Goal: Information Seeking & Learning: Learn about a topic

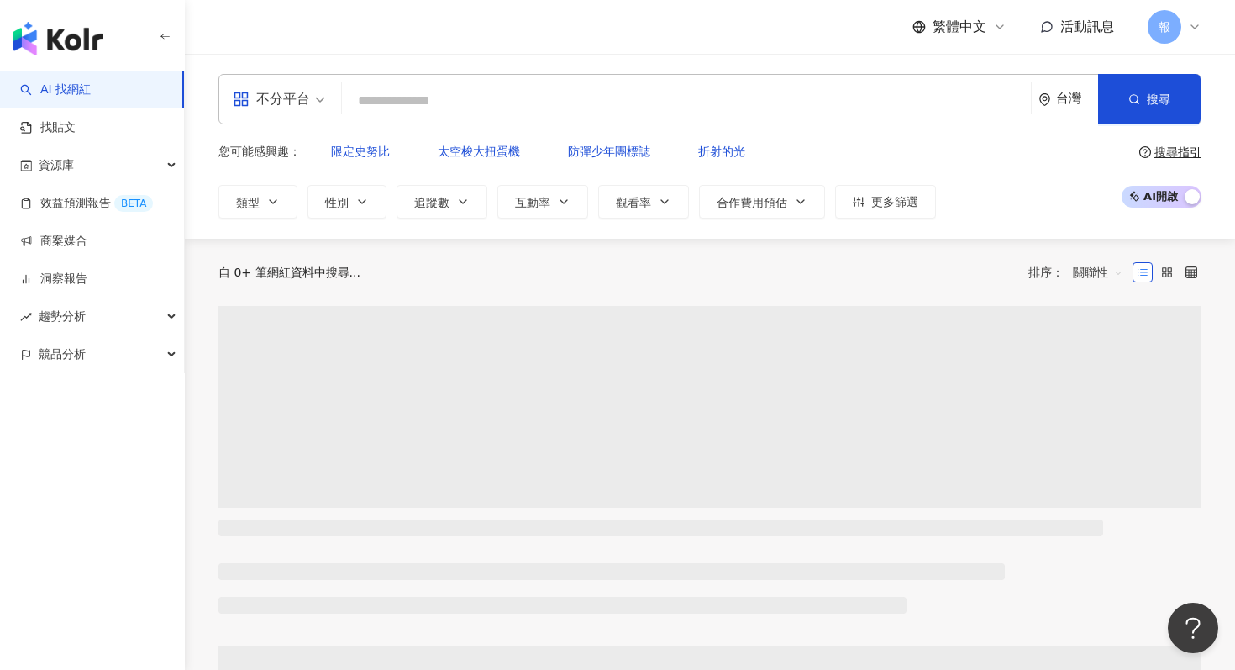
click at [312, 113] on span at bounding box center [279, 99] width 92 height 49
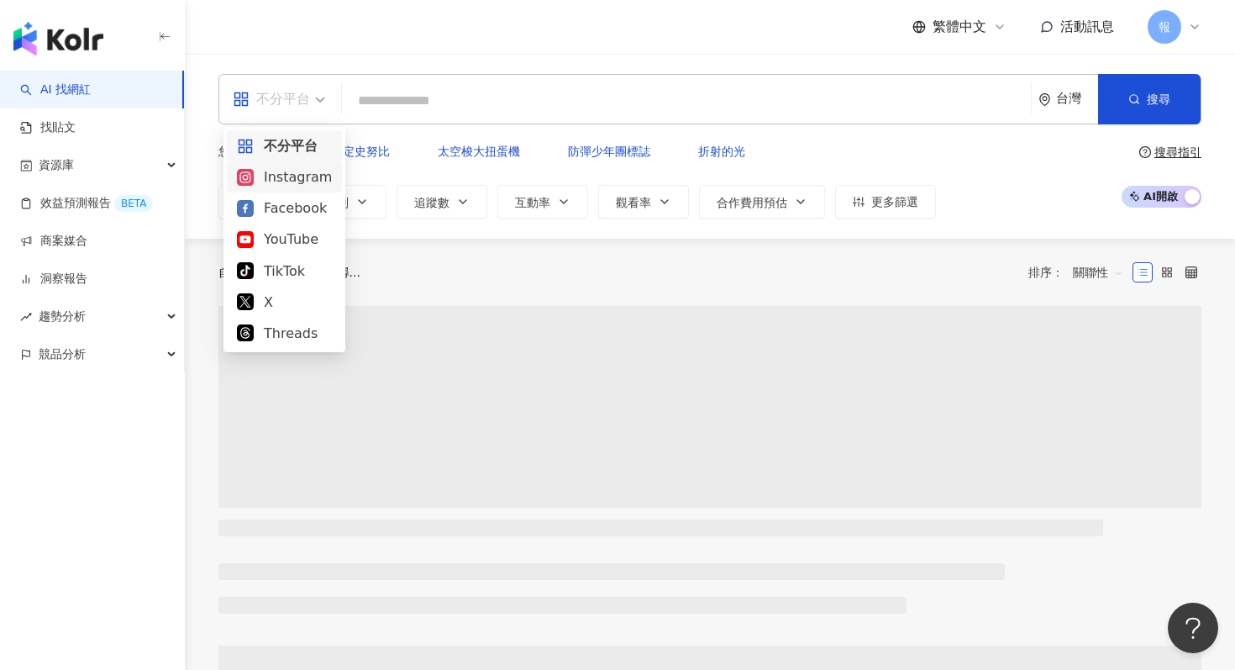
click at [319, 183] on div "Instagram" at bounding box center [284, 176] width 95 height 21
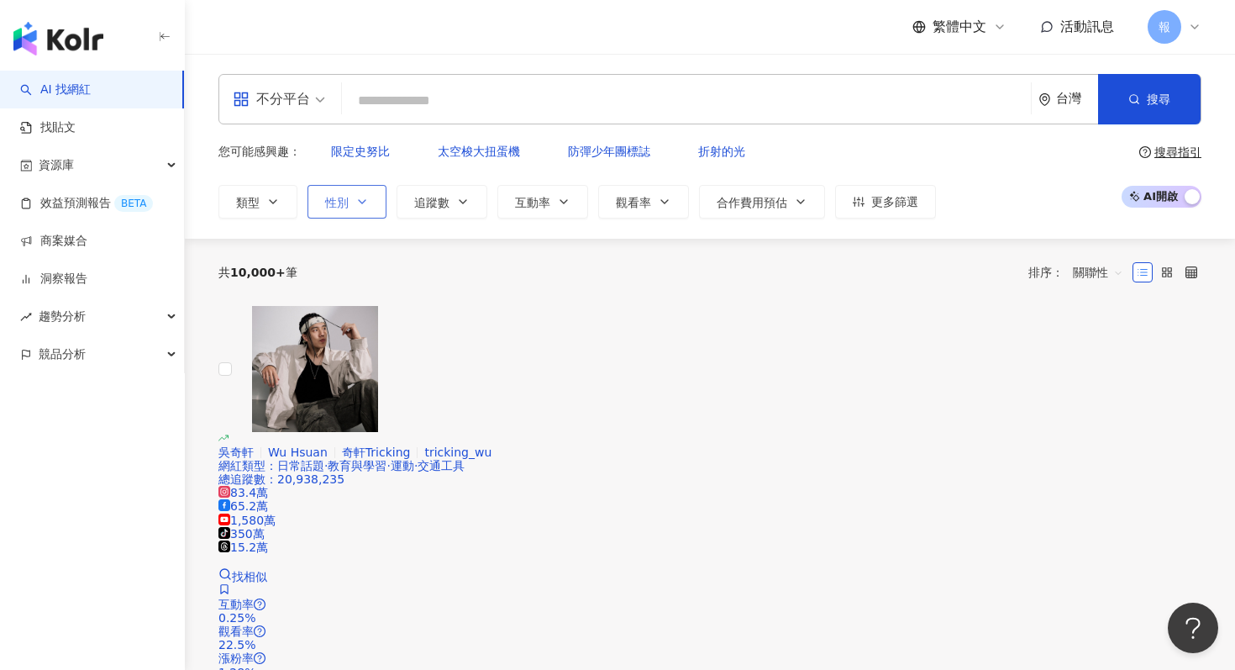
click at [350, 185] on button "性別" at bounding box center [347, 202] width 79 height 34
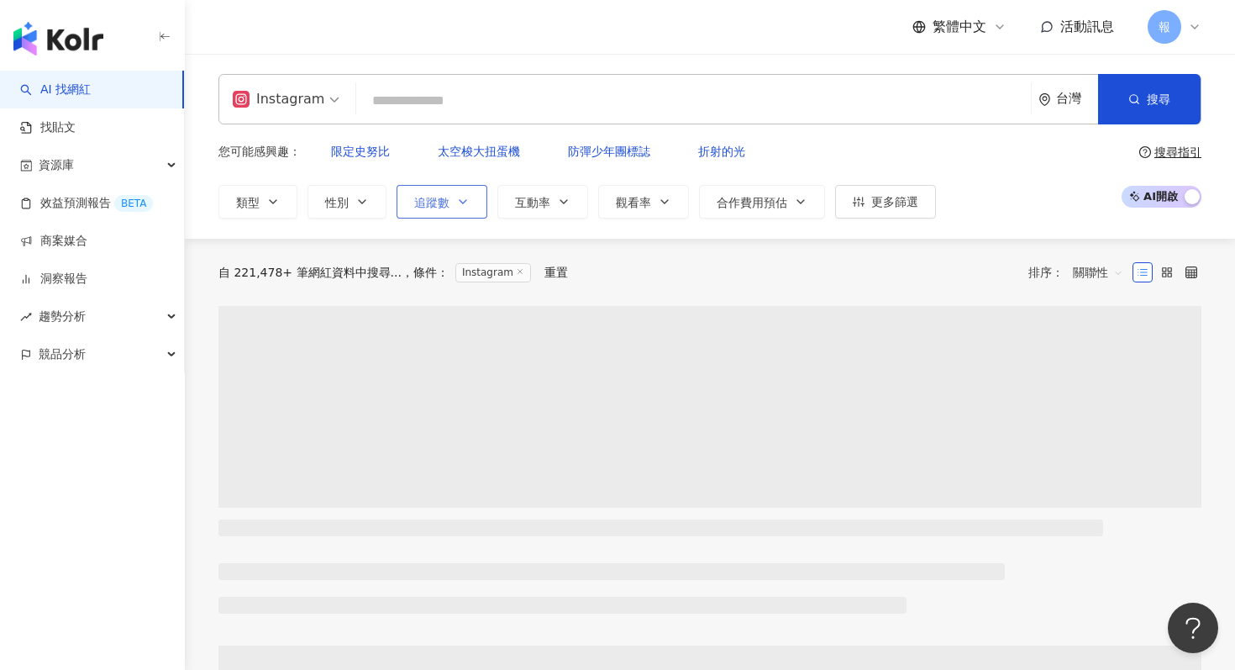
click at [431, 185] on button "追蹤數" at bounding box center [442, 202] width 91 height 34
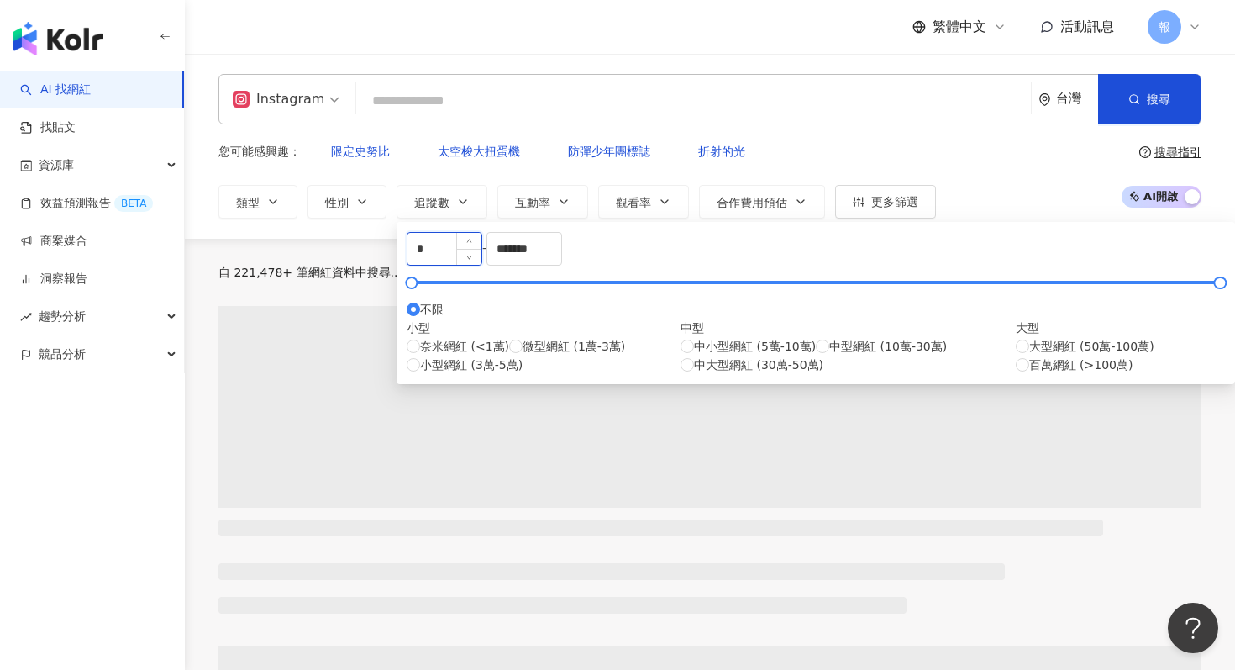
click at [457, 250] on input "*" at bounding box center [445, 249] width 74 height 32
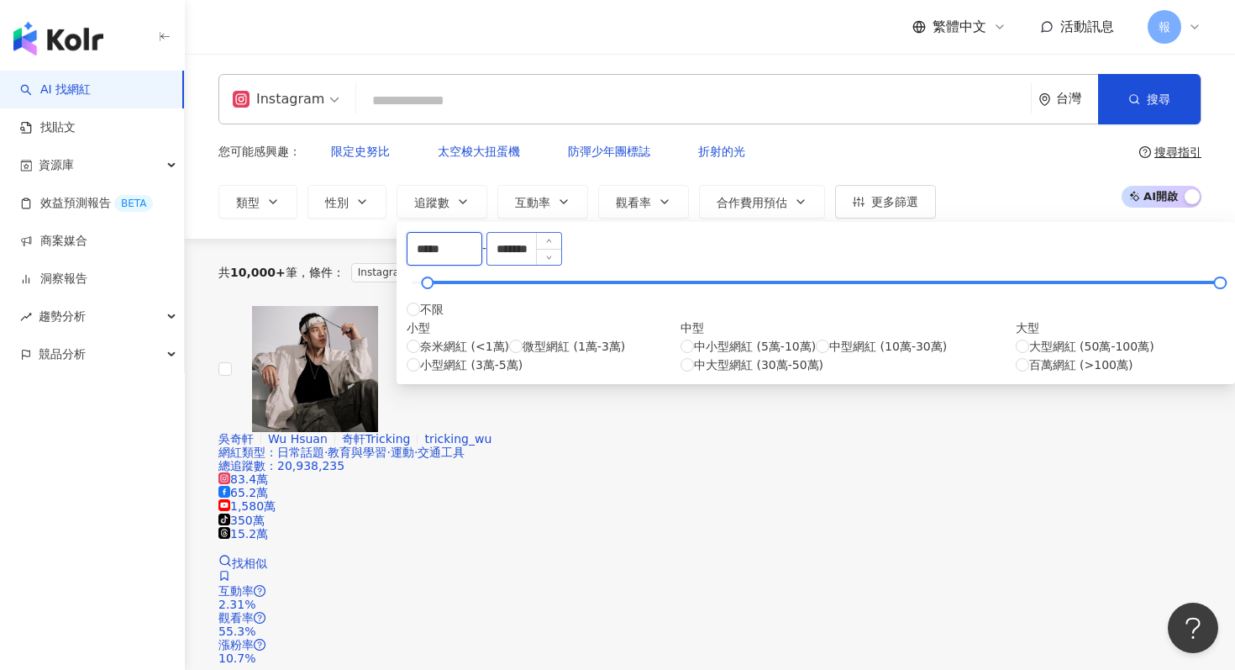
type input "*****"
click at [561, 259] on input "*******" at bounding box center [524, 249] width 74 height 32
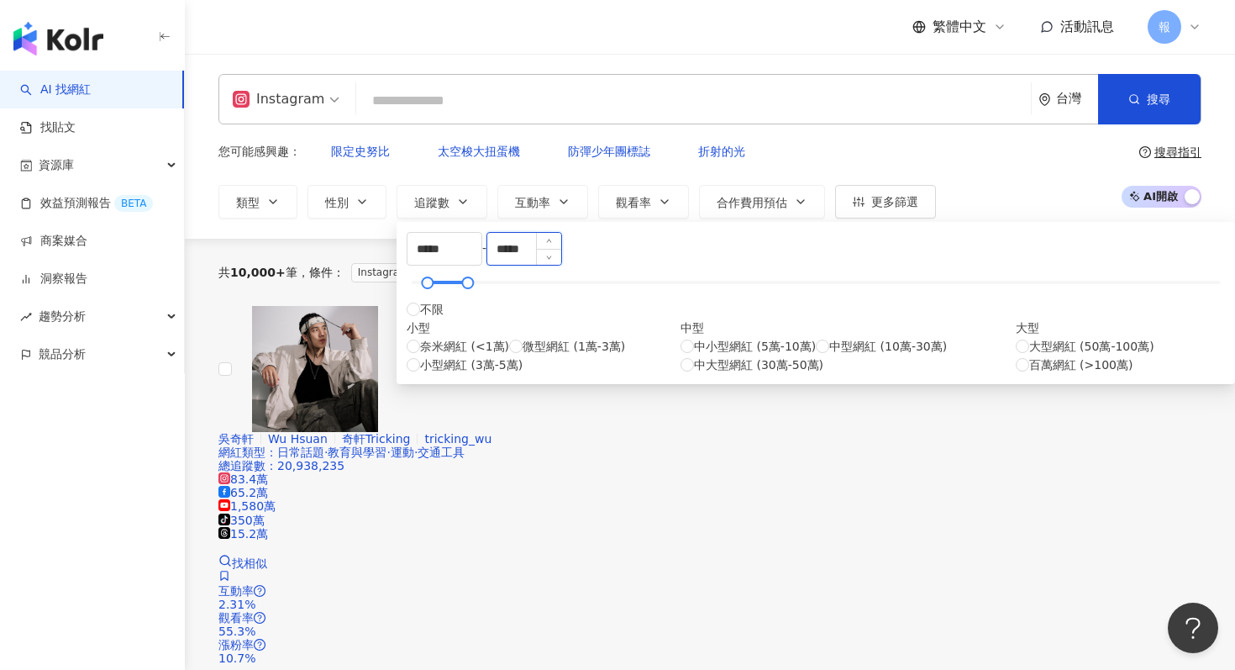
type input "*****"
click at [531, 73] on div "Instagram 台灣 搜尋 您可能感興趣： 限定史努比 太空梭大扭蛋機 防彈少年團標誌 折射的光 類型 性別 追蹤數 互動率 觀看率 合作費用預估 更多篩…" at bounding box center [710, 146] width 1051 height 185
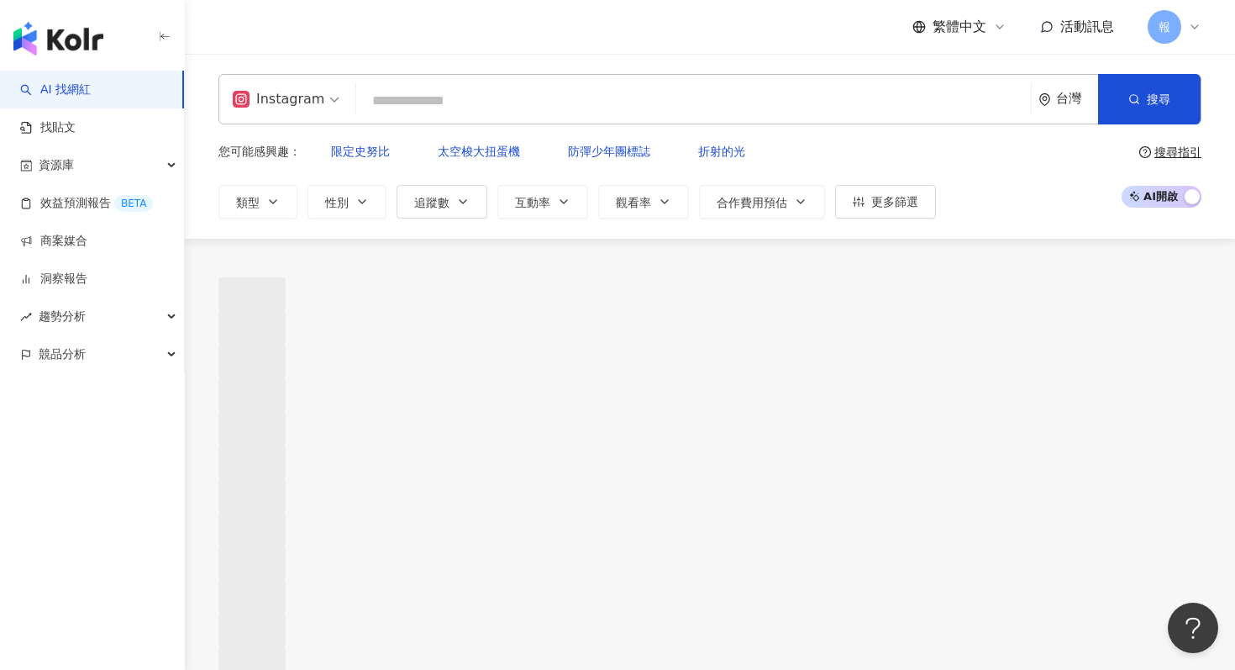
click at [508, 97] on input "search" at bounding box center [693, 101] width 661 height 32
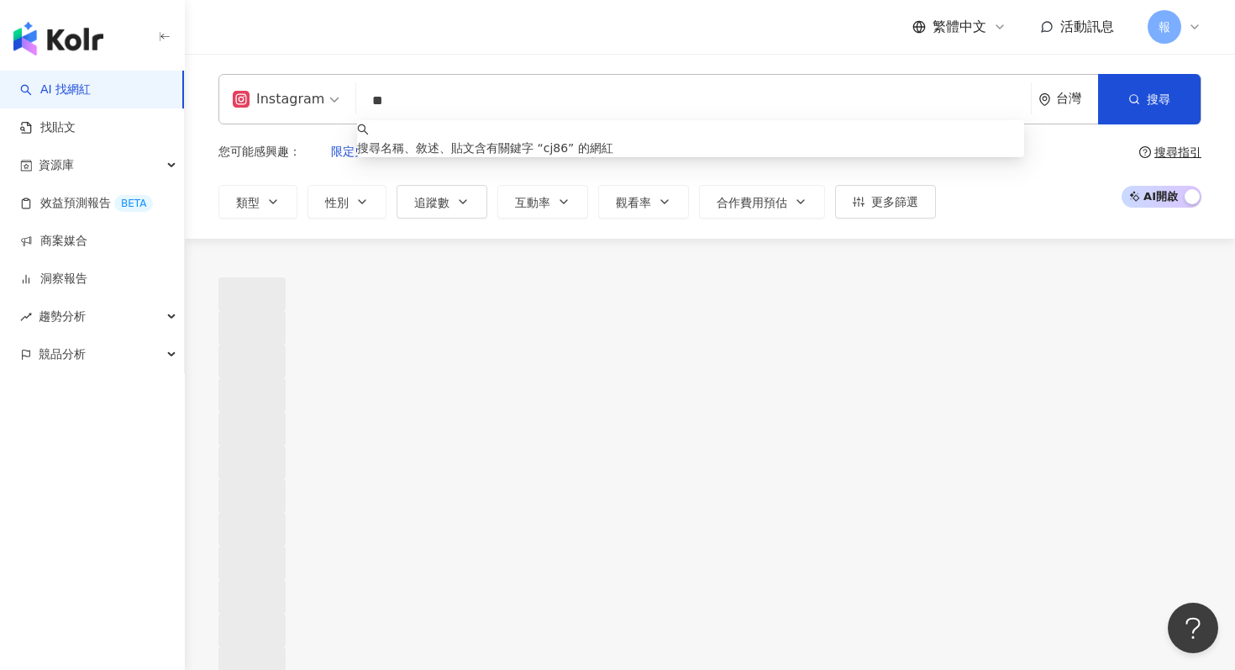
type input "*"
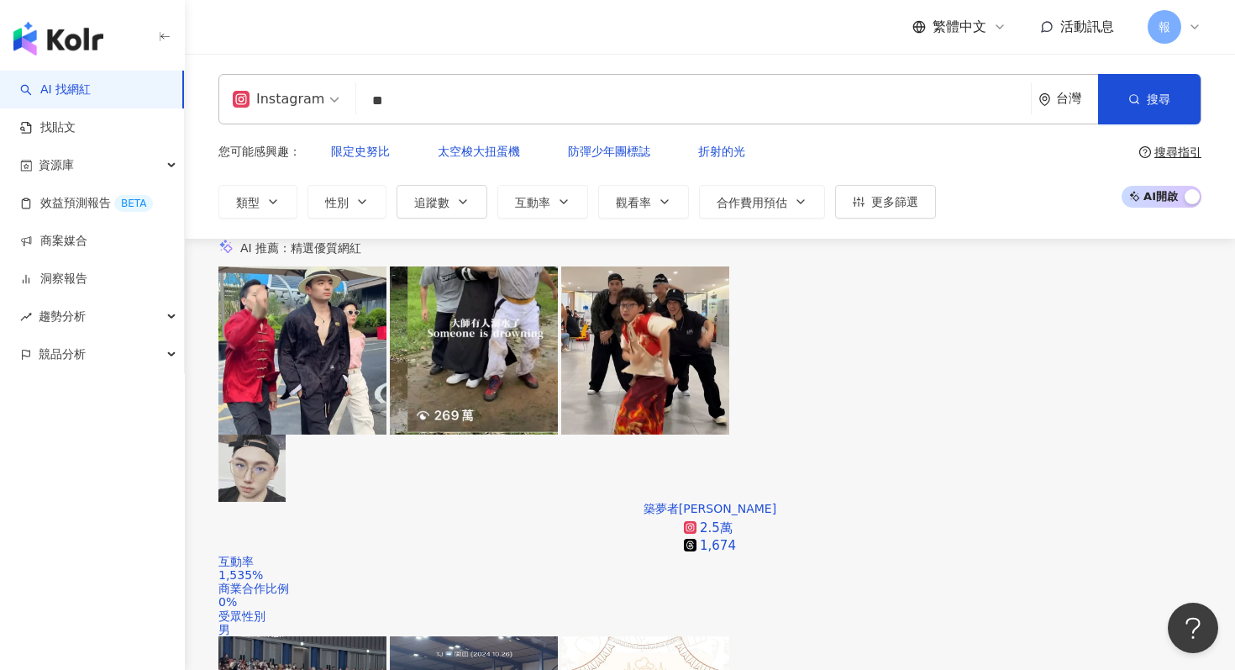
type input "**"
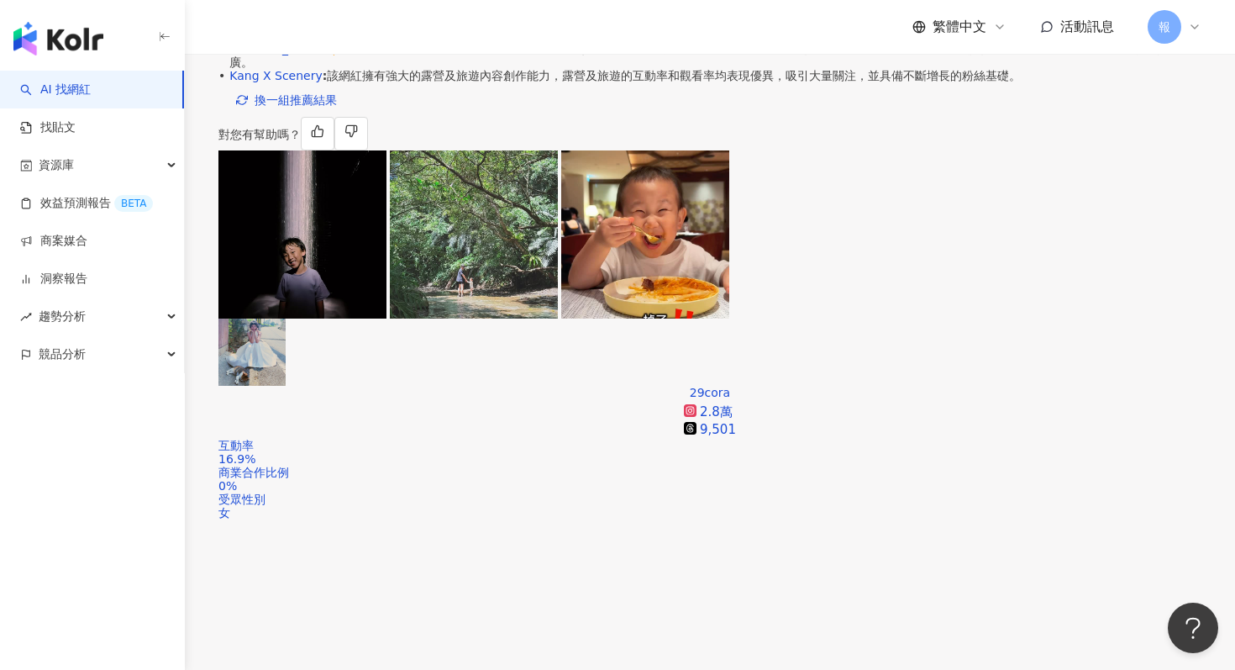
scroll to position [457, 0]
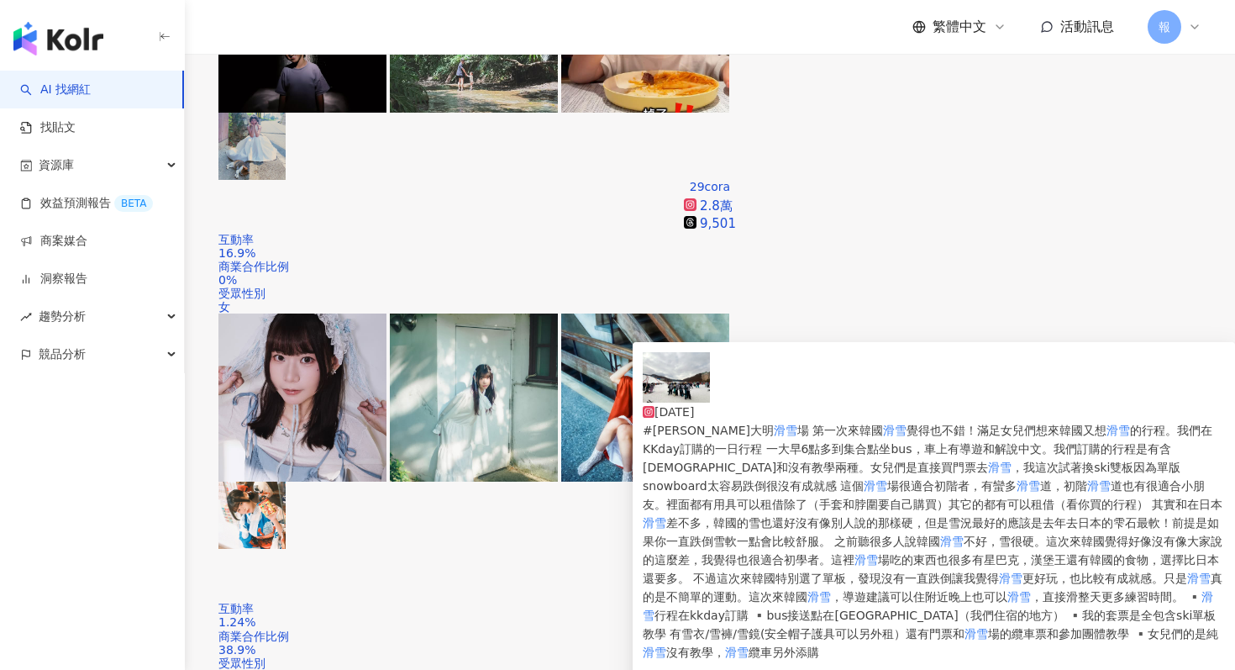
click at [666, 386] on img at bounding box center [676, 377] width 67 height 50
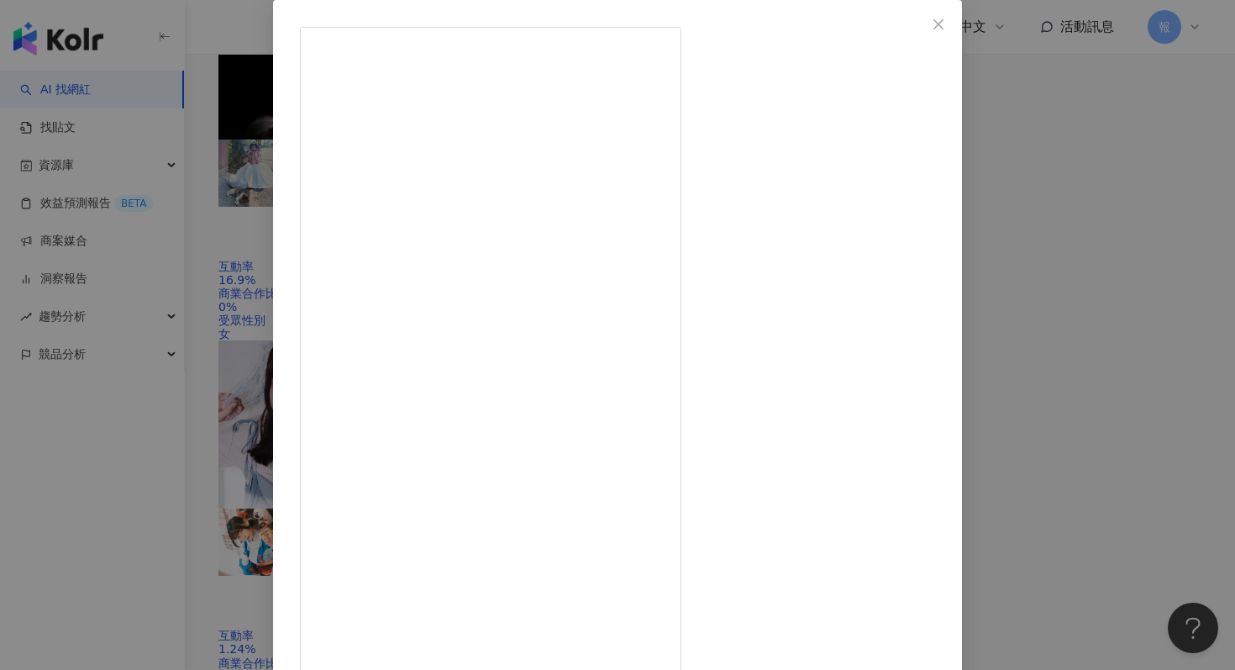
scroll to position [534, 0]
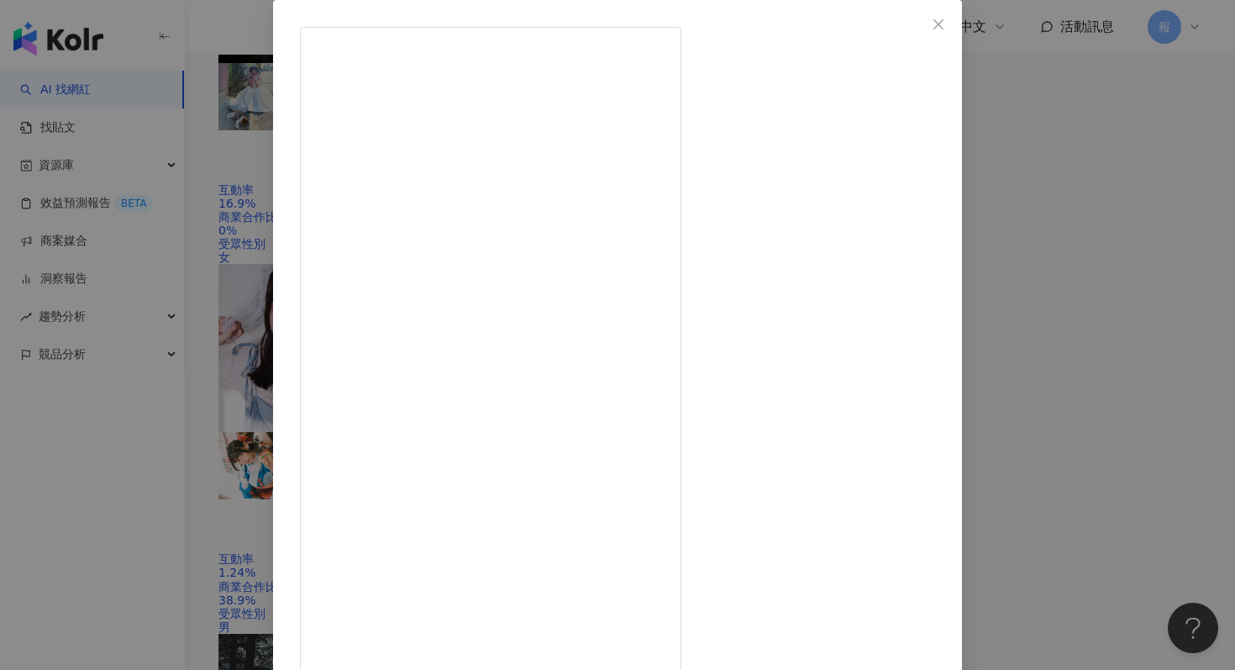
click at [1114, 410] on div "Samantha & 我の四千金 2025/1/20 317 1 查看原始貼文" at bounding box center [617, 335] width 1235 height 670
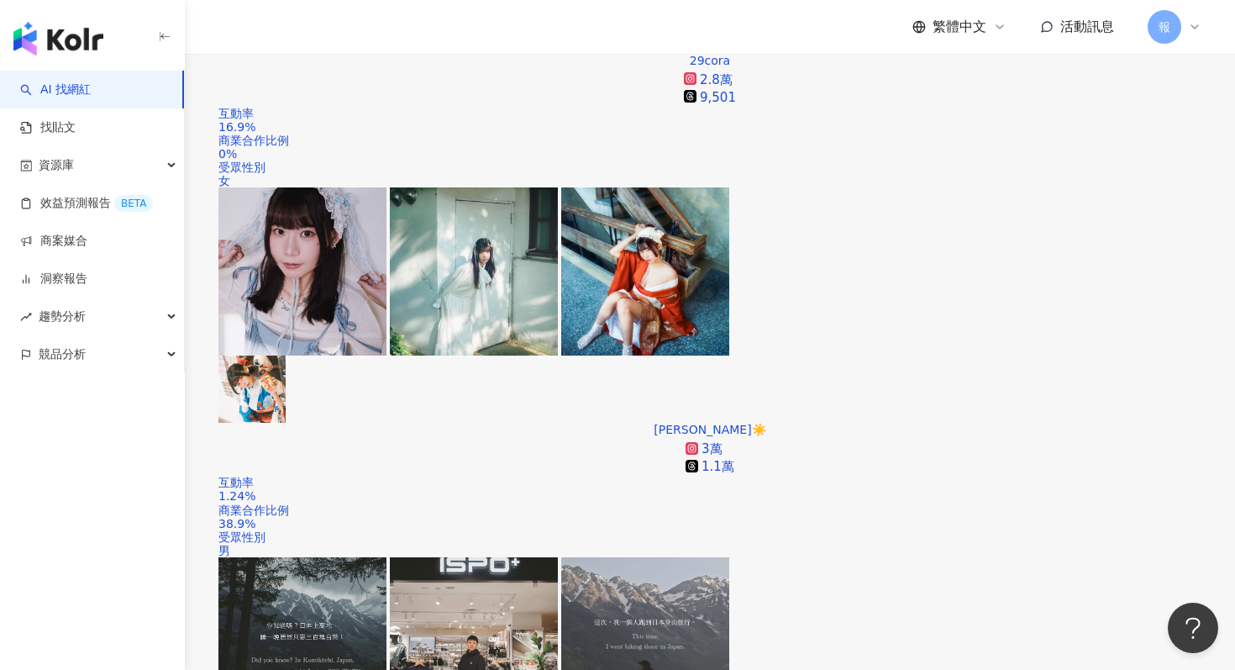
scroll to position [617, 0]
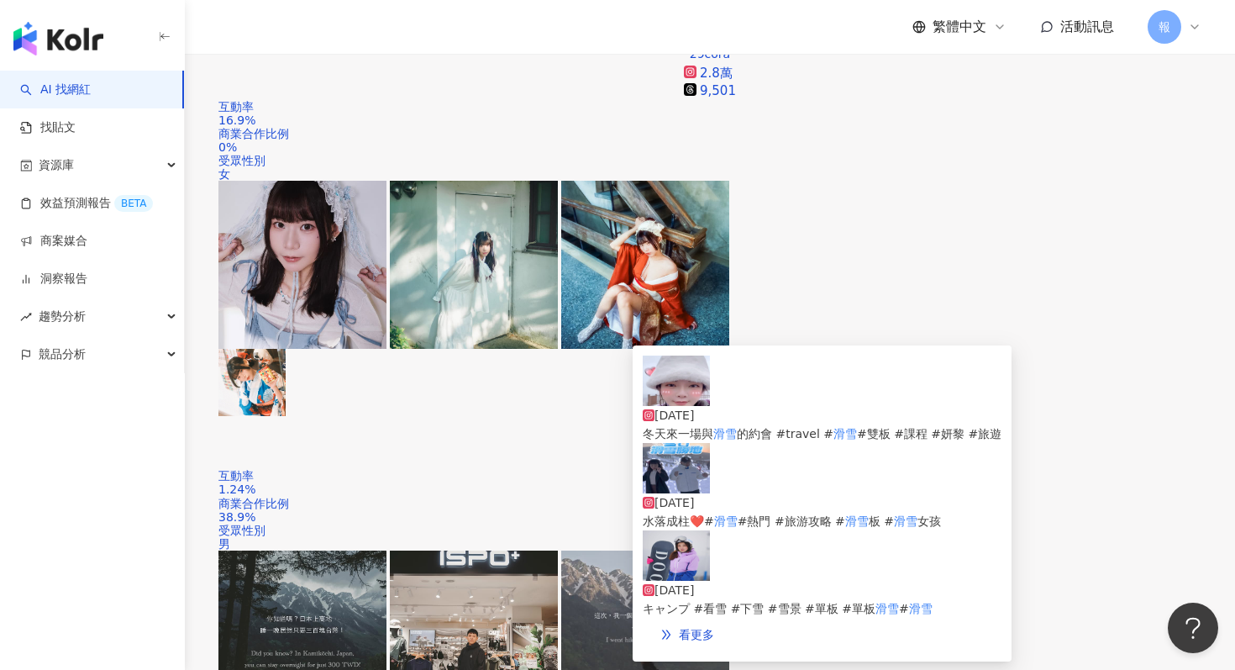
click at [687, 403] on img at bounding box center [676, 381] width 67 height 50
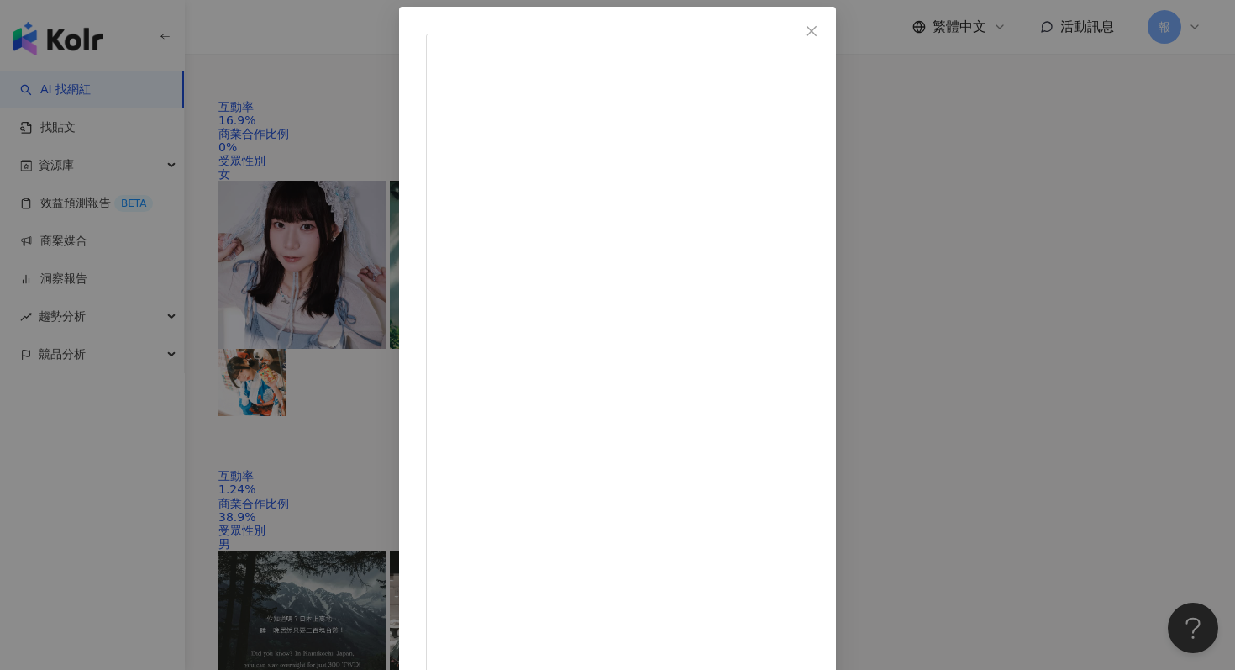
scroll to position [84, 0]
click at [1083, 333] on div "Liana 2025/1/5 冬天來一場與滑雪的約會 #travel #滑雪 #雙板 #課程 #妍黎 #旅遊 31 1 961 查看原始貼文" at bounding box center [617, 335] width 1235 height 670
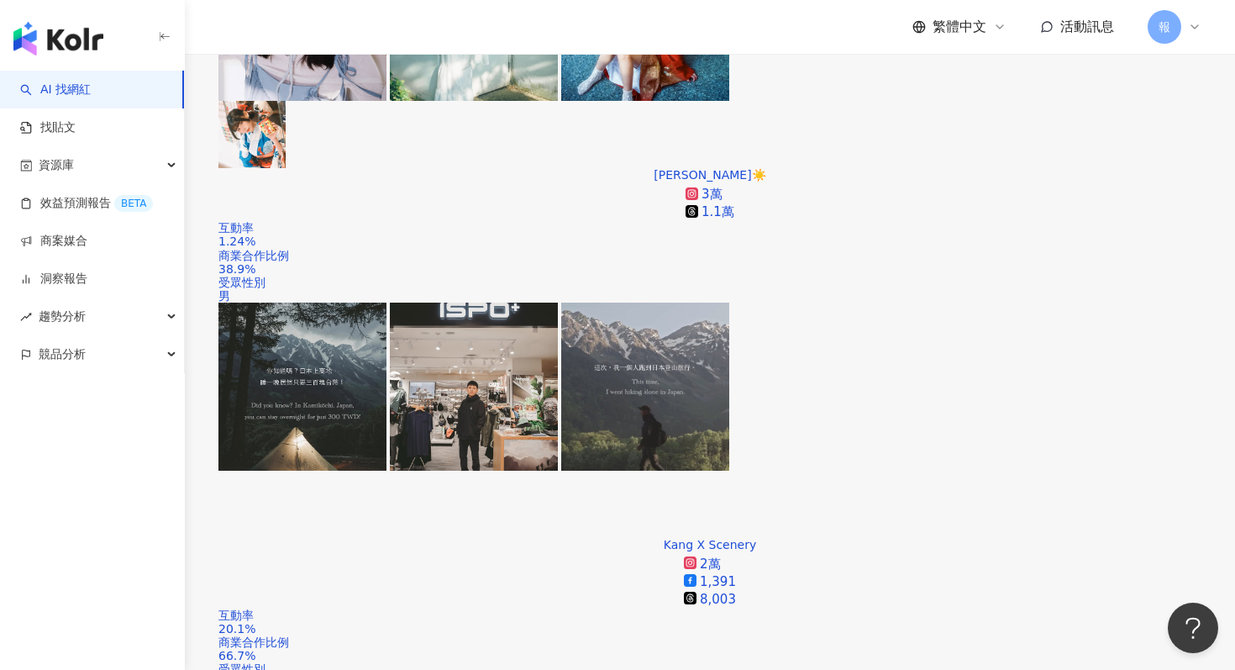
scroll to position [1013, 0]
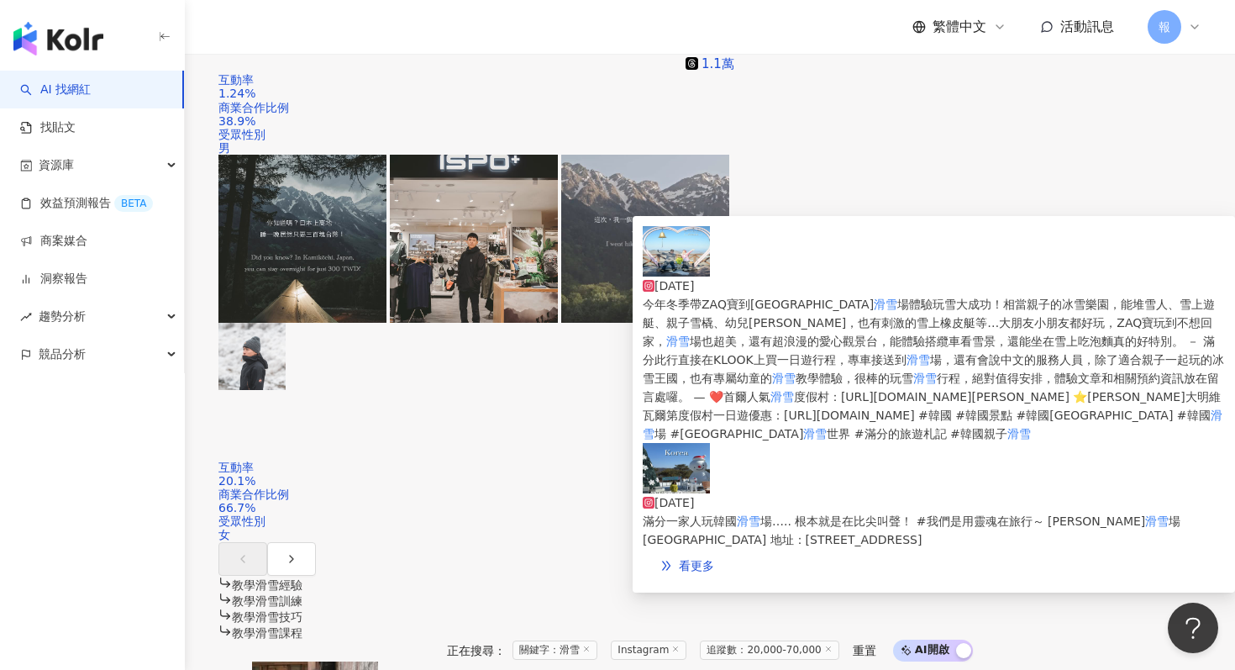
click at [667, 270] on img at bounding box center [676, 251] width 67 height 50
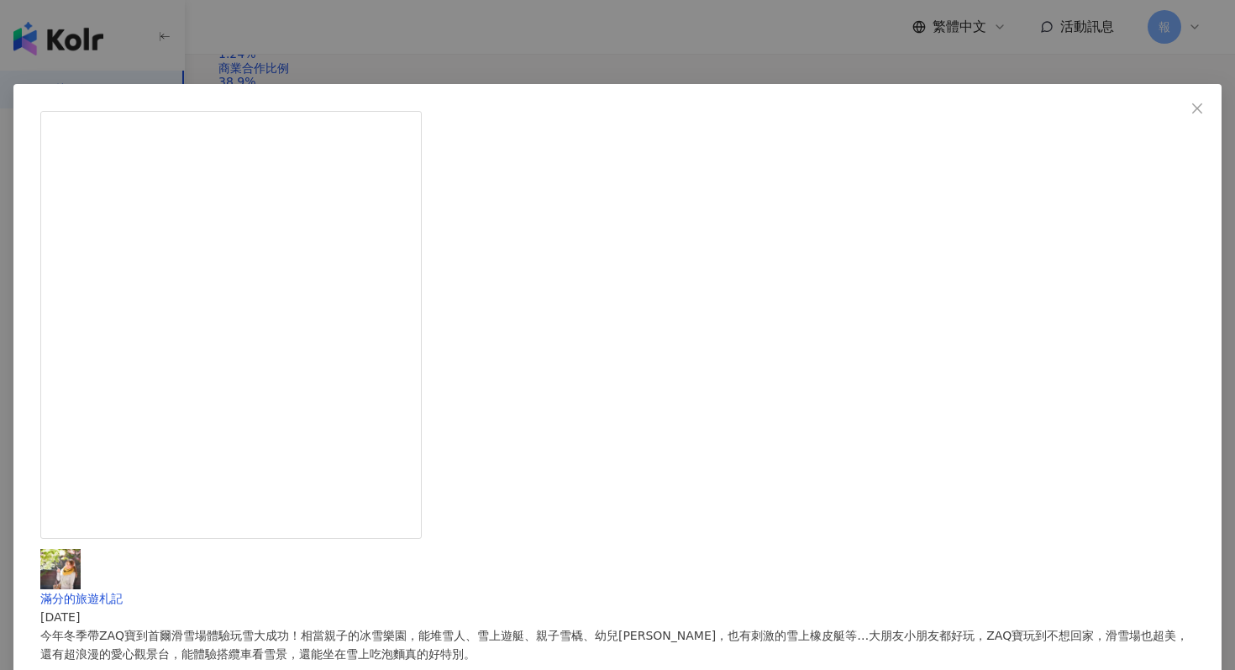
scroll to position [1069, 0]
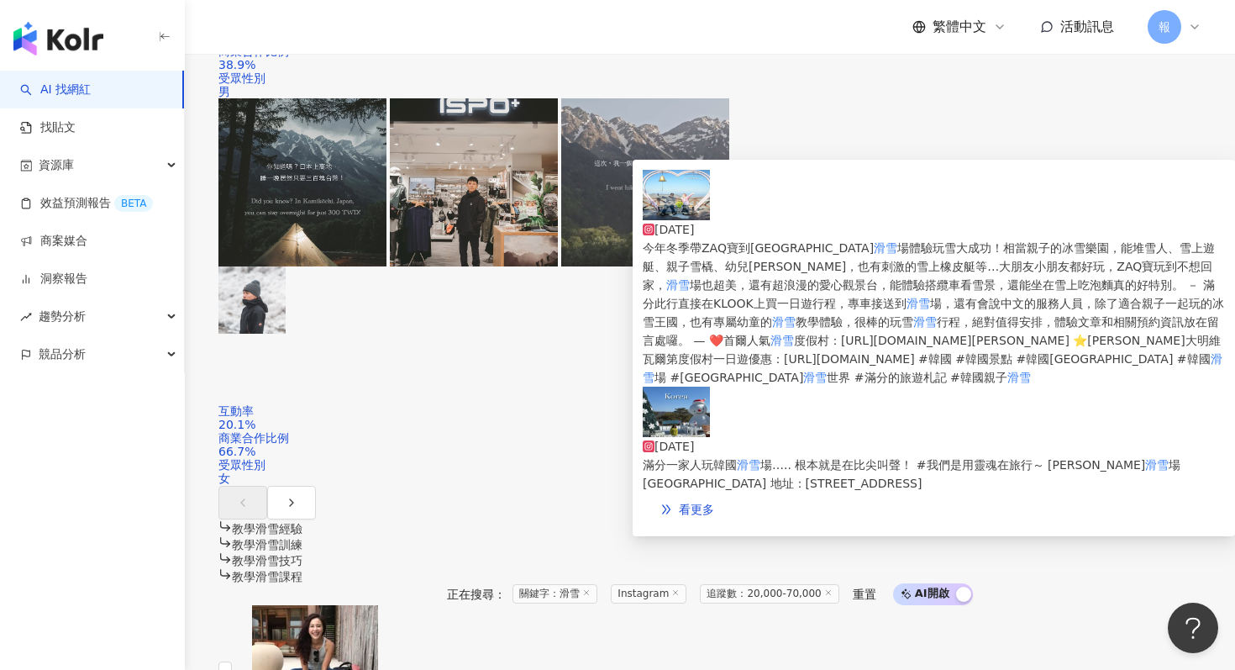
click at [666, 387] on img at bounding box center [676, 412] width 67 height 50
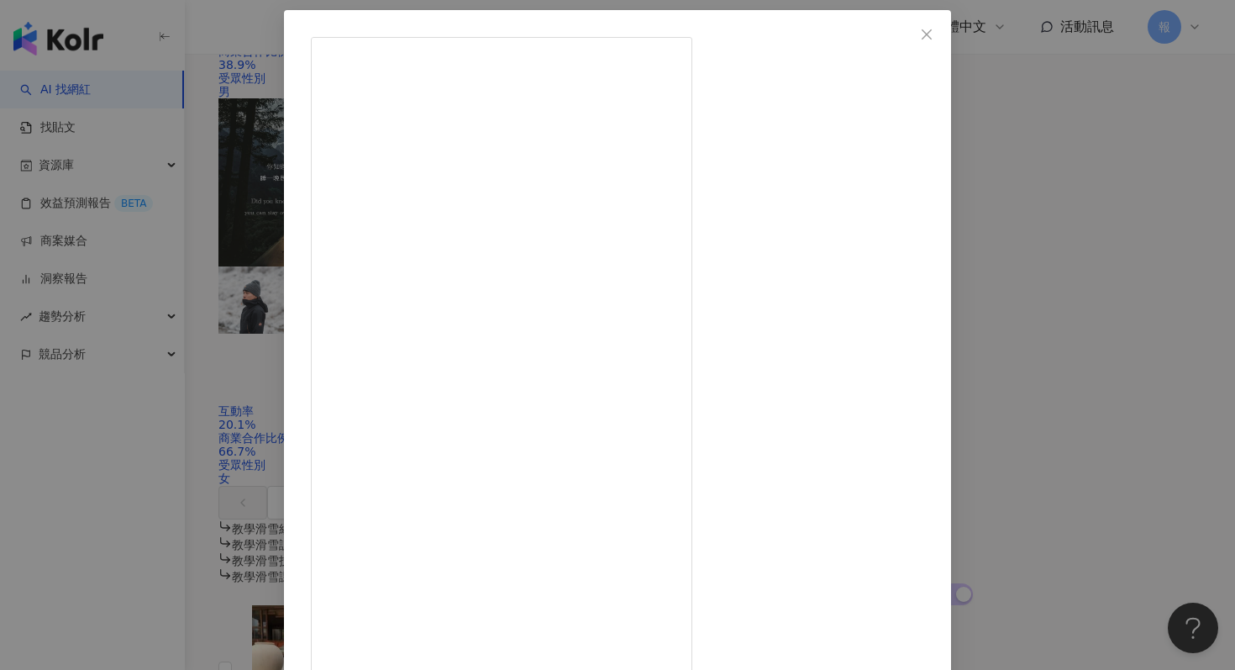
scroll to position [84, 0]
click at [1025, 356] on div "滿分的旅遊札記 2025/2/19 滿分一家人玩韓國滑雪場….. 根本就是在比尖叫聲！ #我們是用靈魂在旅行～ 洪川大明滑雪場 비발디파크 地址：南韓 Gan…" at bounding box center [617, 335] width 1235 height 670
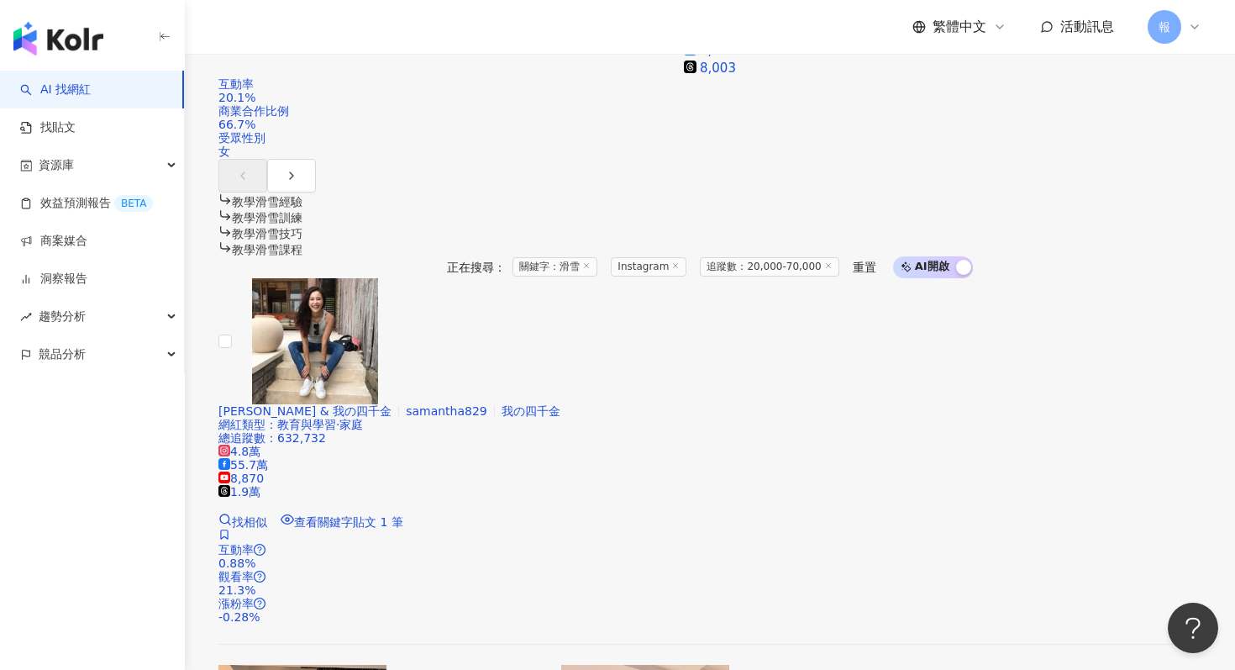
scroll to position [1449, 0]
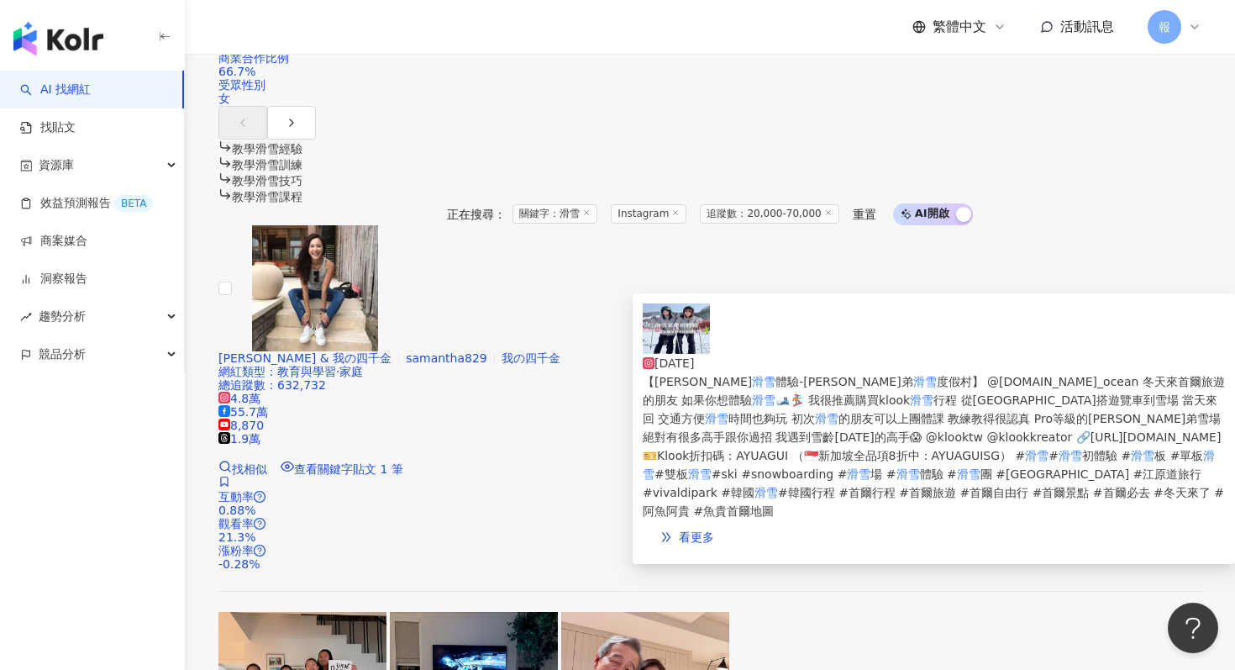
click at [668, 336] on img at bounding box center [676, 328] width 67 height 50
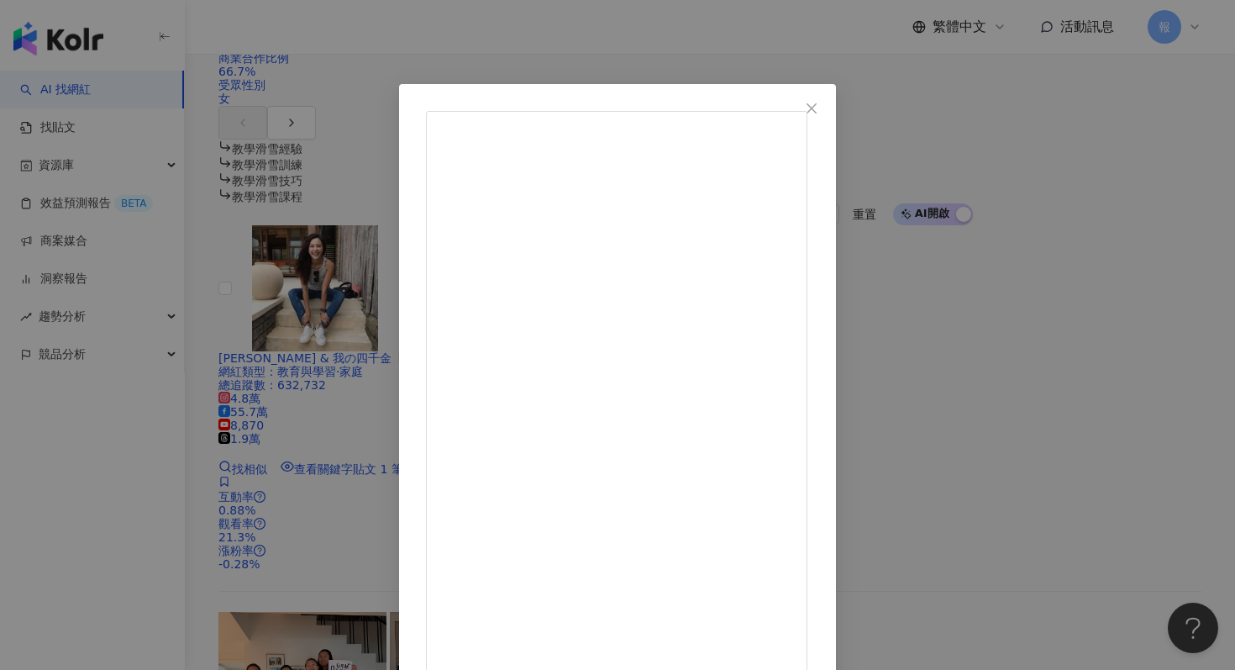
scroll to position [84, 0]
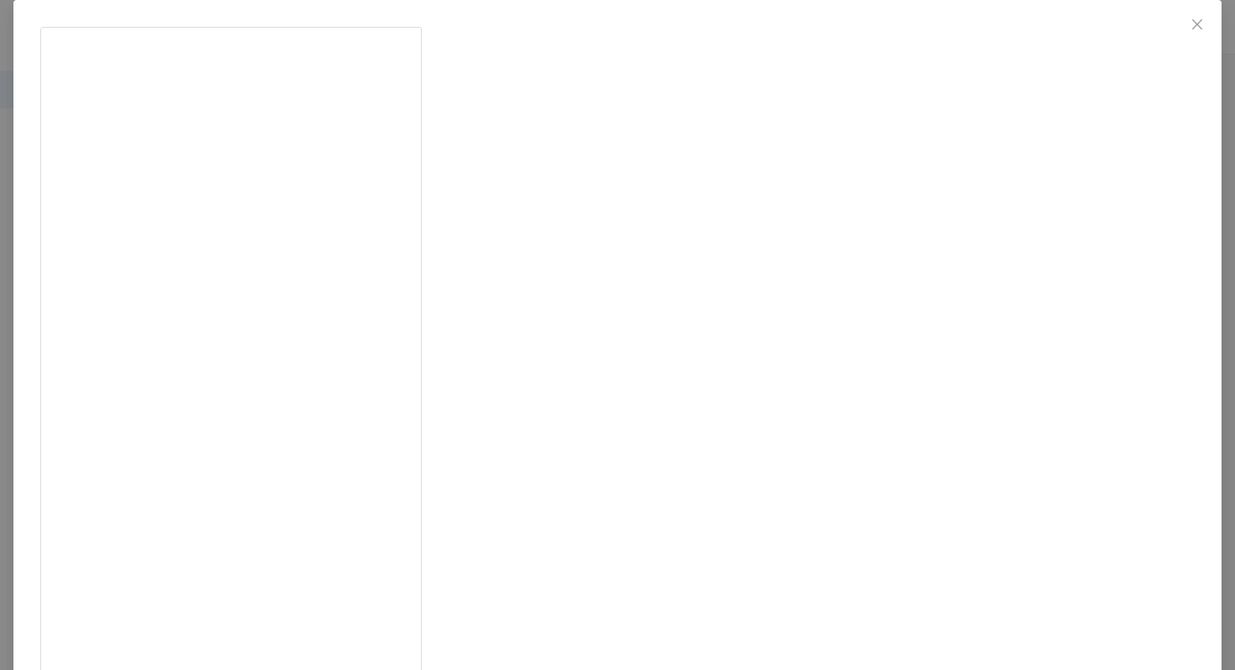
click at [1051, 270] on div "[PERSON_NAME] [DATE] 【江原道滑雪體驗-維瓦爾弟滑雪度假村】 @[DOMAIN_NAME]_ocean 冬天來首爾旅遊的朋友 如果你想體驗…" at bounding box center [617, 335] width 1235 height 670
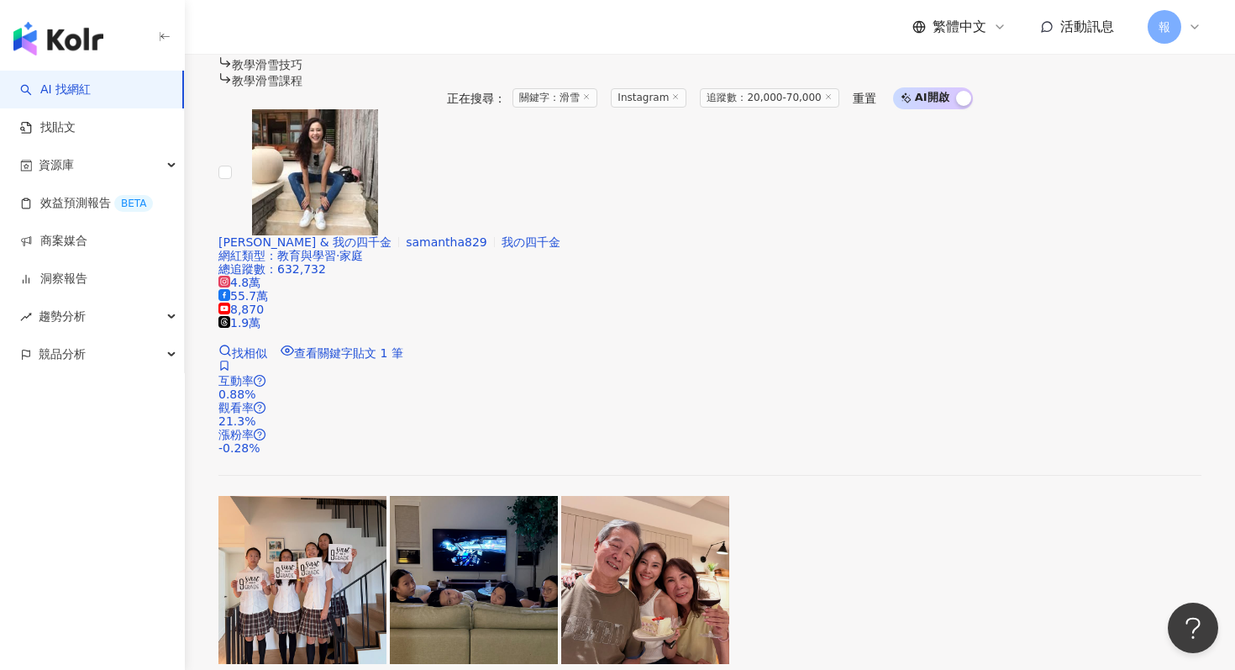
scroll to position [1798, 0]
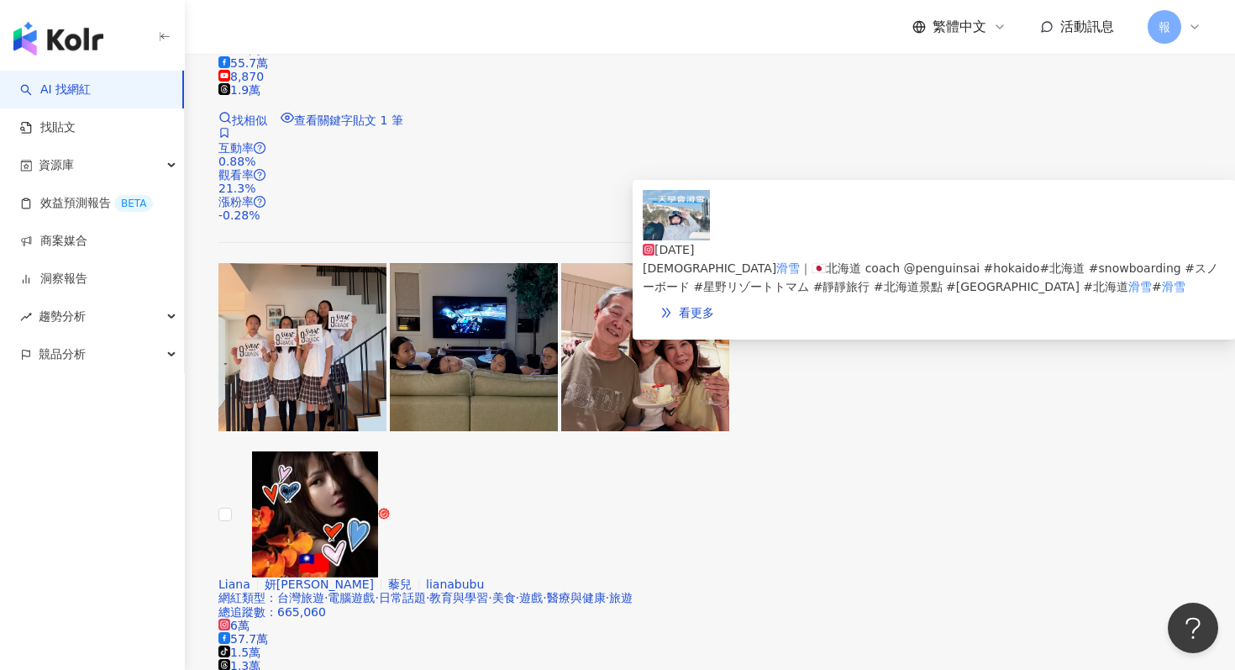
click at [661, 240] on img at bounding box center [676, 215] width 67 height 50
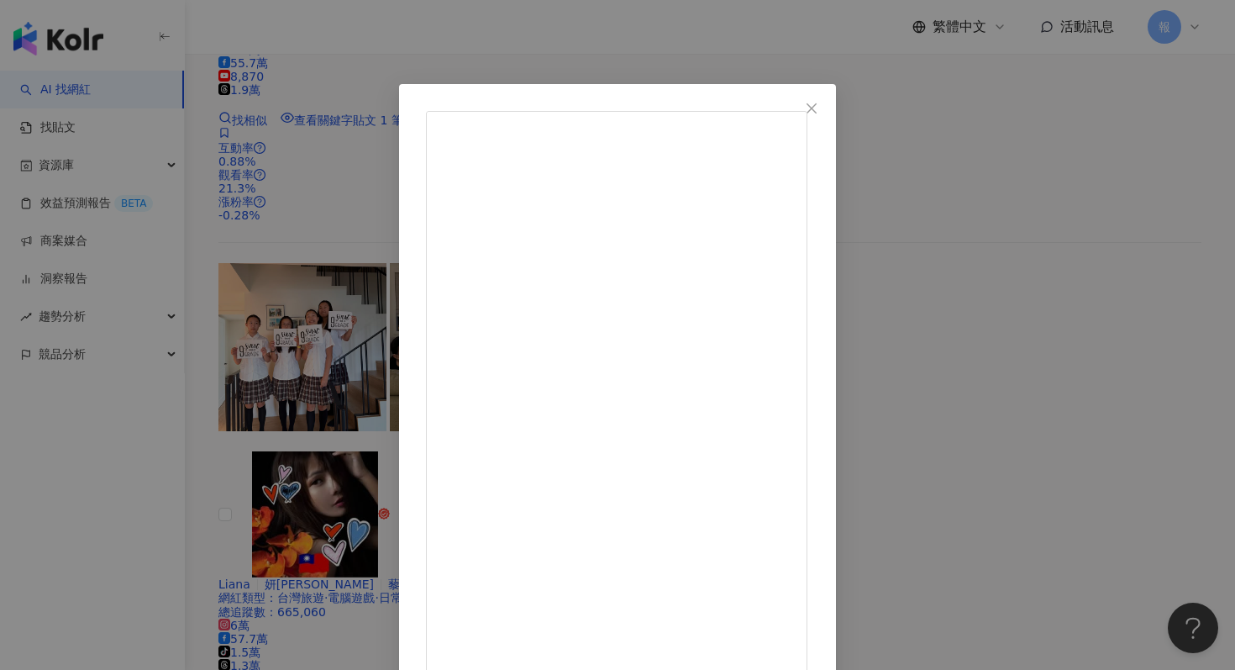
scroll to position [84, 0]
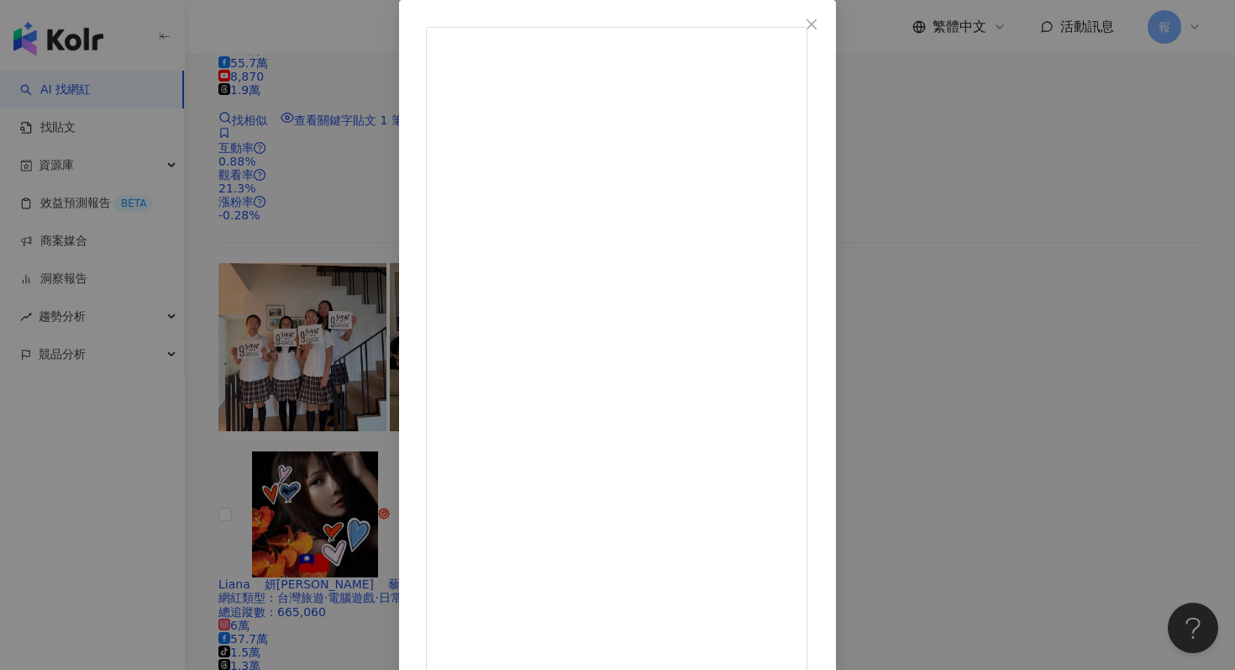
click at [1082, 313] on div "陳靜宜 Jasmine Chen 2025/3/23 一天學會滑雪｜🇯🇵北海道 coach @penguinsai #hokaido#北海道 #snowboa…" at bounding box center [617, 335] width 1235 height 670
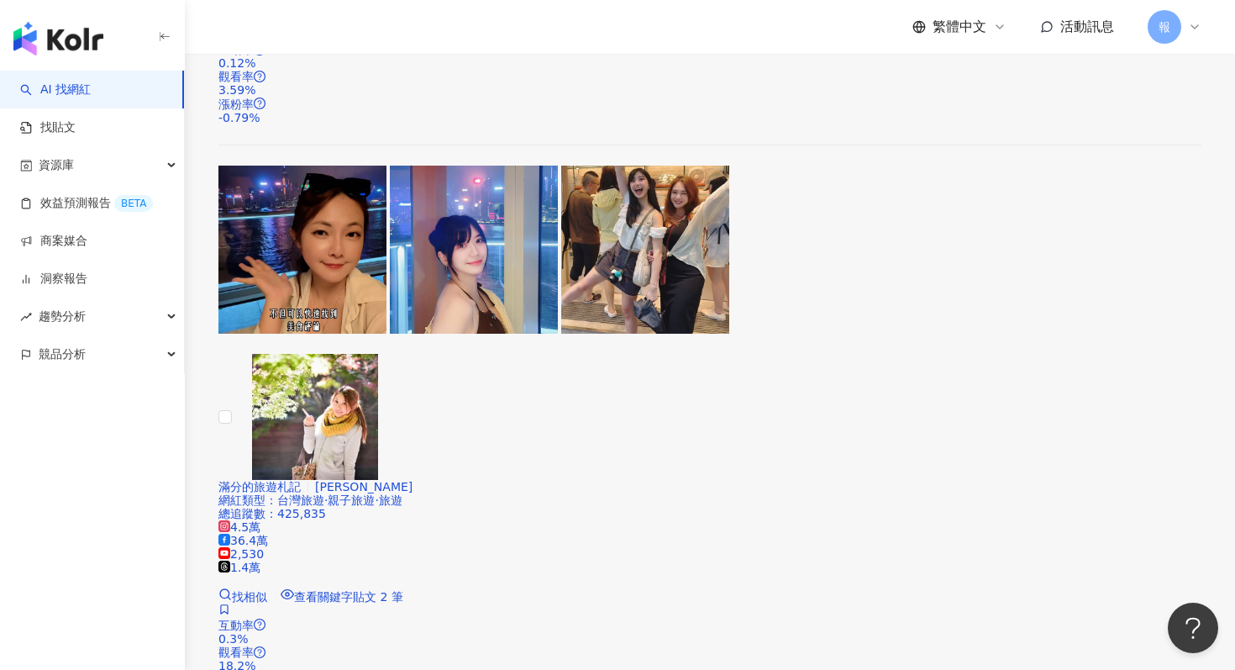
scroll to position [2474, 0]
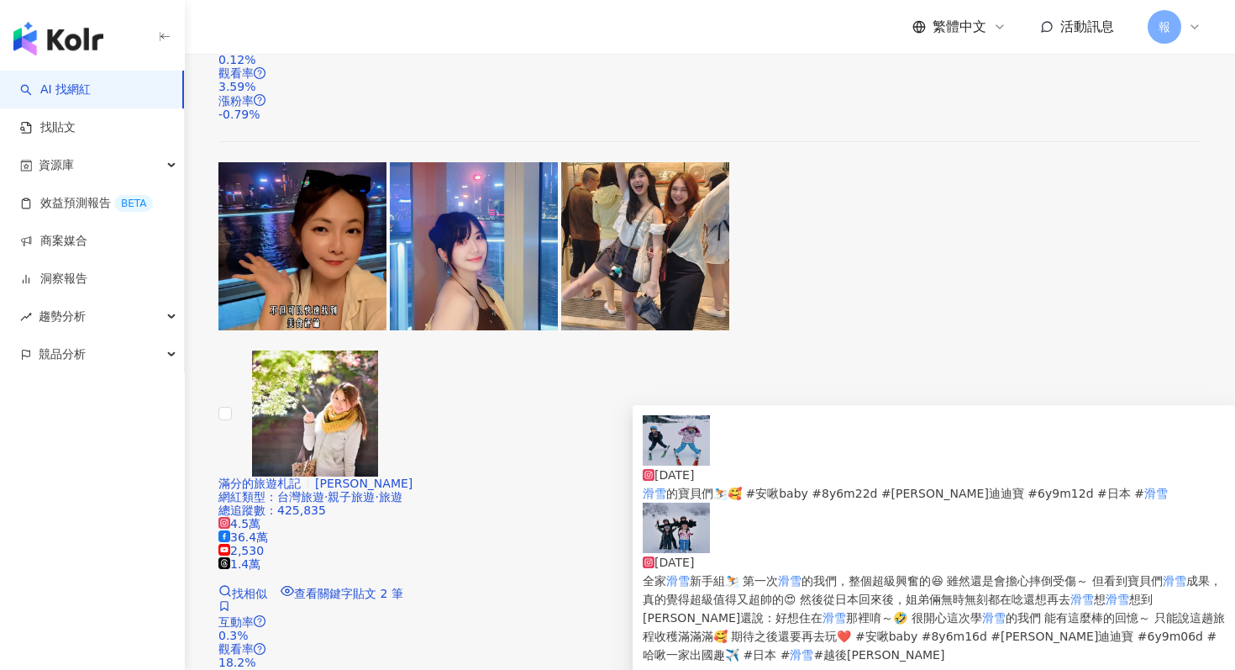
click at [666, 461] on img at bounding box center [676, 440] width 67 height 50
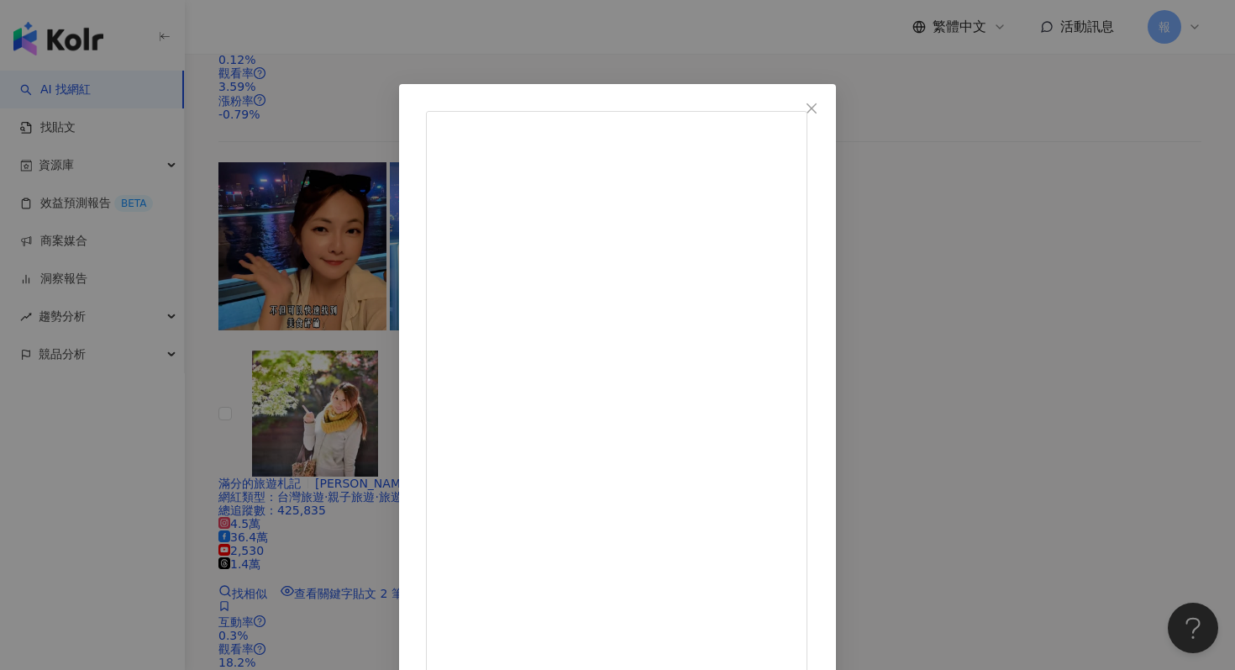
scroll to position [84, 0]
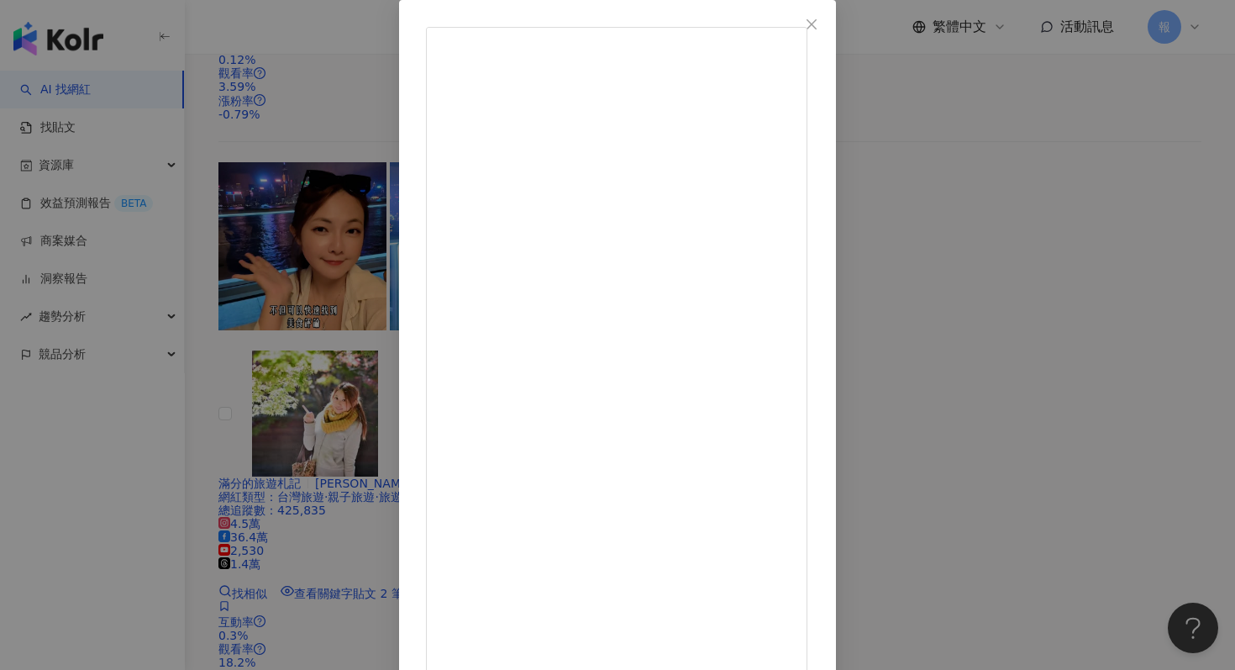
click at [1109, 334] on div "哈啾一家 2025/4/2 滑雪的寶貝們⛷️🥰 #安啾baby #8y6m22d #哈克迪迪寶 #6y9m12d #日本 #滑雪 1,398 7 3.2萬 查…" at bounding box center [617, 335] width 1235 height 670
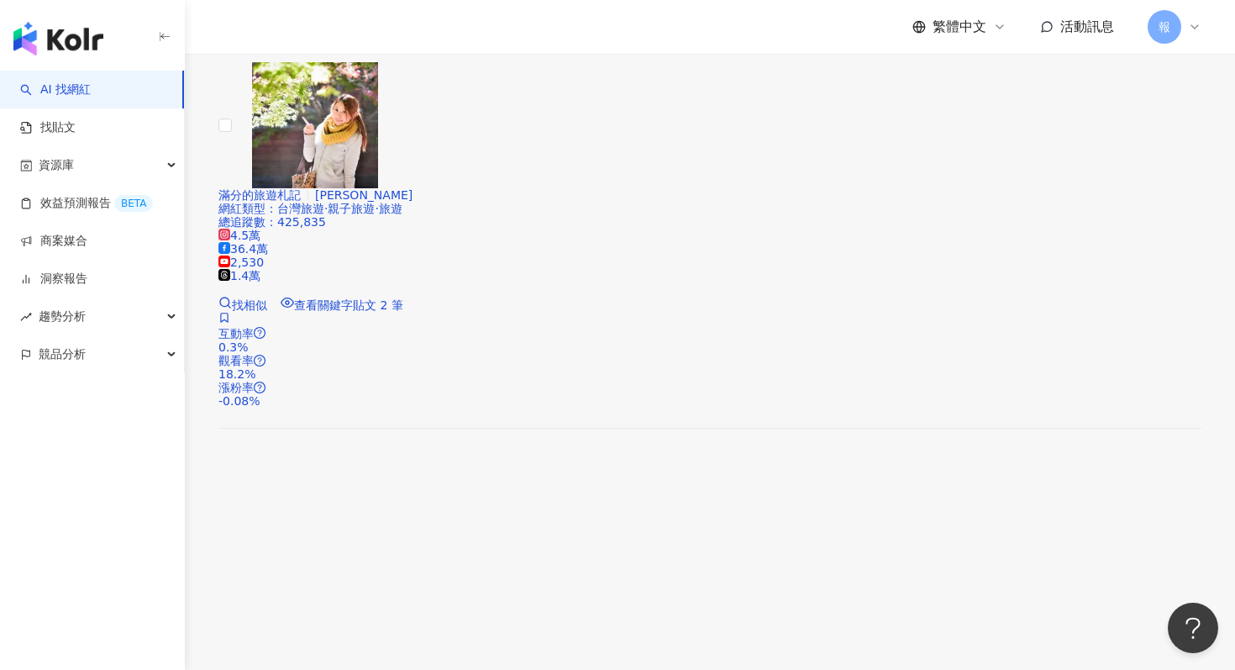
scroll to position [2888, 0]
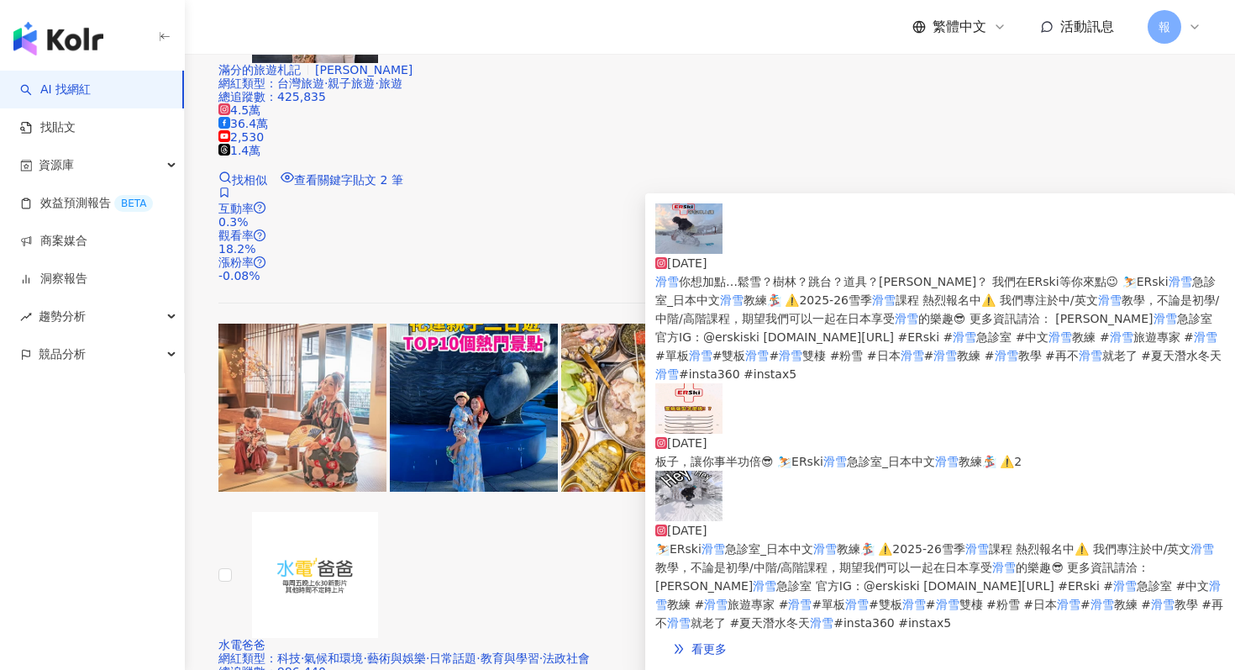
click at [696, 254] on img at bounding box center [689, 228] width 67 height 50
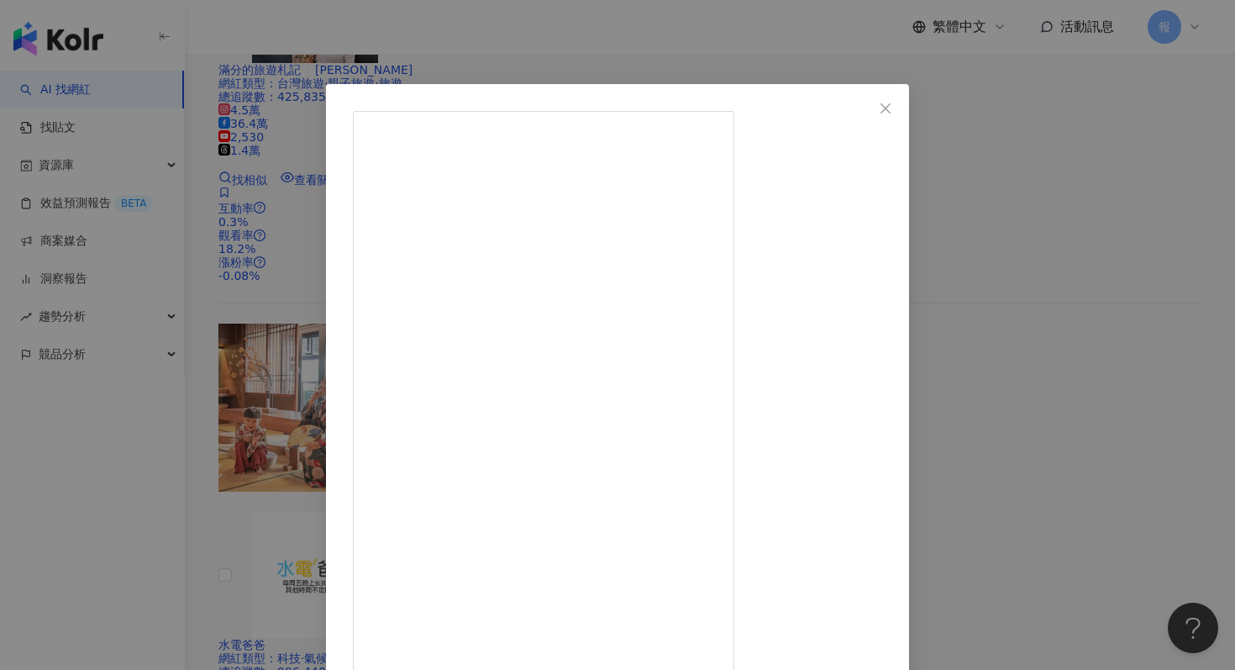
scroll to position [84, 0]
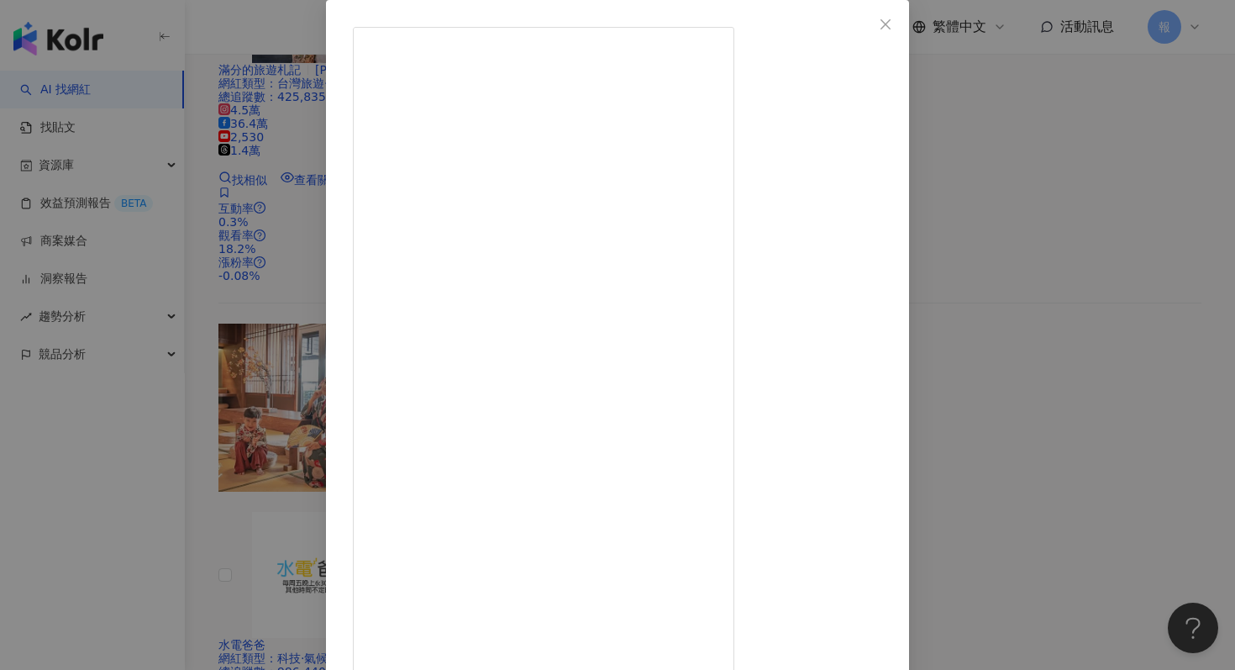
click at [1079, 221] on div "Laco Ku 2025/8/19 滑雪你想加點…鬆雪？樹林？跳台？道具？平花？ 我們在ERski等你來點😉 ⛷️ERski滑雪急診室_日本中文滑雪教練🏂 ⚠…" at bounding box center [617, 335] width 1235 height 670
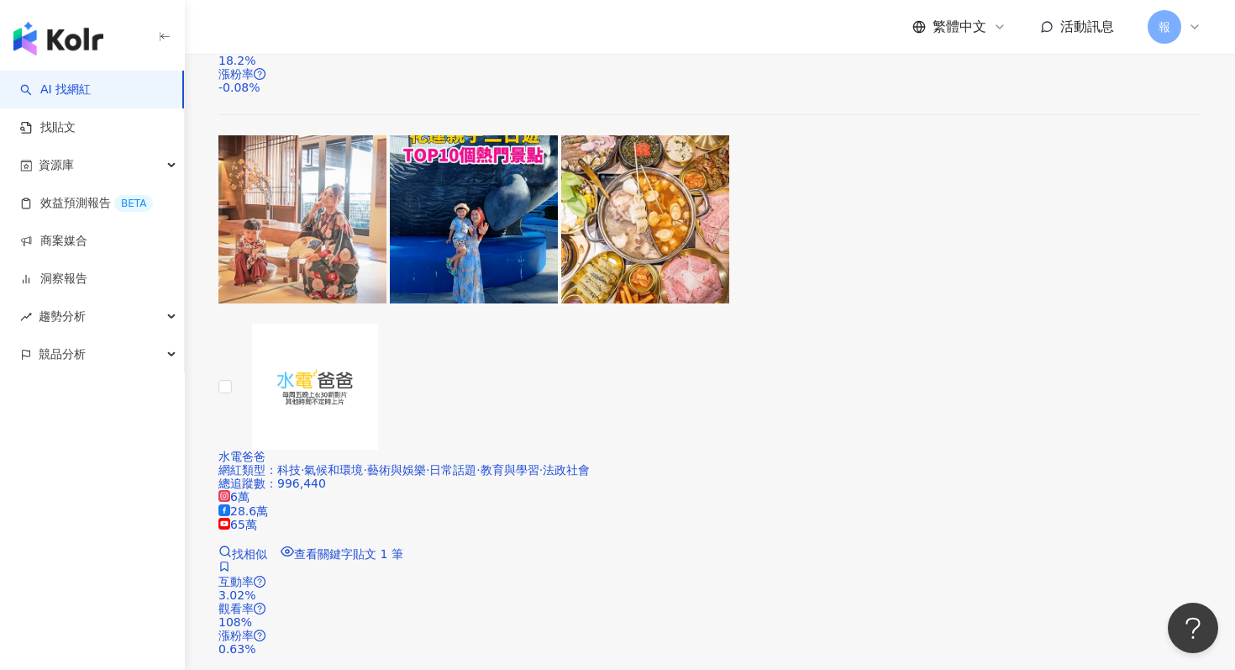
scroll to position [3139, 0]
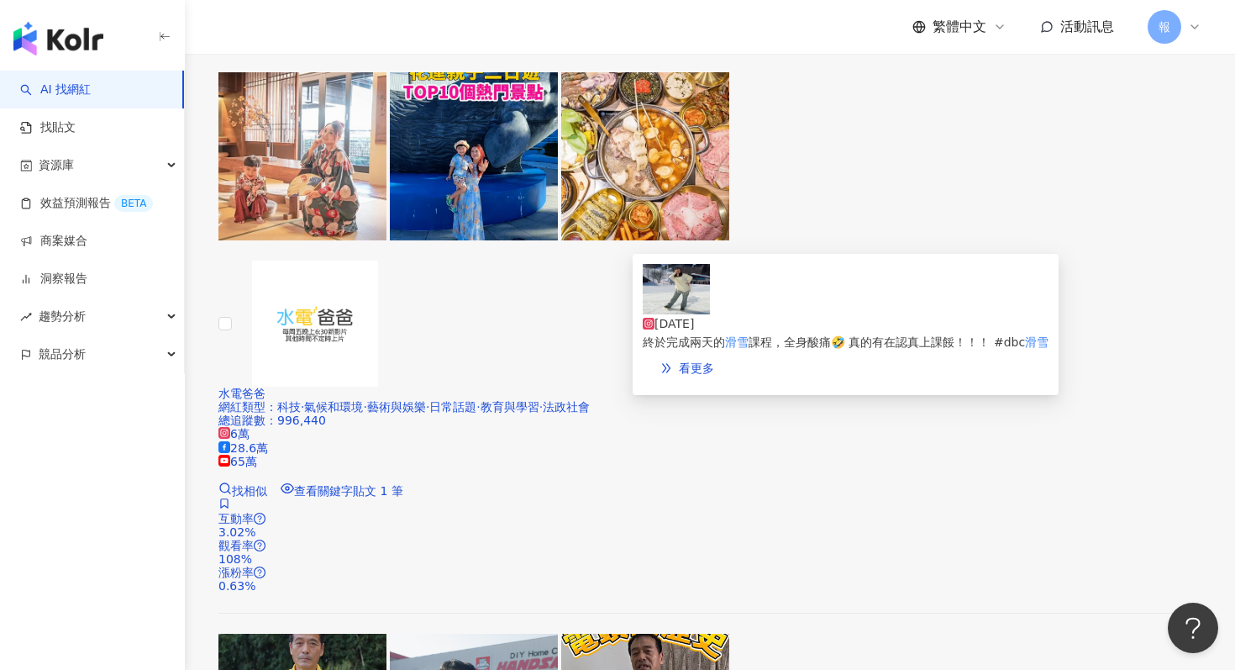
click at [687, 312] on img at bounding box center [676, 289] width 67 height 50
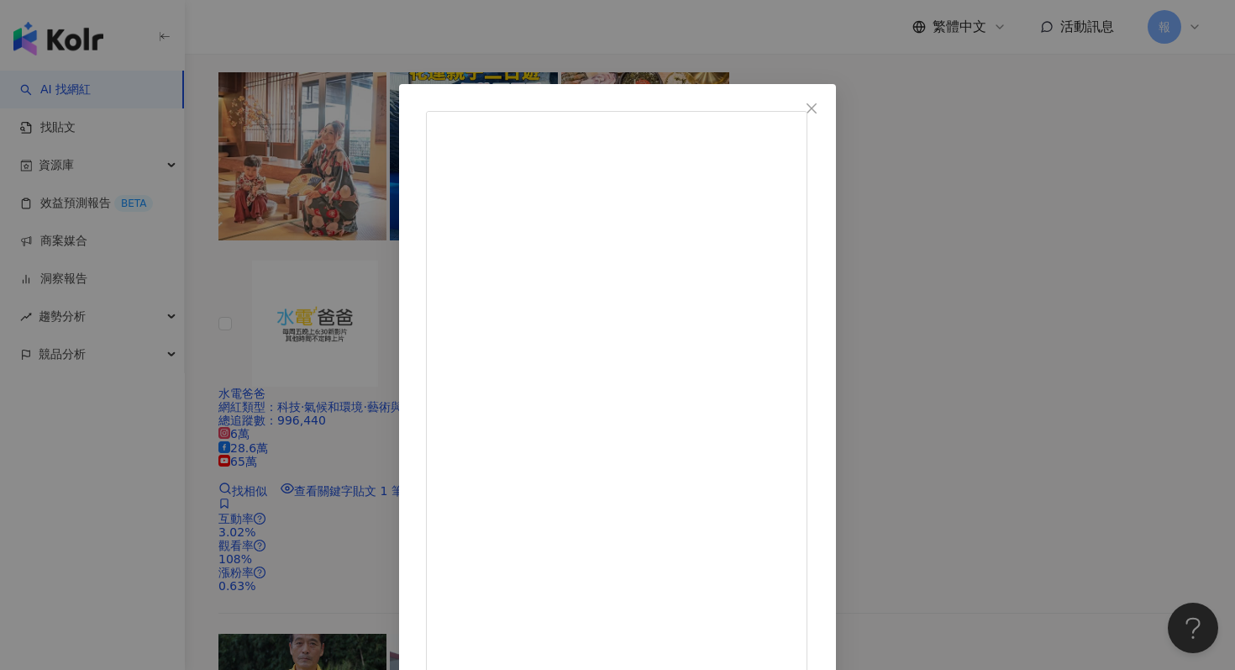
scroll to position [84, 0]
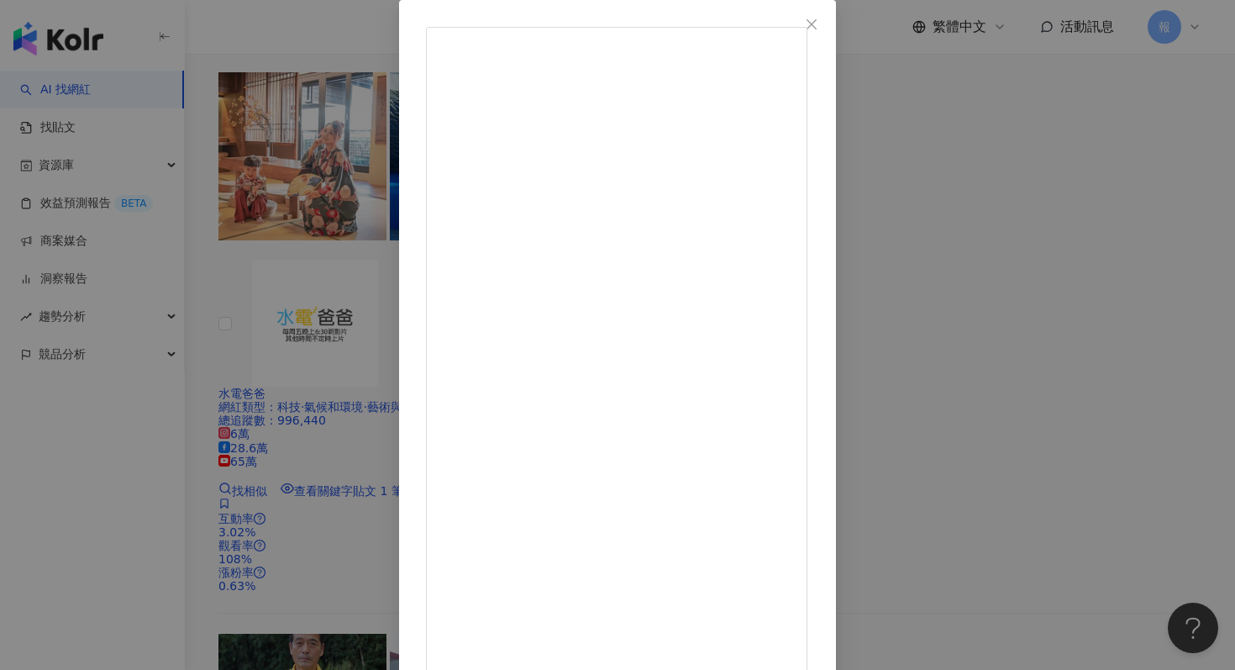
click at [1087, 311] on div "蔡宗翰 2025/3/21 終於完成兩天的滑雪課程，全身酸痛🤣 真的有在認真上課餒！！！ #dbc滑雪 3,478 19 13.5萬 查看原始貼文" at bounding box center [617, 335] width 1235 height 670
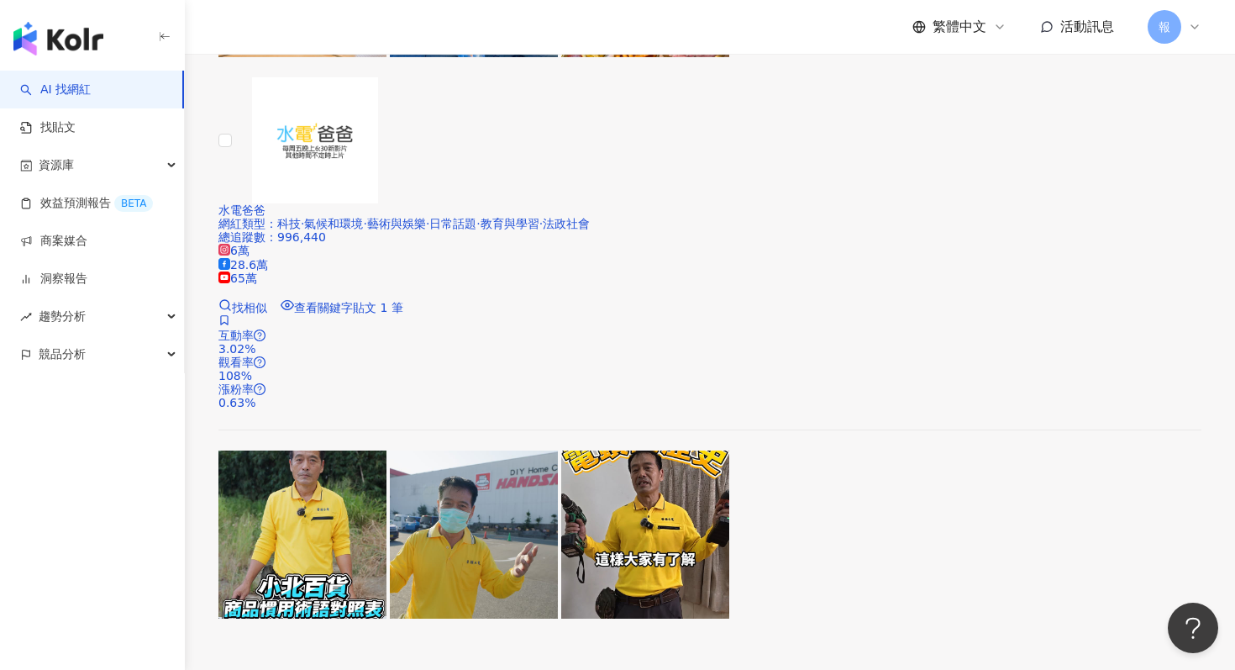
scroll to position [3486, 0]
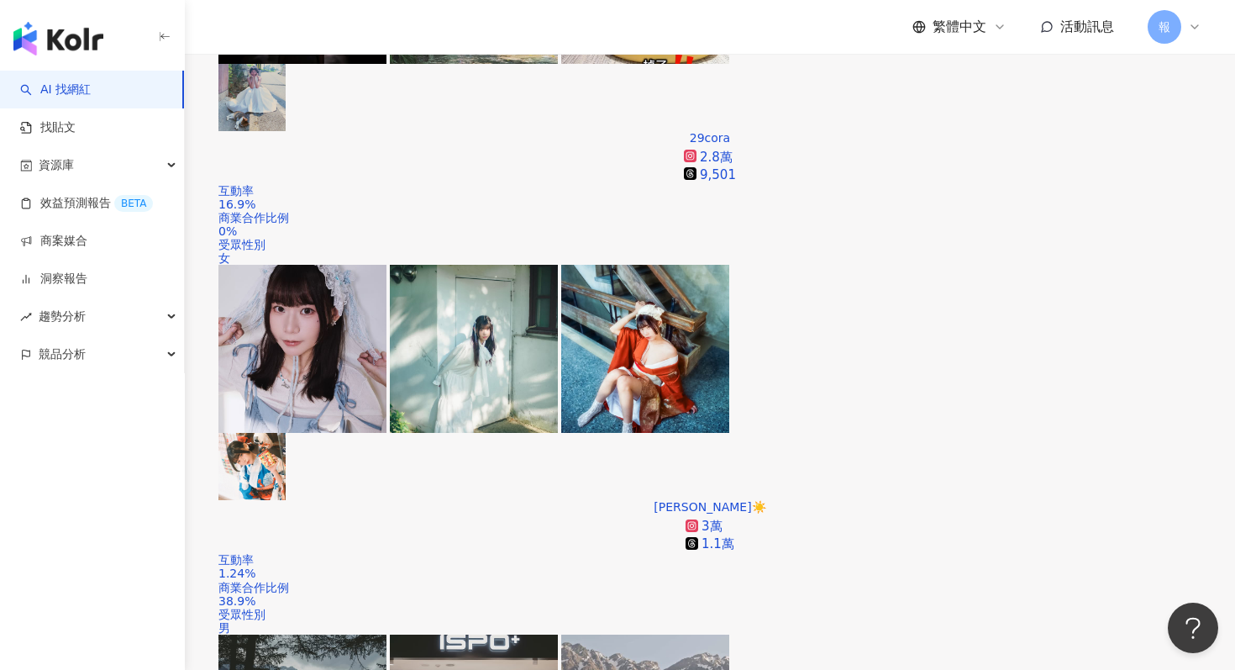
scroll to position [534, 0]
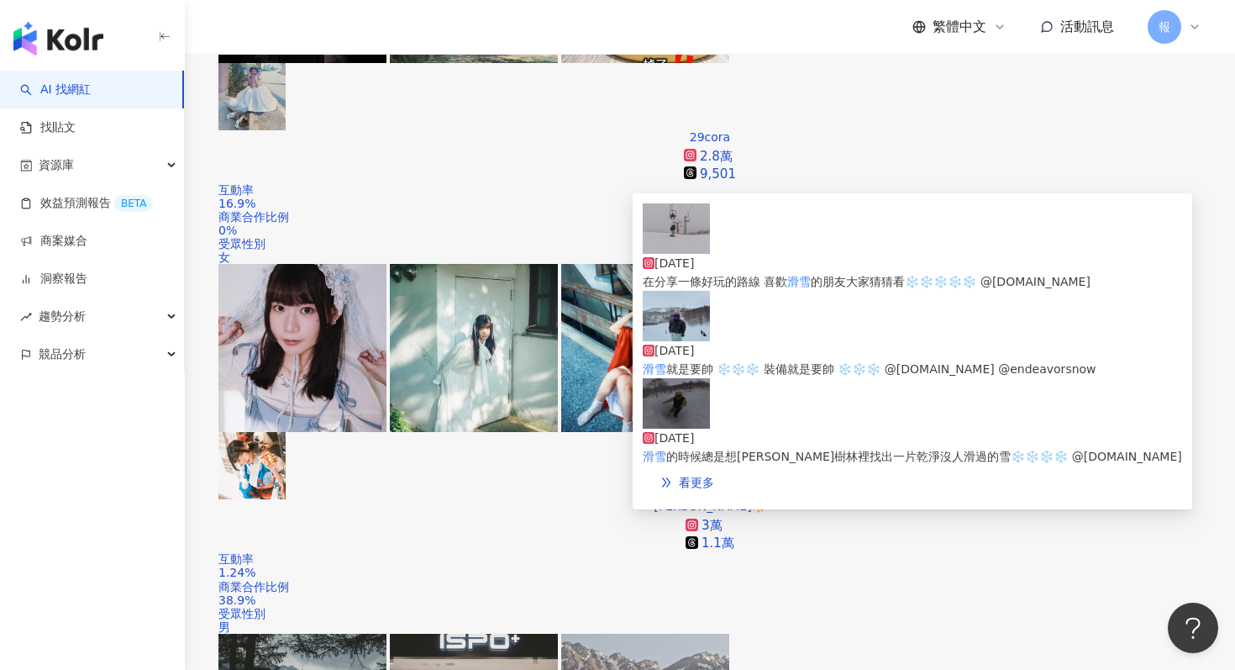
click at [673, 254] on img at bounding box center [676, 228] width 67 height 50
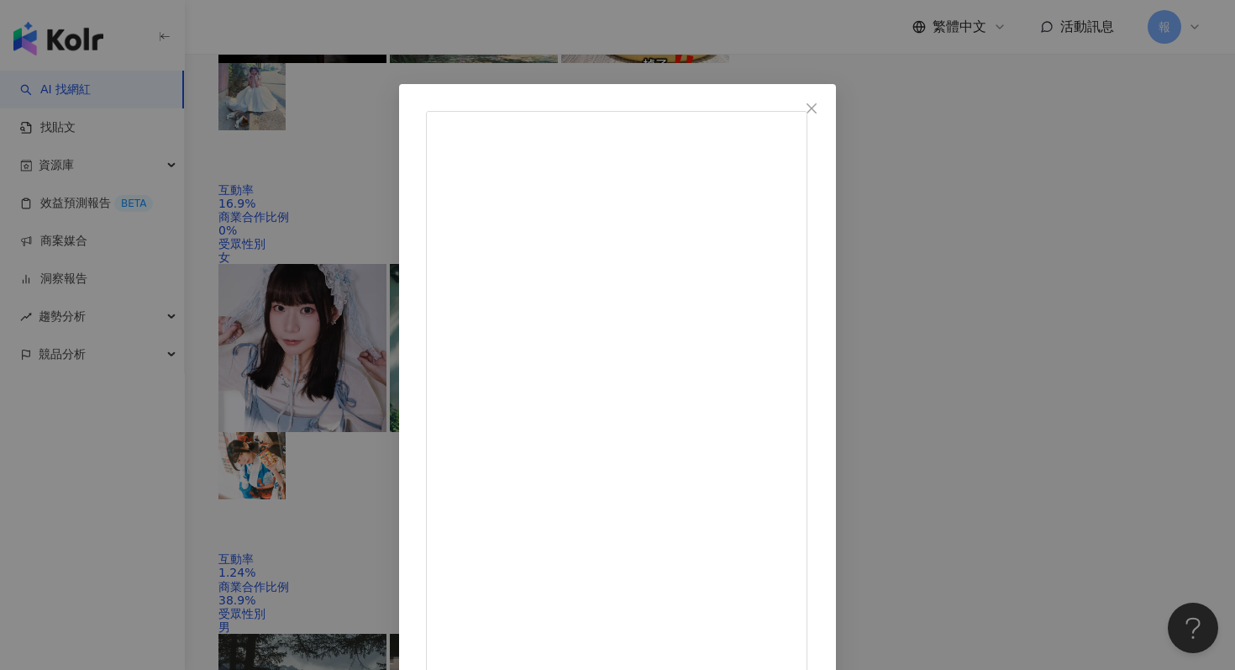
scroll to position [84, 0]
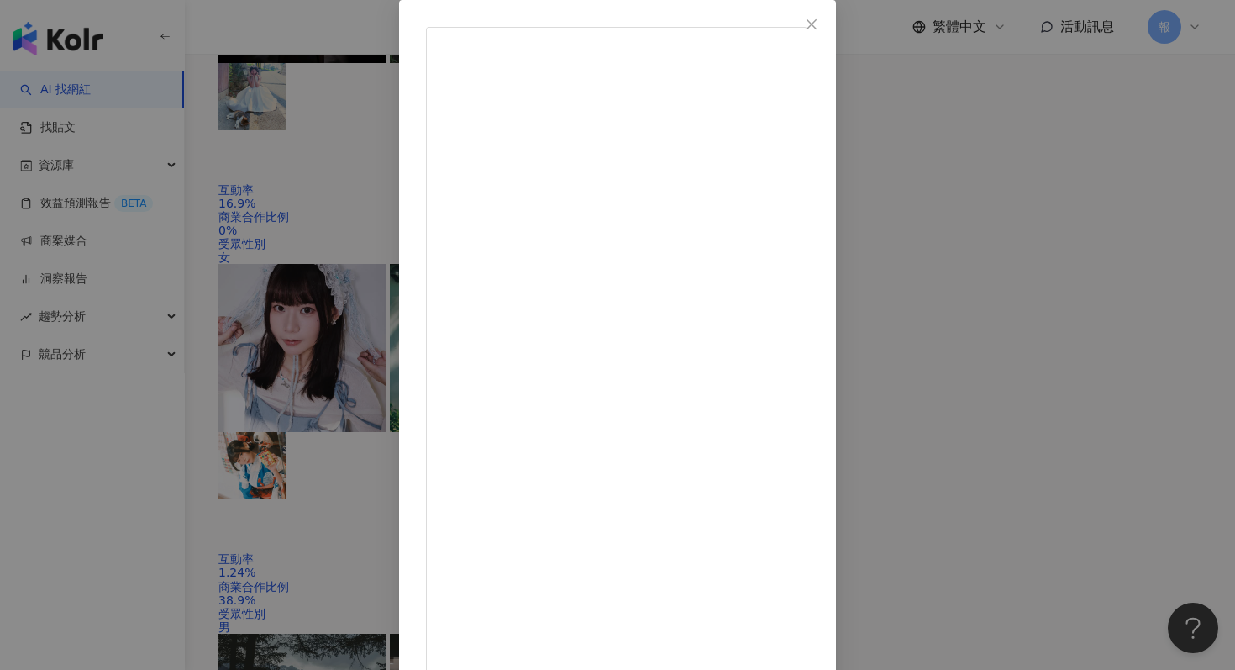
click at [1046, 278] on div "姚元浩 how 2025/3/9 在分享一條好玩的路線 喜歡滑雪的朋友大家猜猜看❄️❄️❄️❄️❄️ @allride.tw 330 8 7,874 查看原始…" at bounding box center [617, 335] width 1235 height 670
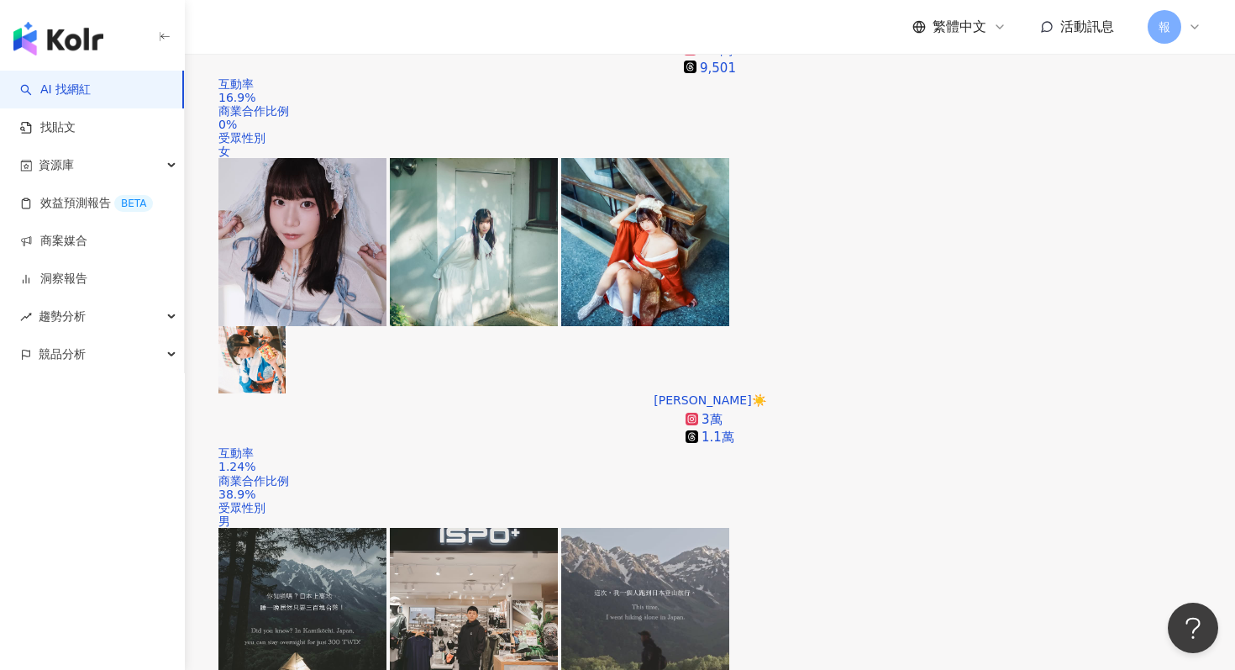
scroll to position [644, 0]
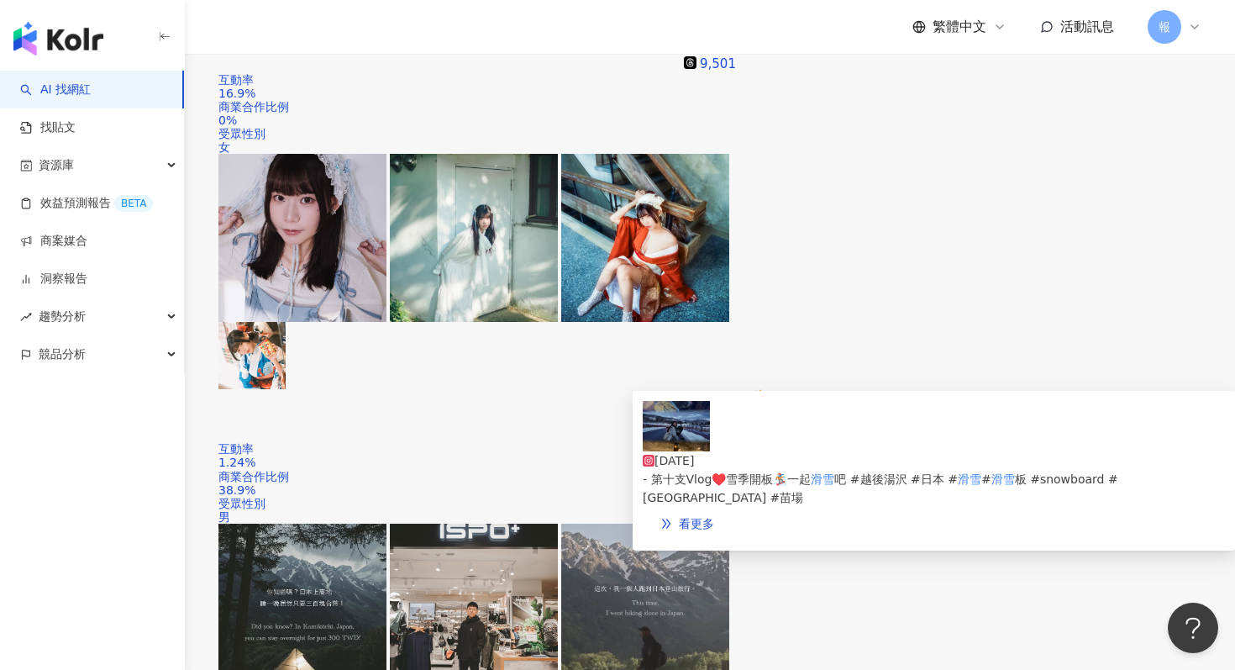
click at [669, 450] on img at bounding box center [676, 426] width 67 height 50
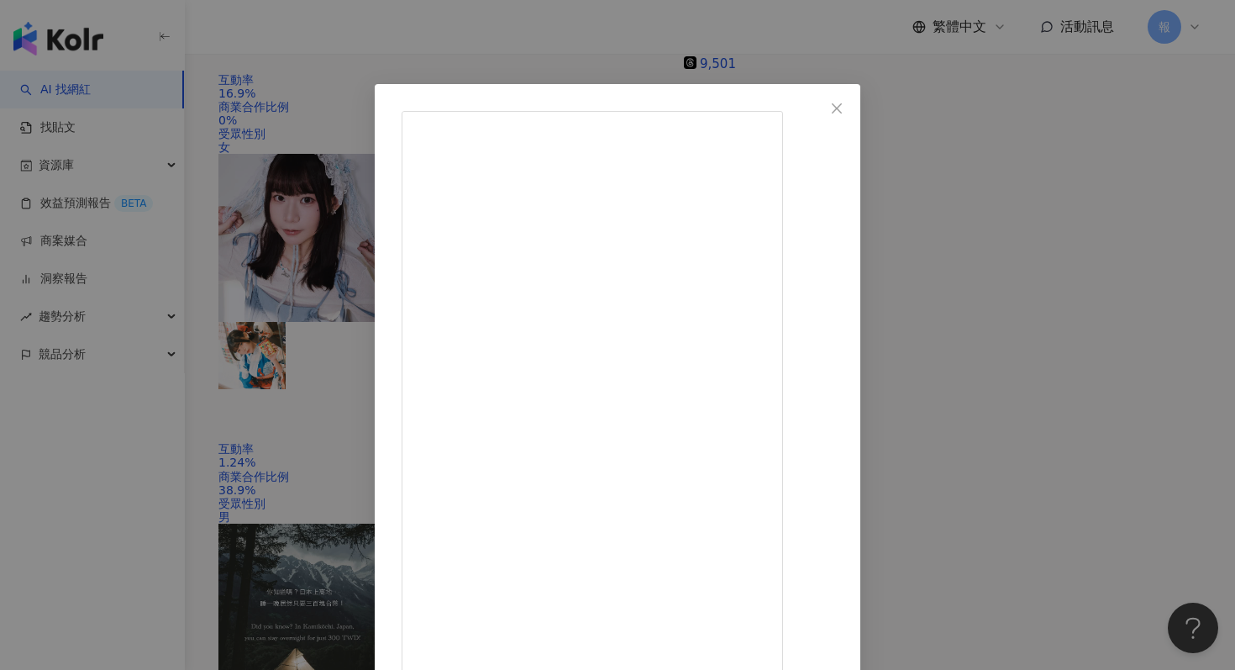
click at [1032, 411] on div "謝璇 2025/1/11 - 第十支Vlog♥️雪季開板🏂一起滑雪吧 #越後湯沢 #日本 #滑雪 #滑雪板 #snowboard #神立高原スキー場 #苗場 …" at bounding box center [617, 335] width 1235 height 670
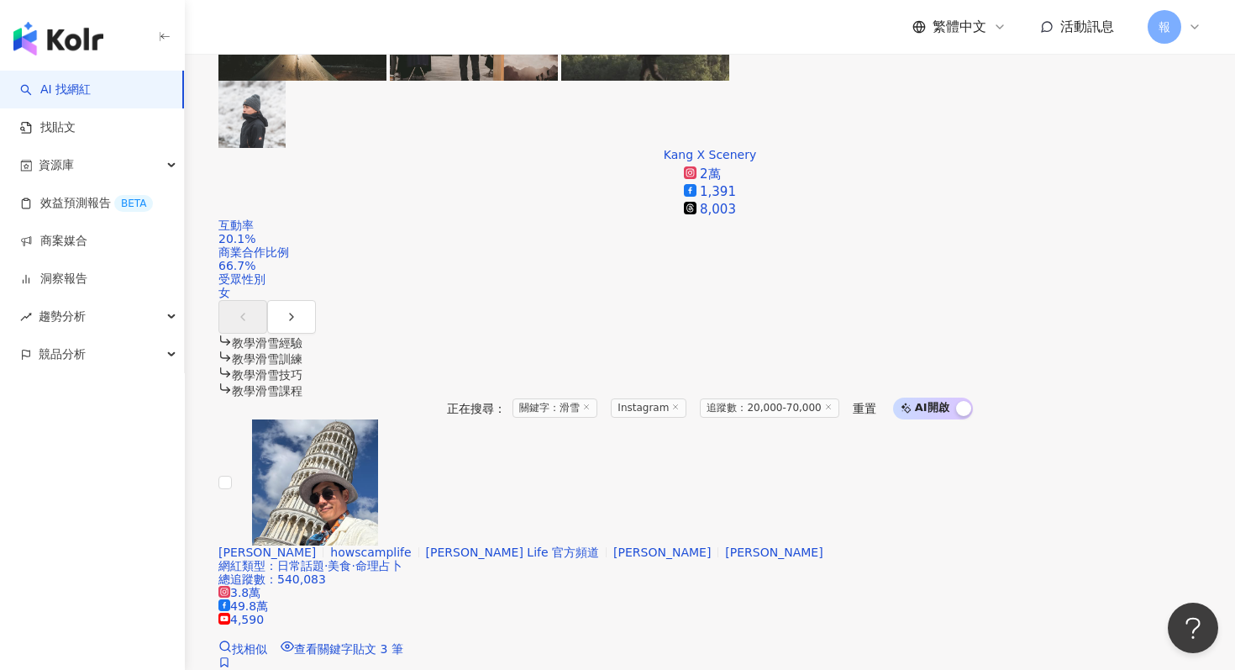
scroll to position [1347, 0]
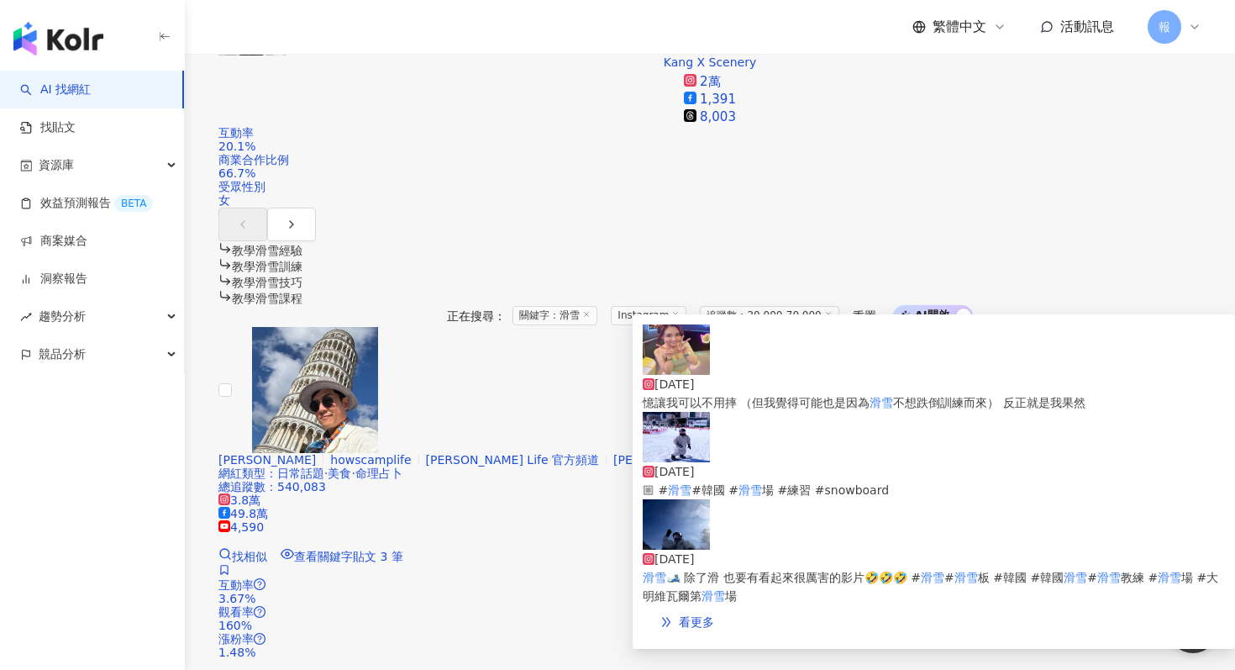
click at [687, 370] on img at bounding box center [676, 349] width 67 height 50
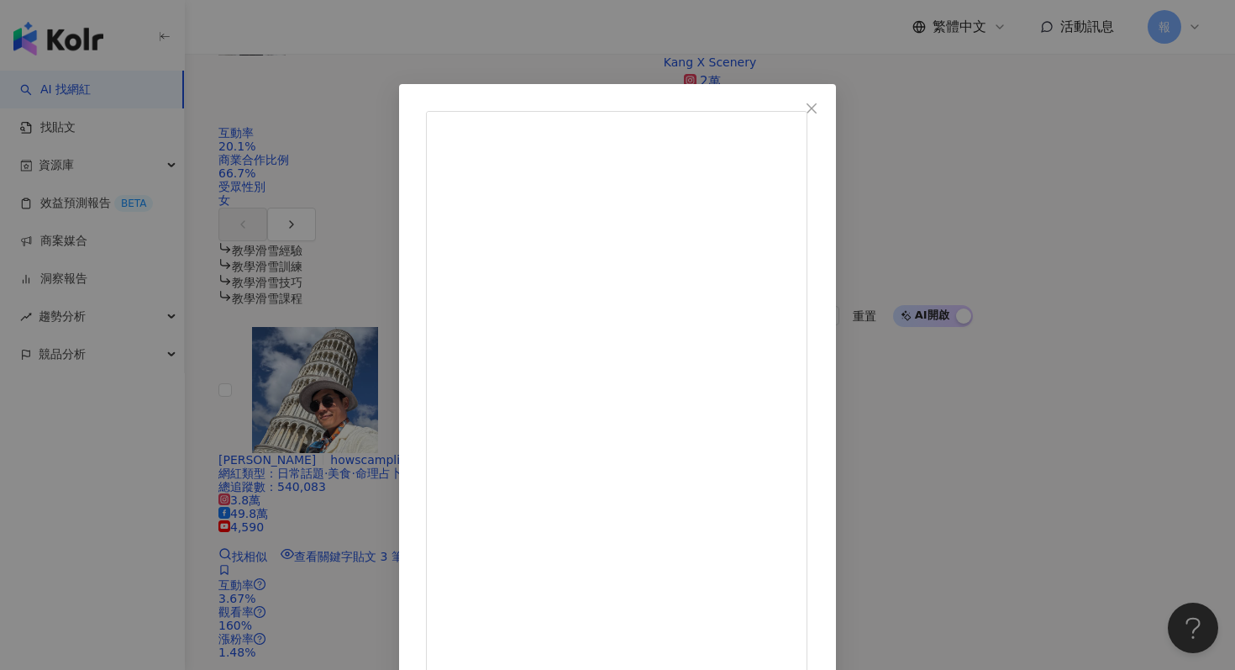
scroll to position [84, 0]
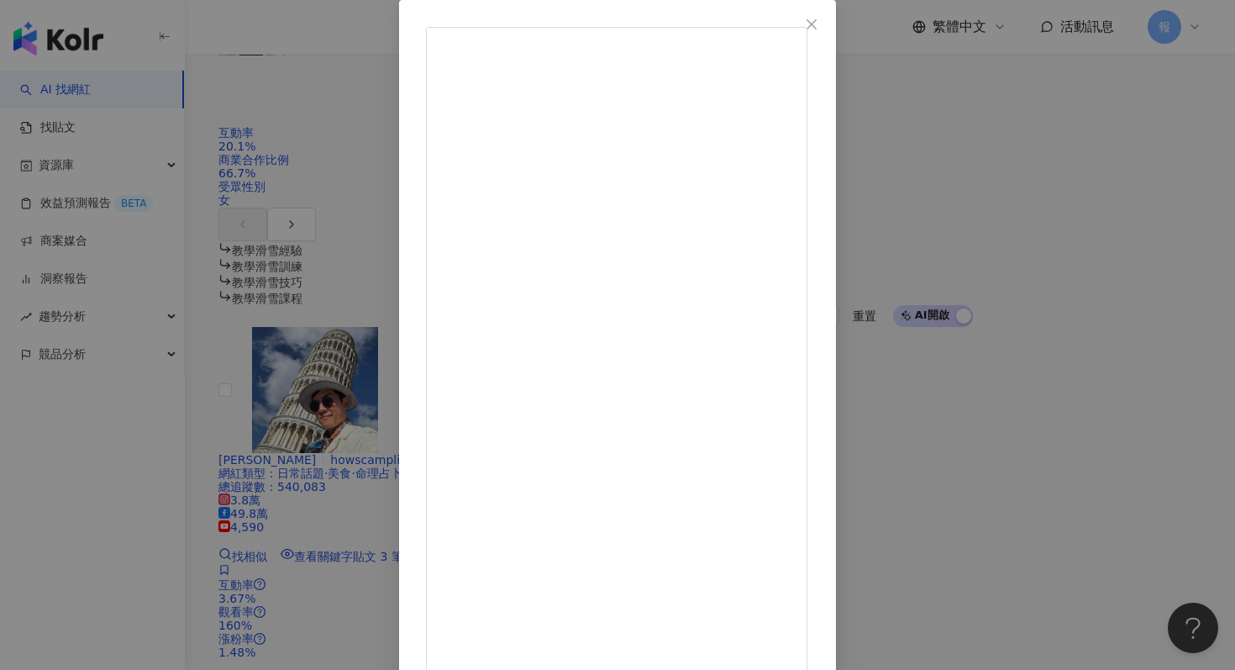
click at [1070, 416] on div "Chen In 2025/6/10 紀錄⛸️ 上次溜是小學🏫 記得小時候真的很愛很愛溜 假日都還要爸爸帶我去公園滑 感謝身體記憶讓我可以不用摔 （但我覺得可能…" at bounding box center [617, 335] width 1235 height 670
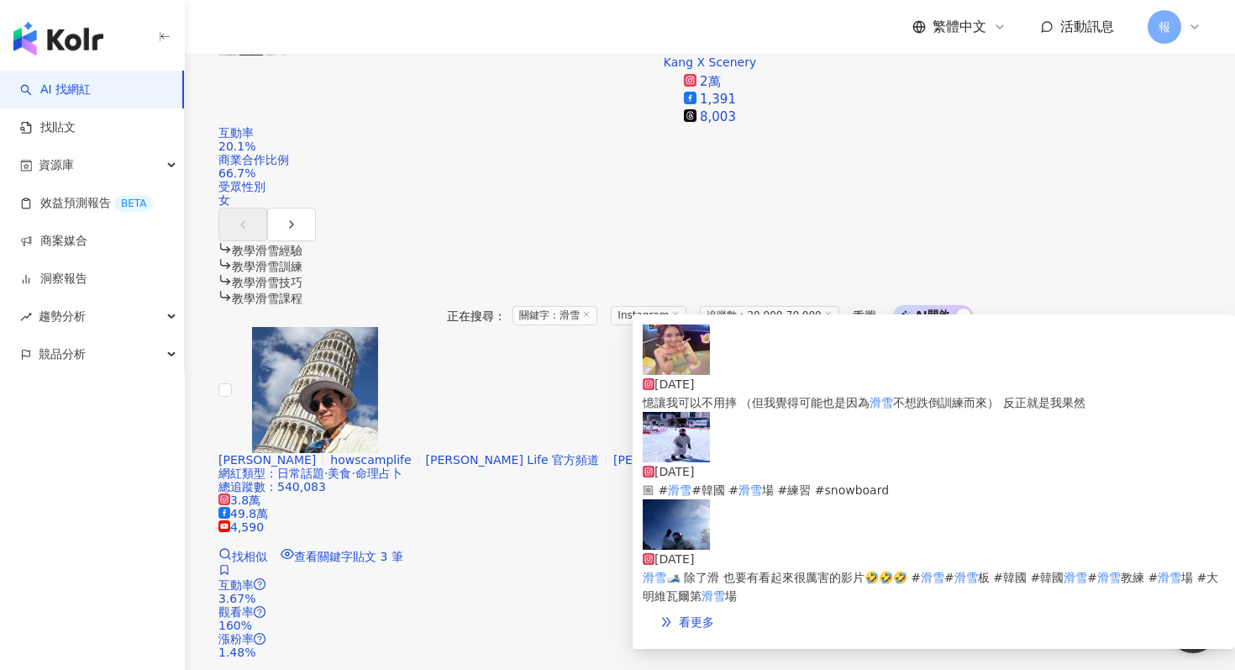
click at [661, 449] on img at bounding box center [676, 437] width 67 height 50
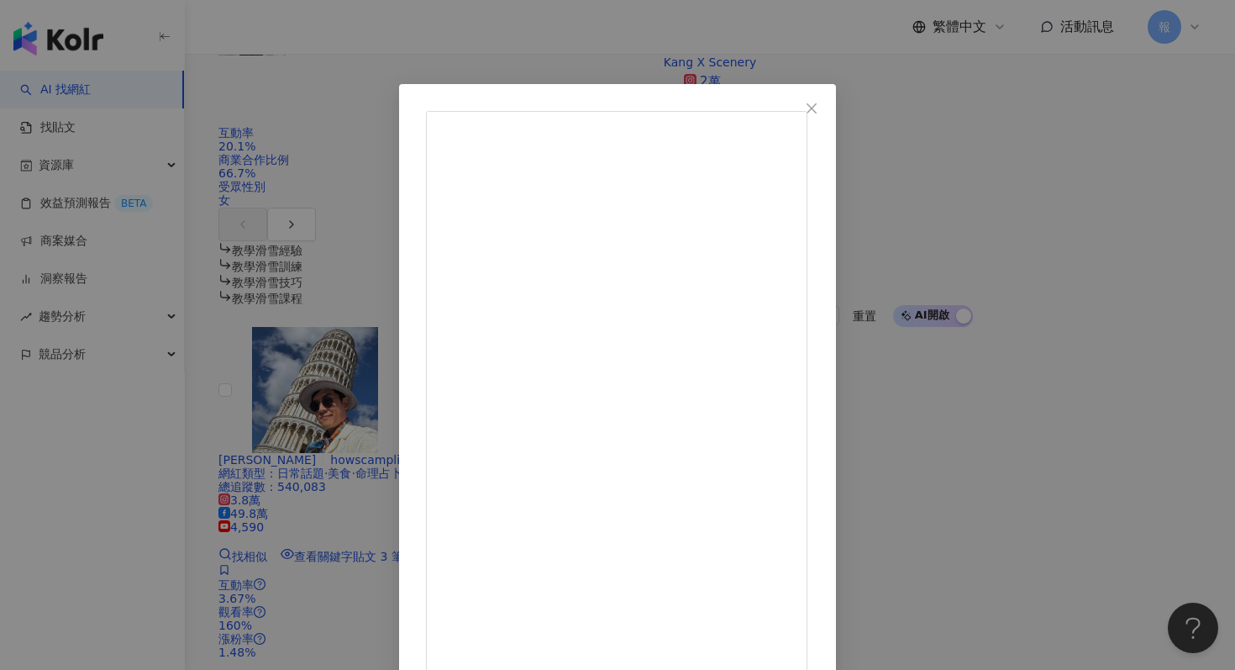
scroll to position [49, 0]
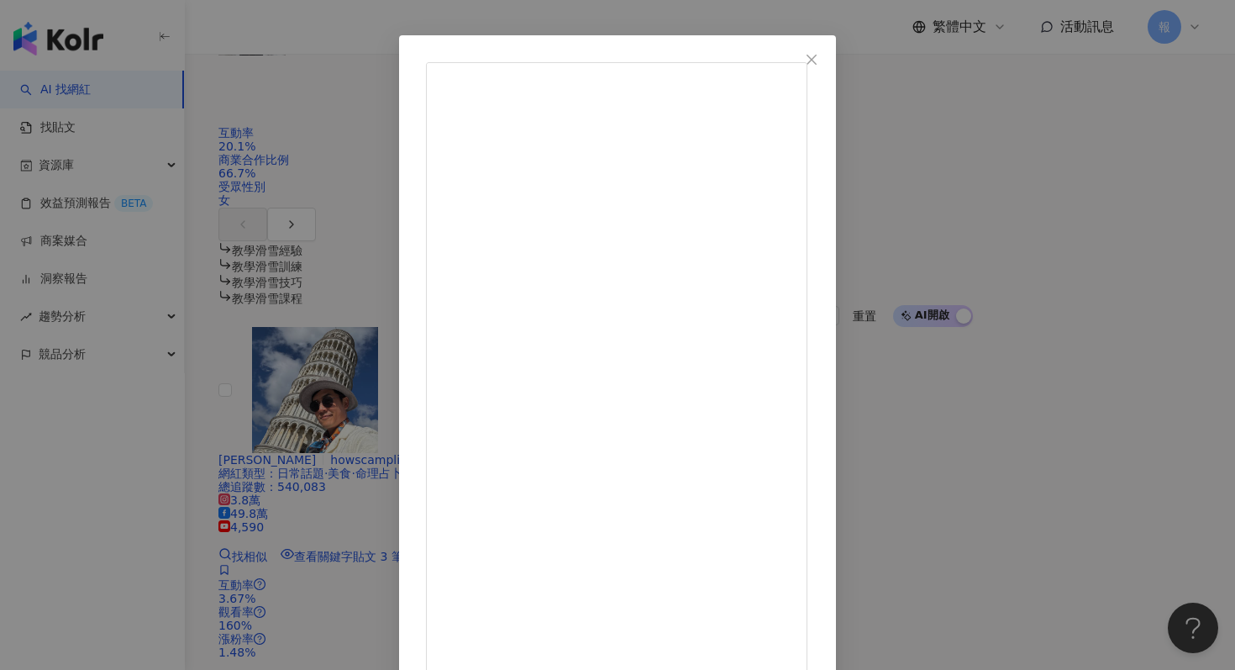
click at [1093, 296] on div "Chen In 2025/3/8 2025年記錄一下 持續進步的自己😌 防摔褲真的很重要 感謝教練耐心100🫡🫡🫡 情緒價值100 明年再繼續努力👍🏼 #滑雪…" at bounding box center [617, 335] width 1235 height 670
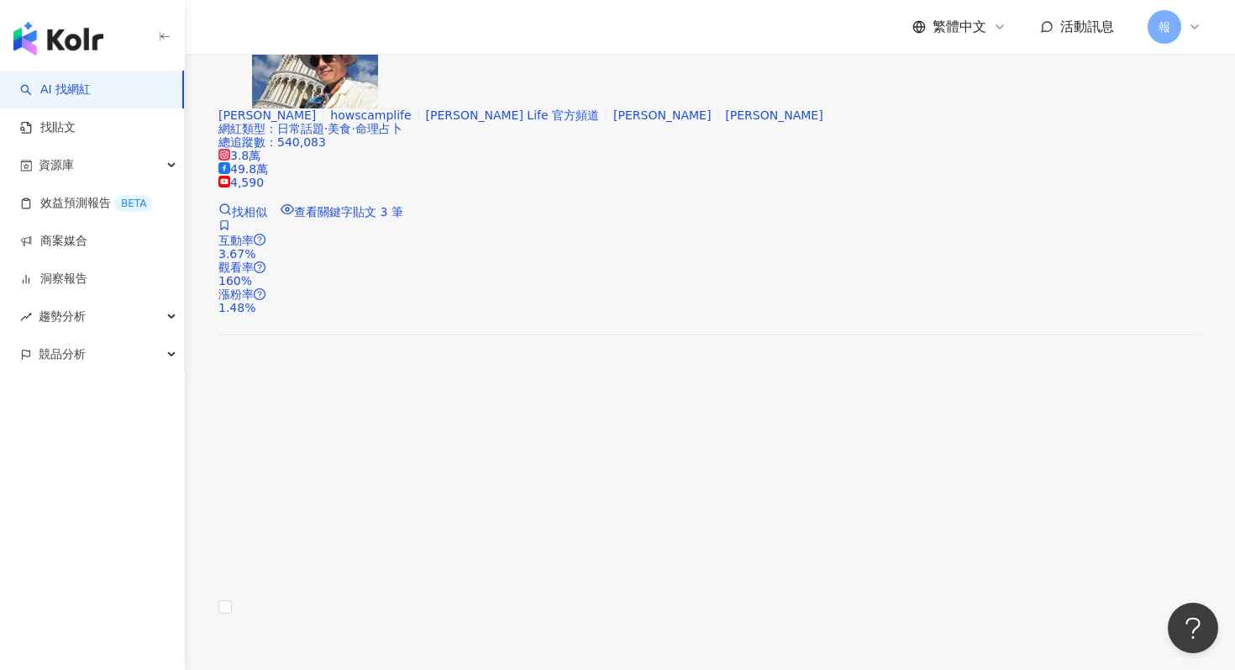
scroll to position [1749, 0]
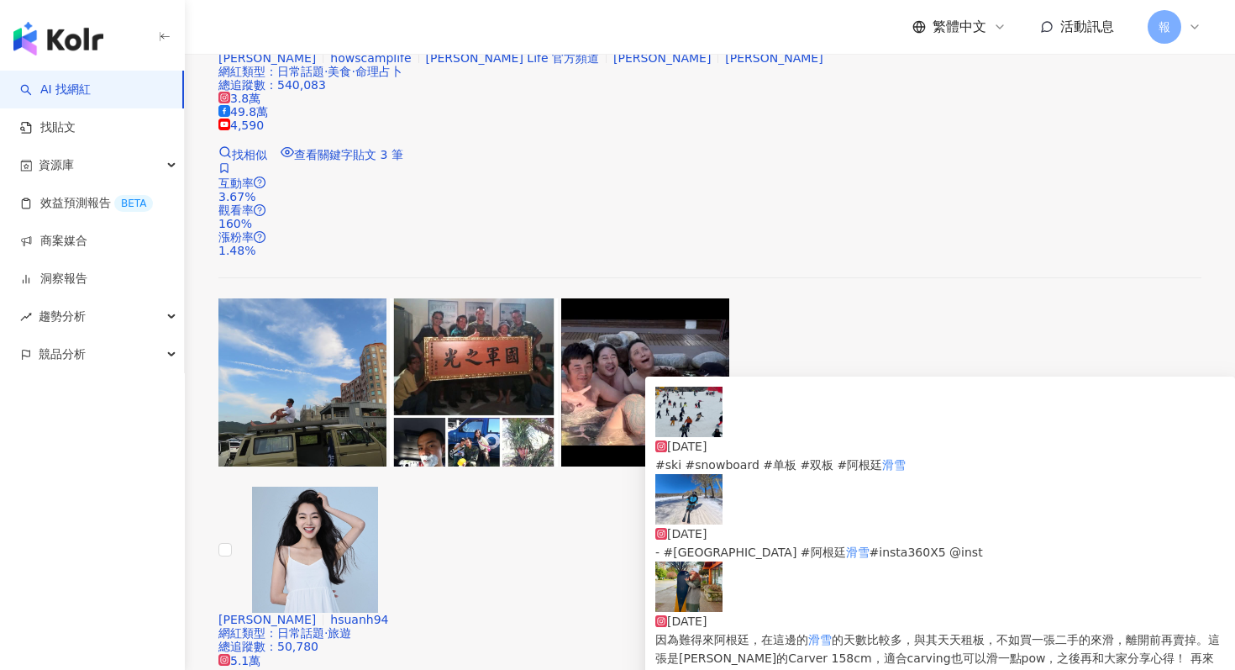
click at [690, 507] on img at bounding box center [689, 499] width 67 height 50
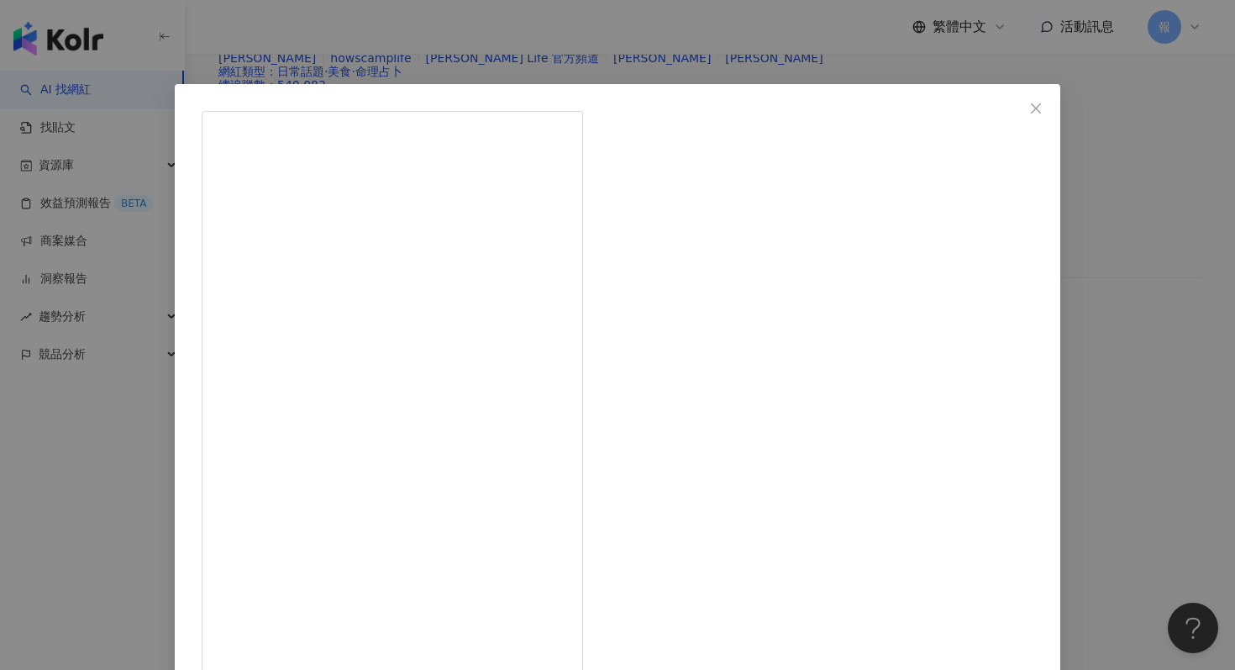
scroll to position [84, 0]
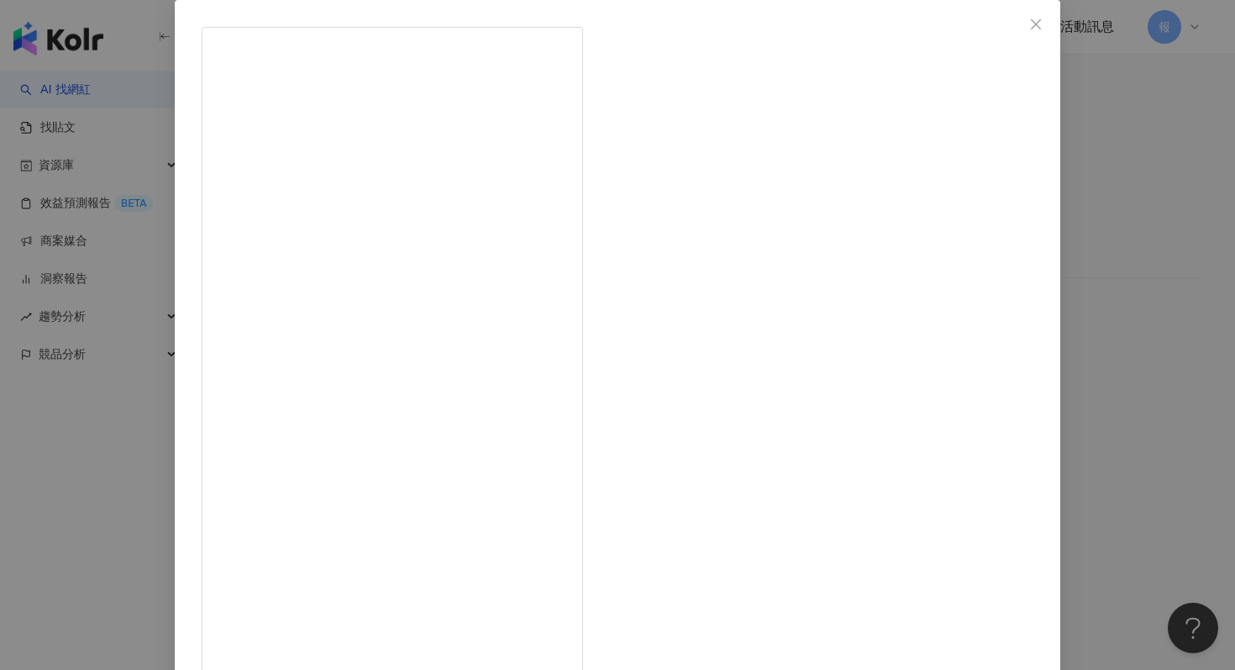
click at [1070, 400] on div "CarrieJapan 2025/8/8 覺得這條路很舒服，陽光☀️、樹林🌳，分享給你們。 Insta360 X5現在打82折，到8月31號而已。還在猶豫的可…" at bounding box center [617, 335] width 1235 height 670
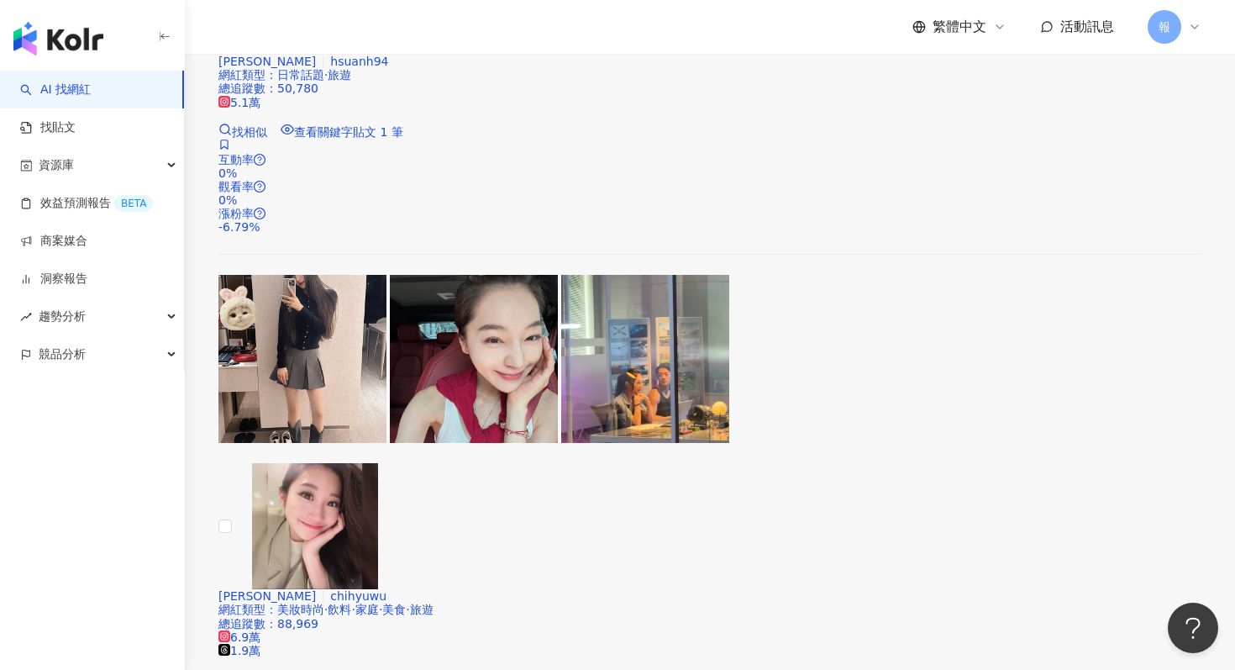
scroll to position [2138, 0]
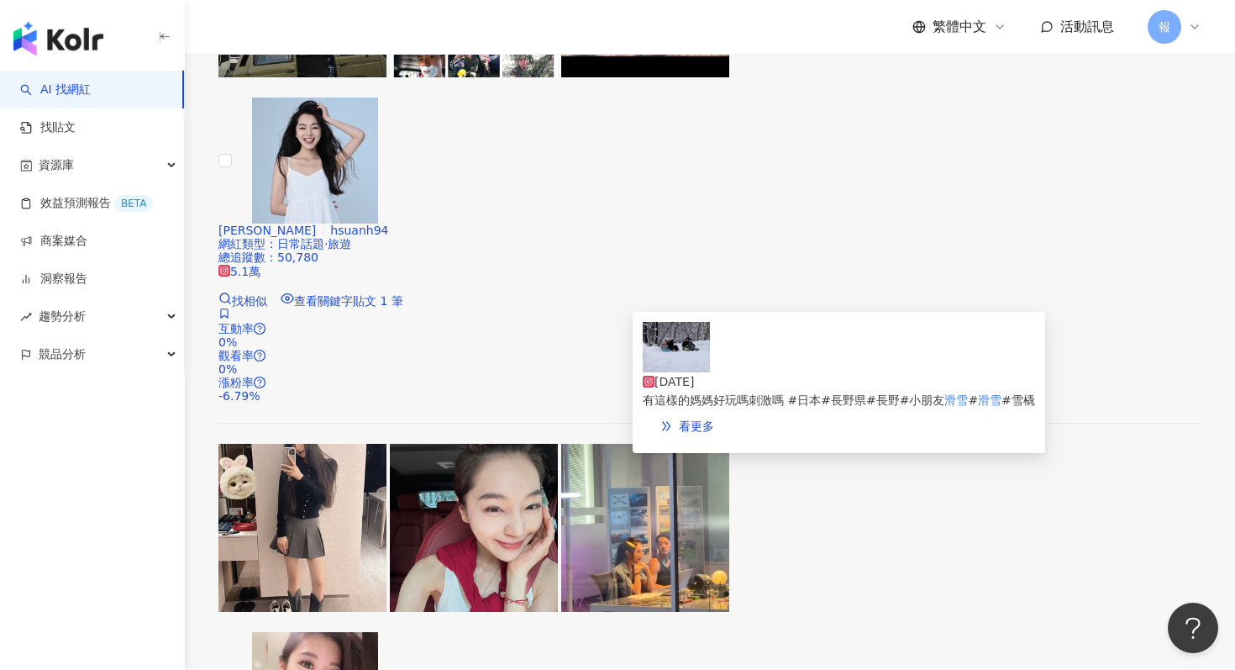
click at [669, 372] on img at bounding box center [676, 347] width 67 height 50
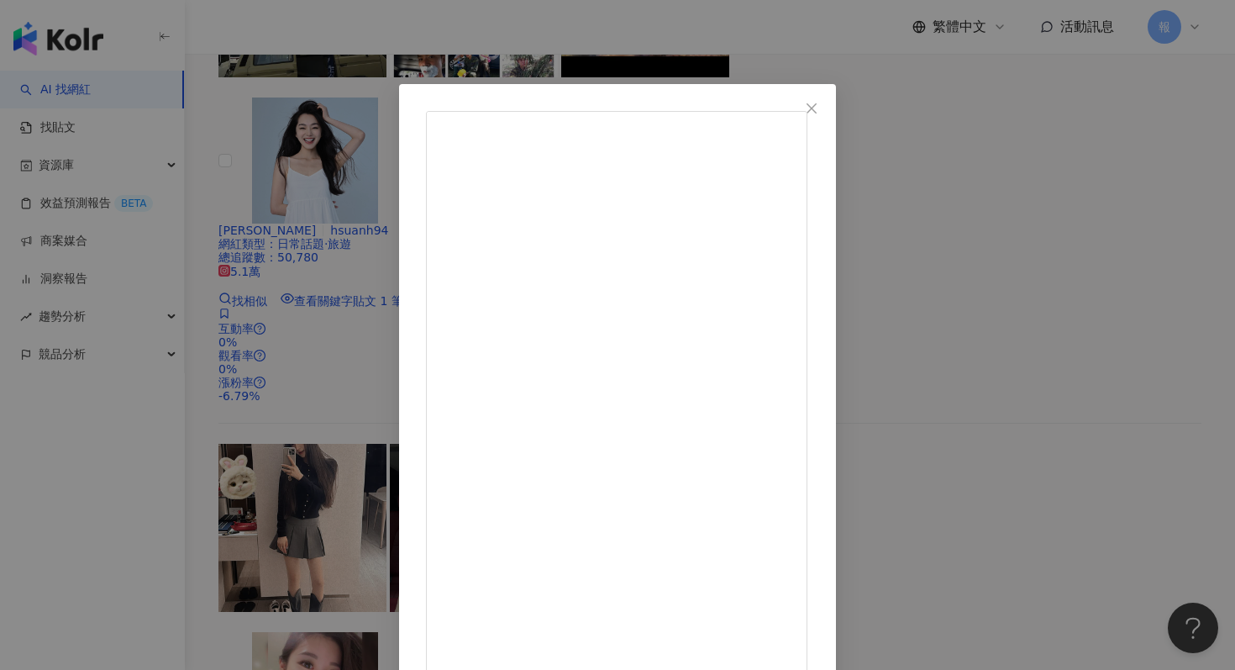
scroll to position [84, 0]
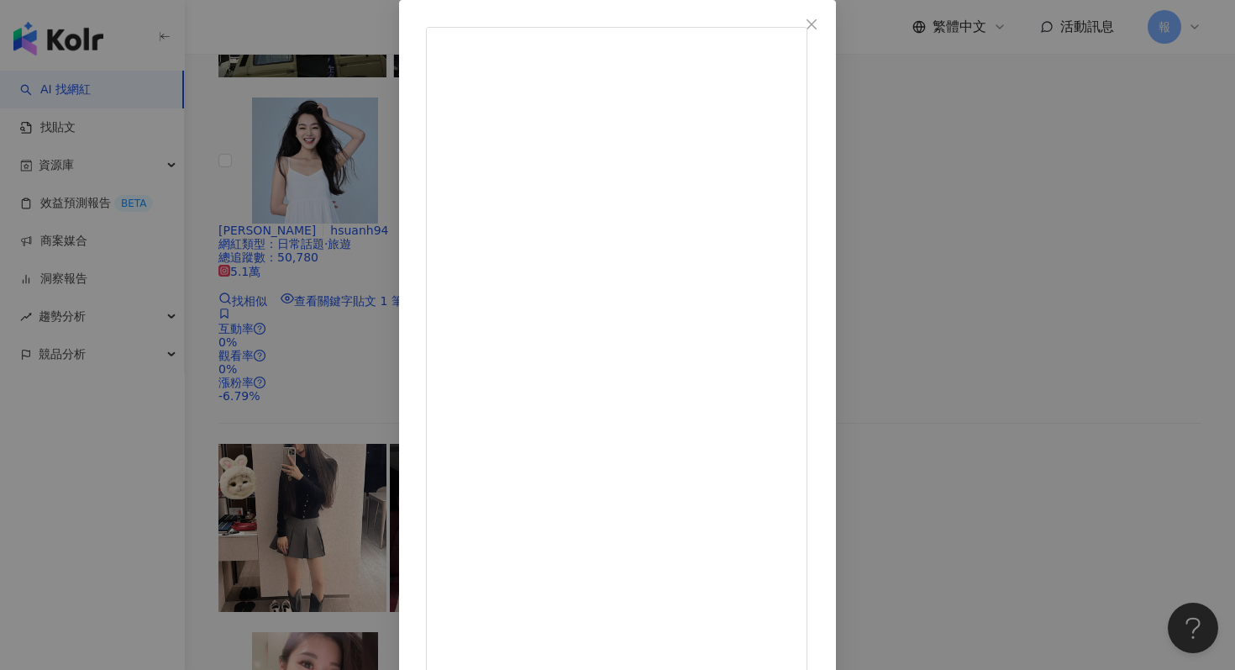
click at [1019, 457] on div "Hua仔 2025/1/3 有這樣的媽媽好玩嗎刺激嗎 #日本#長野県#長野#小朋友滑雪#滑雪#雪橇 49 2 2,780 查看原始貼文" at bounding box center [617, 335] width 1235 height 670
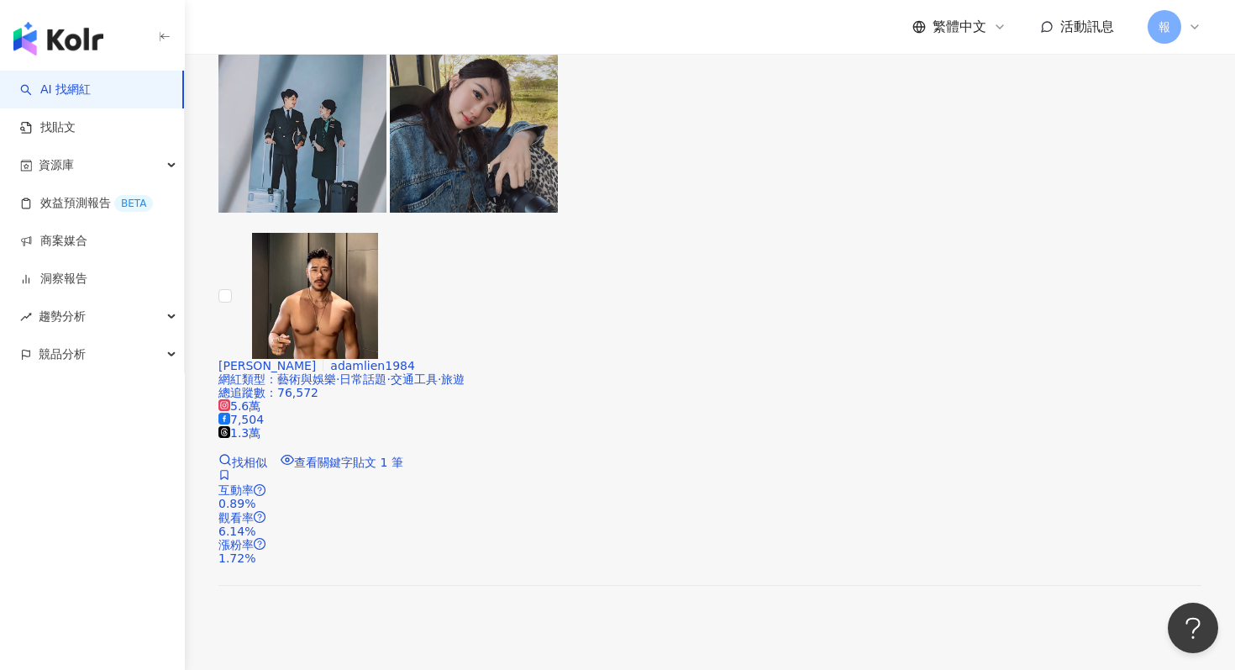
scroll to position [3647, 0]
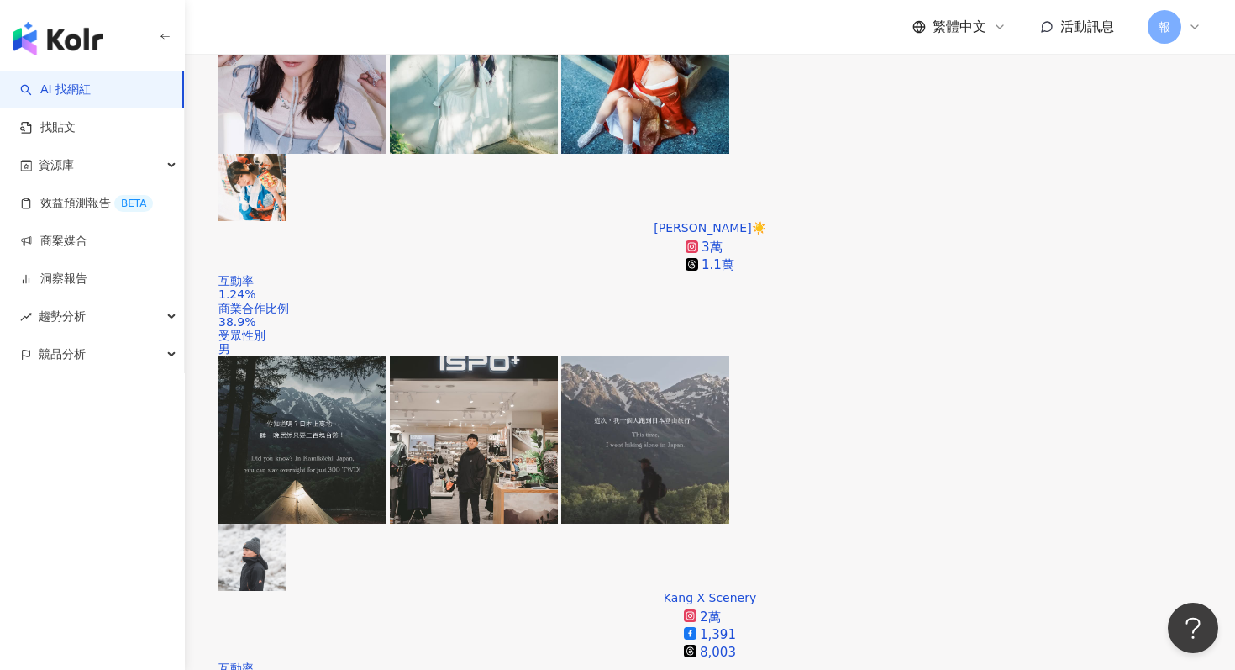
scroll to position [852, 0]
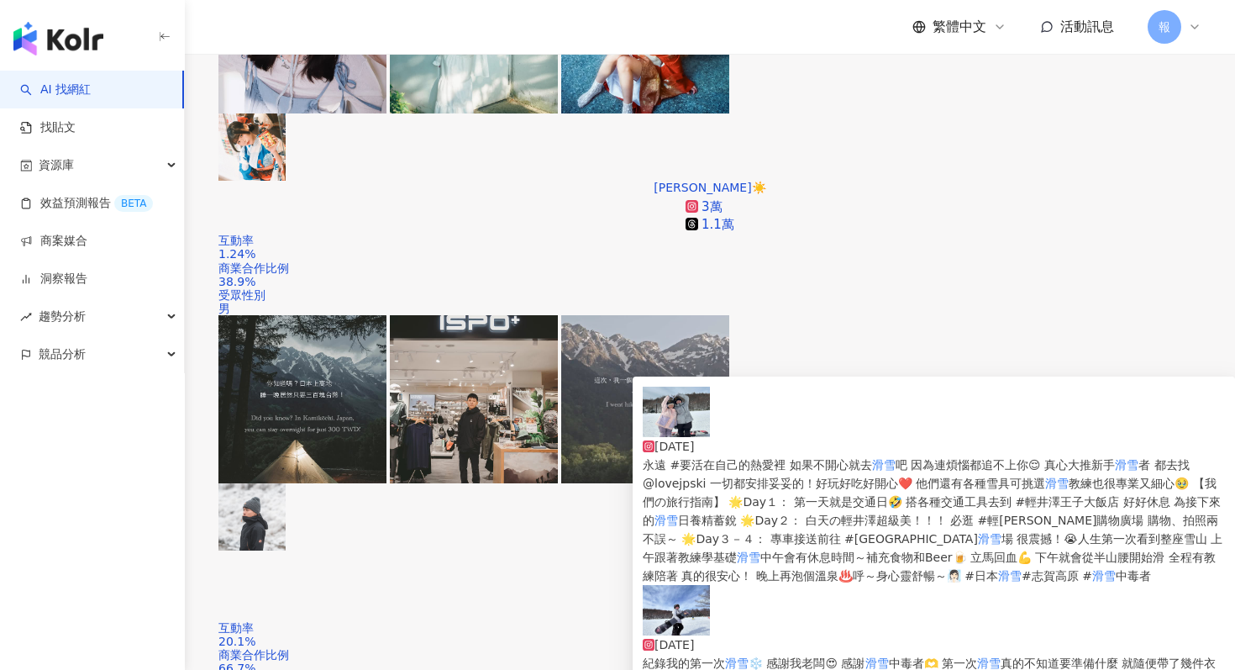
click at [674, 421] on img at bounding box center [676, 412] width 67 height 50
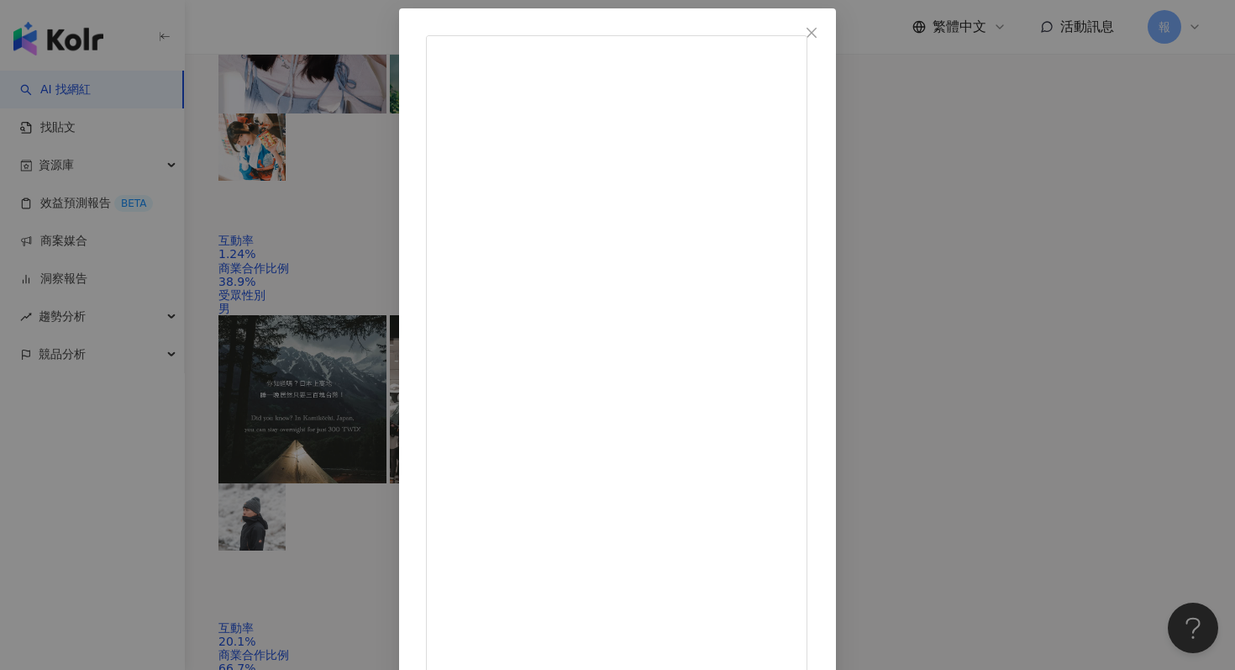
scroll to position [84, 0]
click at [1031, 259] on div "DD52-Nicole 2025/1/11 永遠 #要活在自己的熱愛裡 如果不開心就去滑雪吧 因為連煩惱都追不上你😌 真心大推新手滑雪者 都去找 @lovej…" at bounding box center [617, 335] width 1235 height 670
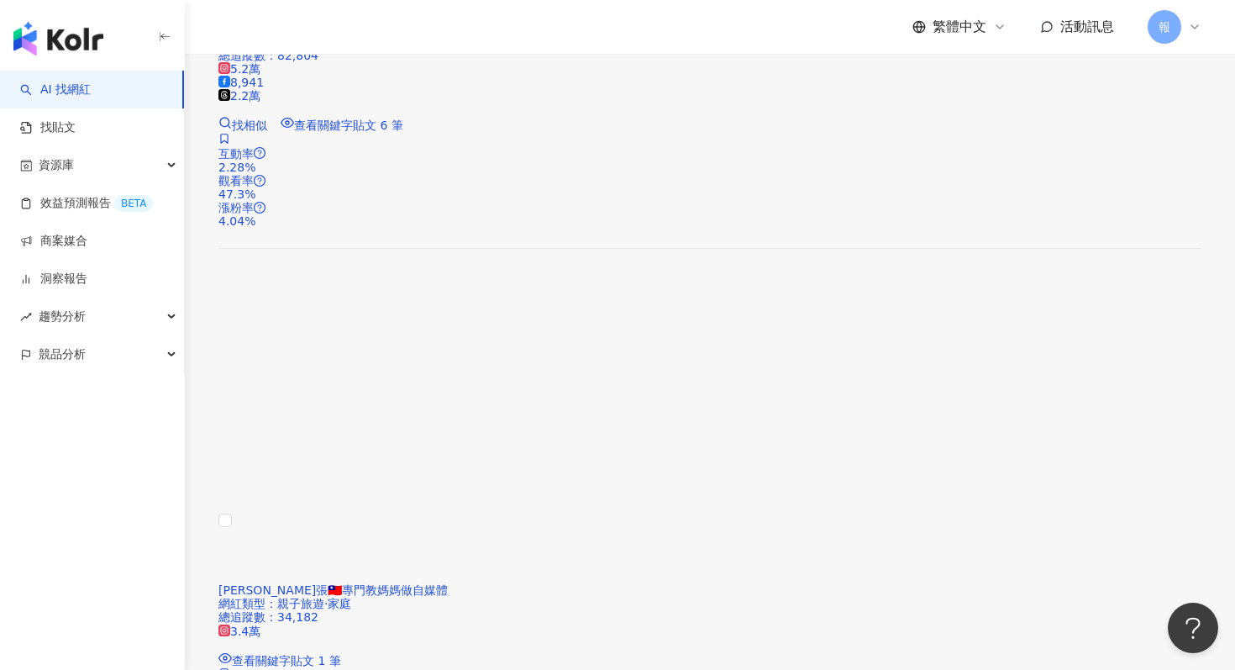
scroll to position [1924, 0]
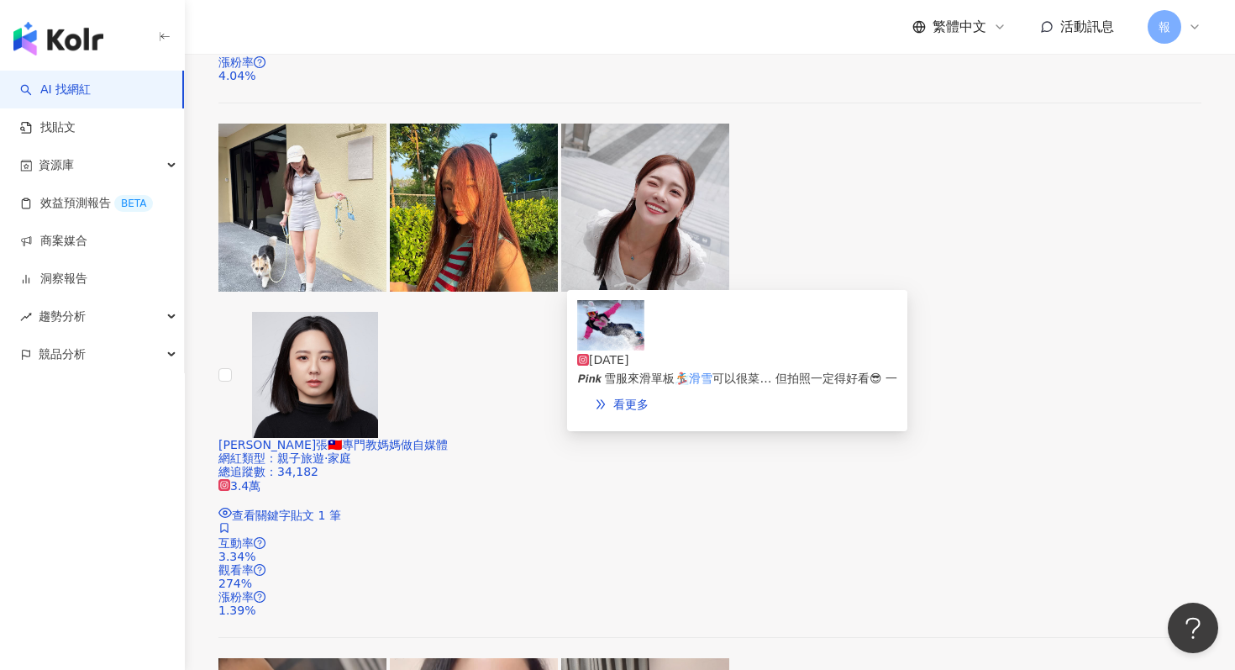
click at [641, 347] on img at bounding box center [610, 325] width 67 height 50
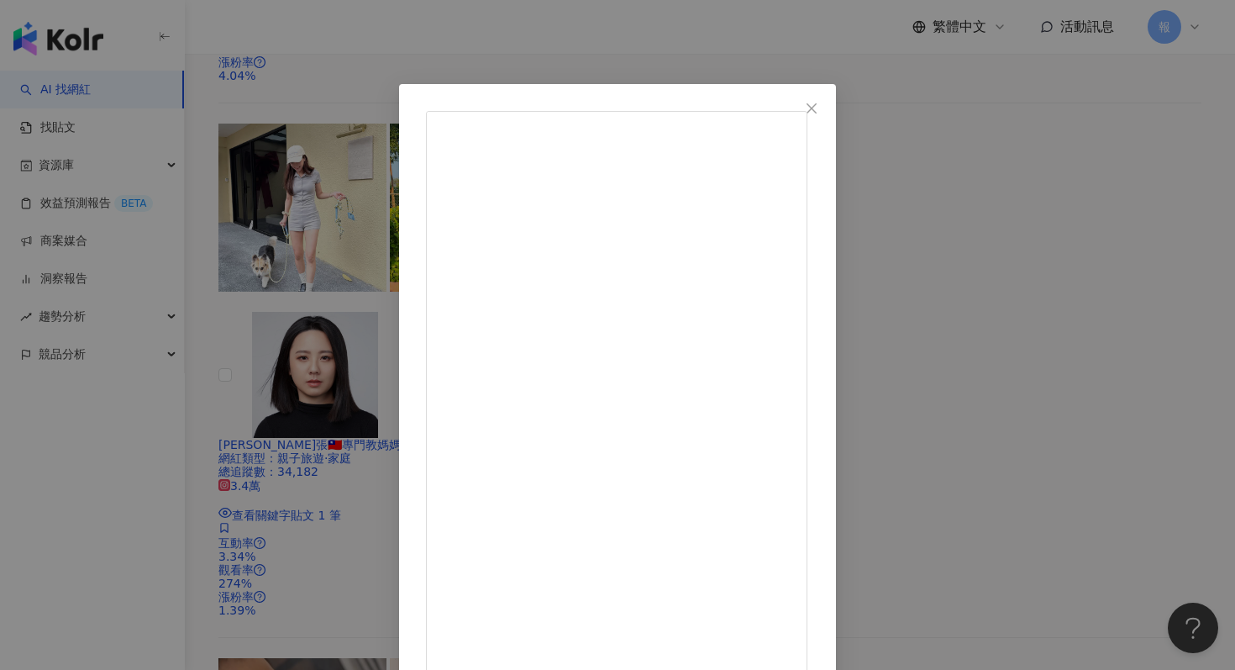
scroll to position [84, 0]
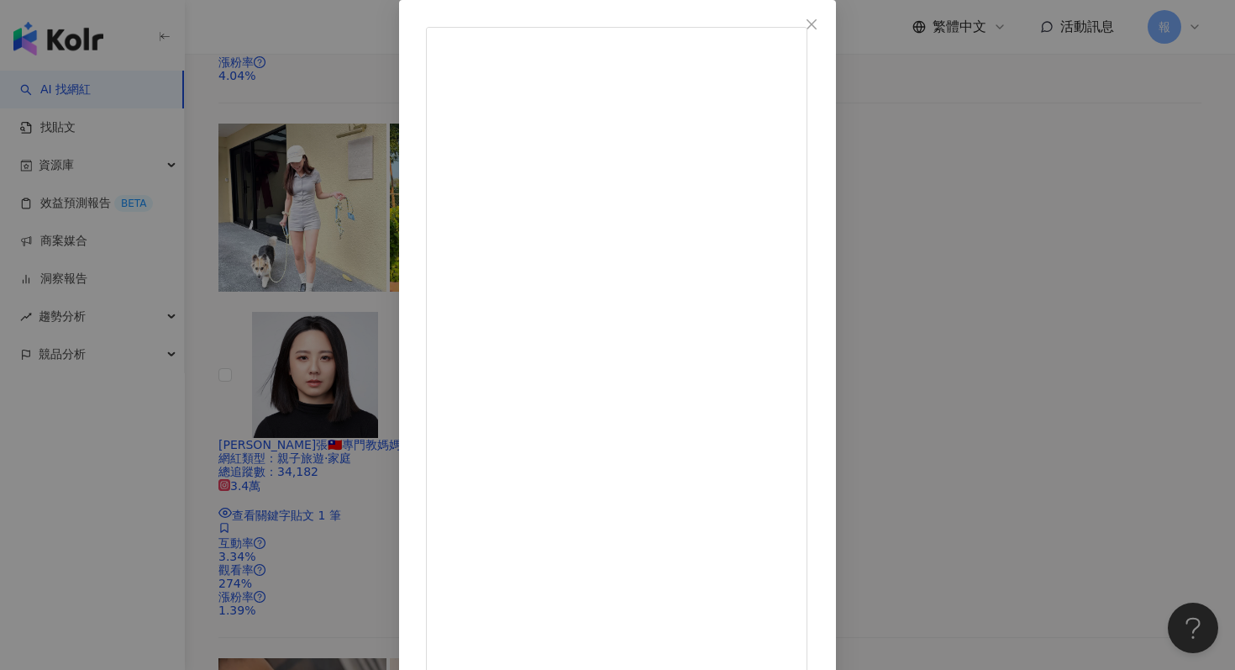
click at [1028, 297] on div "𝘾𝙊𝘼𝘾𝙃 𝙏𝙄𝙁𝙁𝘼𝙉𝙔 ｜ 關注我你就瘦了 2025/2/25 今天穿著 𝘽𝙡𝙖𝙘𝙠 𝙋𝙞𝙣𝙠 雪服來滑單板🏂 滑雪可以很菜… 但拍照一定得好看😎 一邊滑…" at bounding box center [617, 335] width 1235 height 670
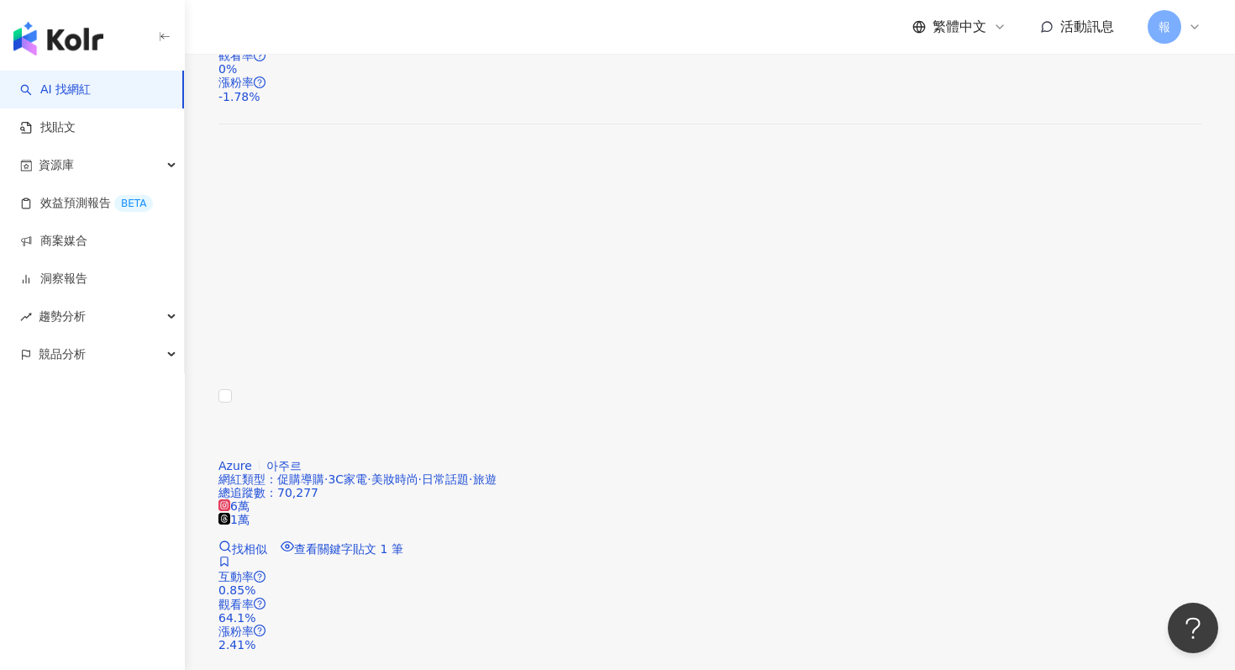
scroll to position [3368, 0]
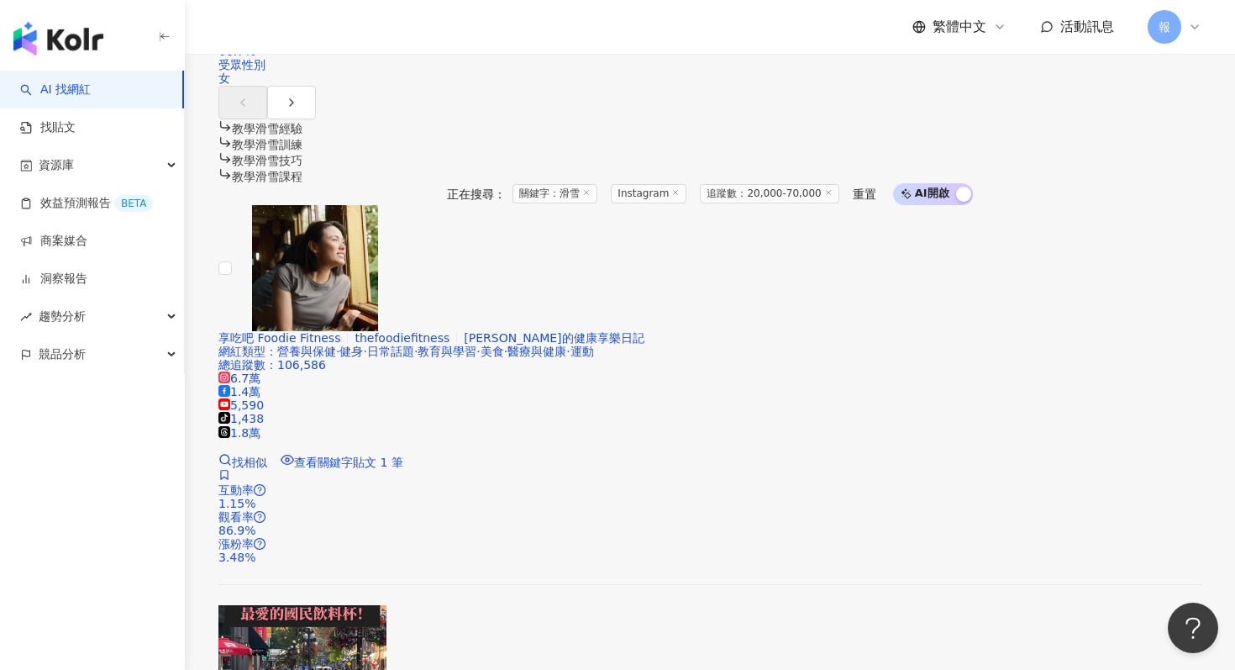
scroll to position [1564, 0]
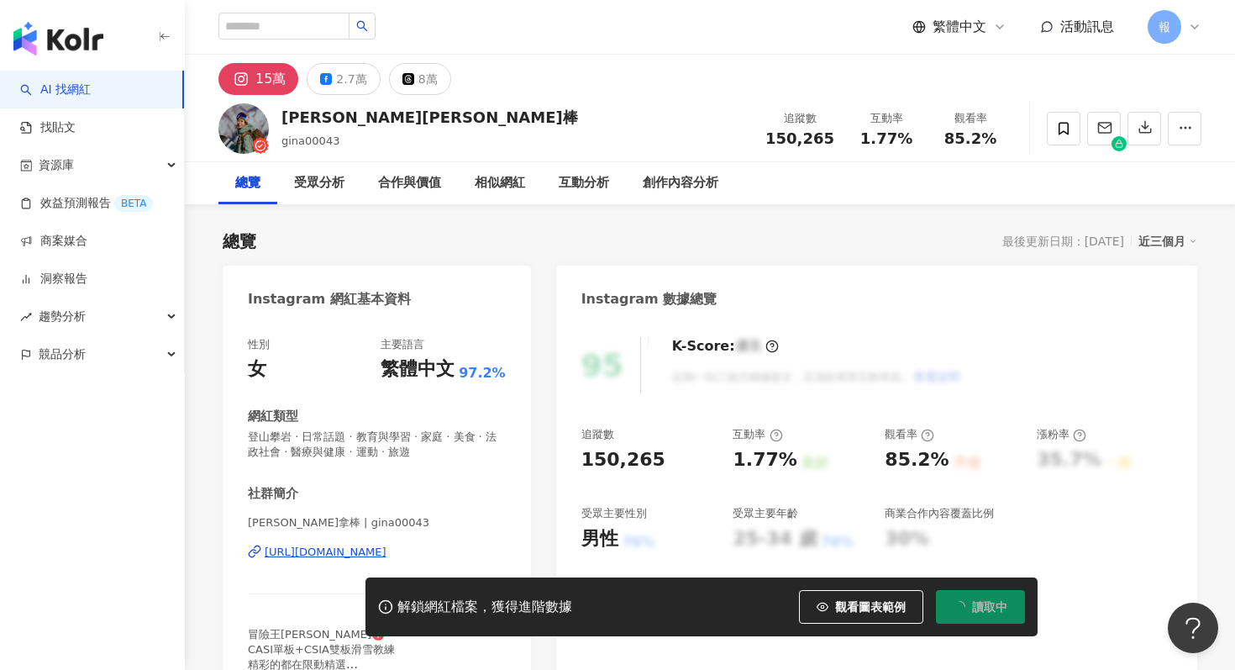
scroll to position [103, 0]
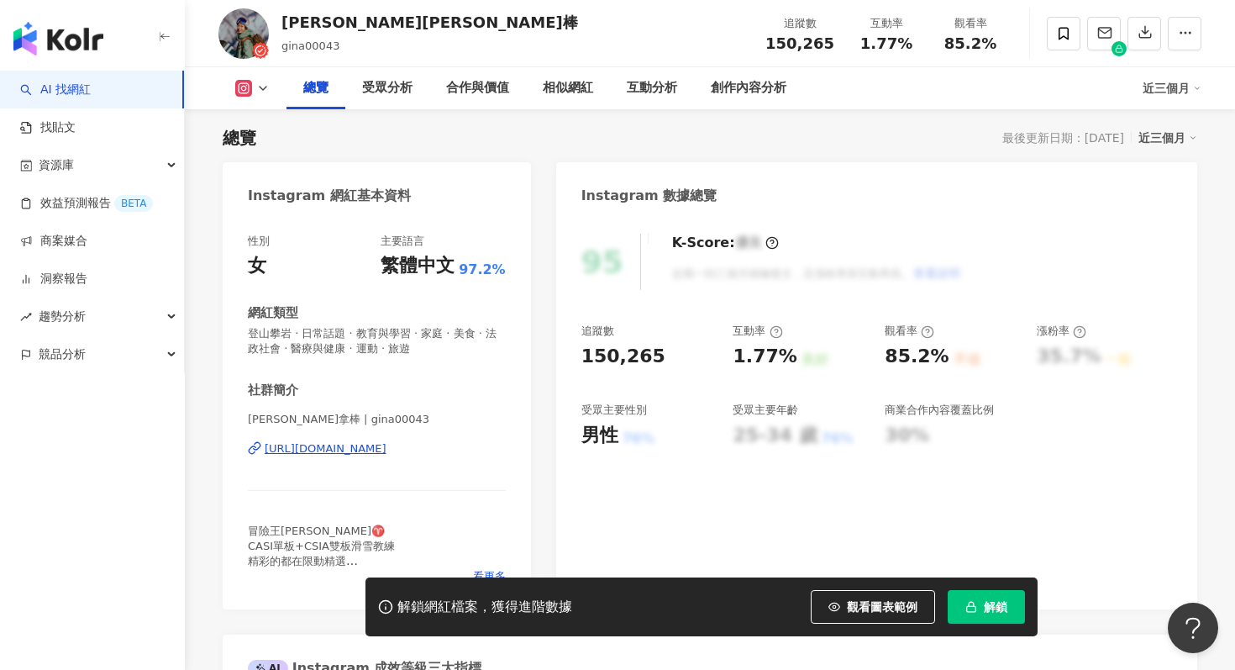
click at [968, 598] on button "解鎖" at bounding box center [986, 607] width 77 height 34
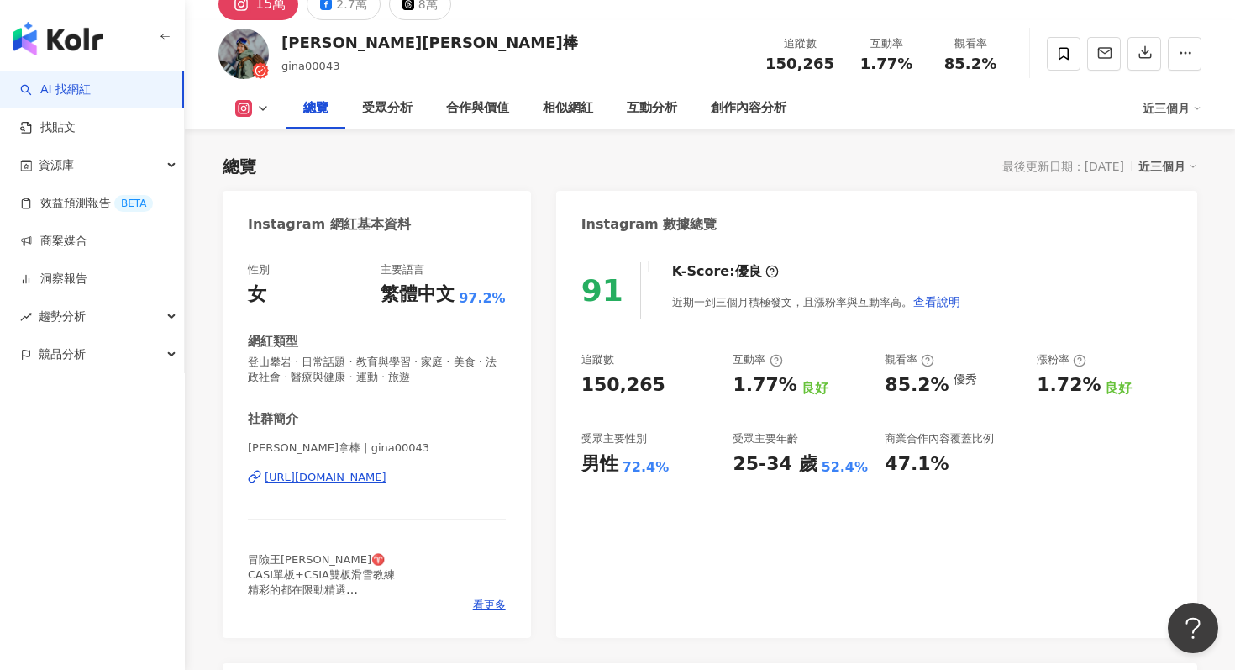
scroll to position [136, 0]
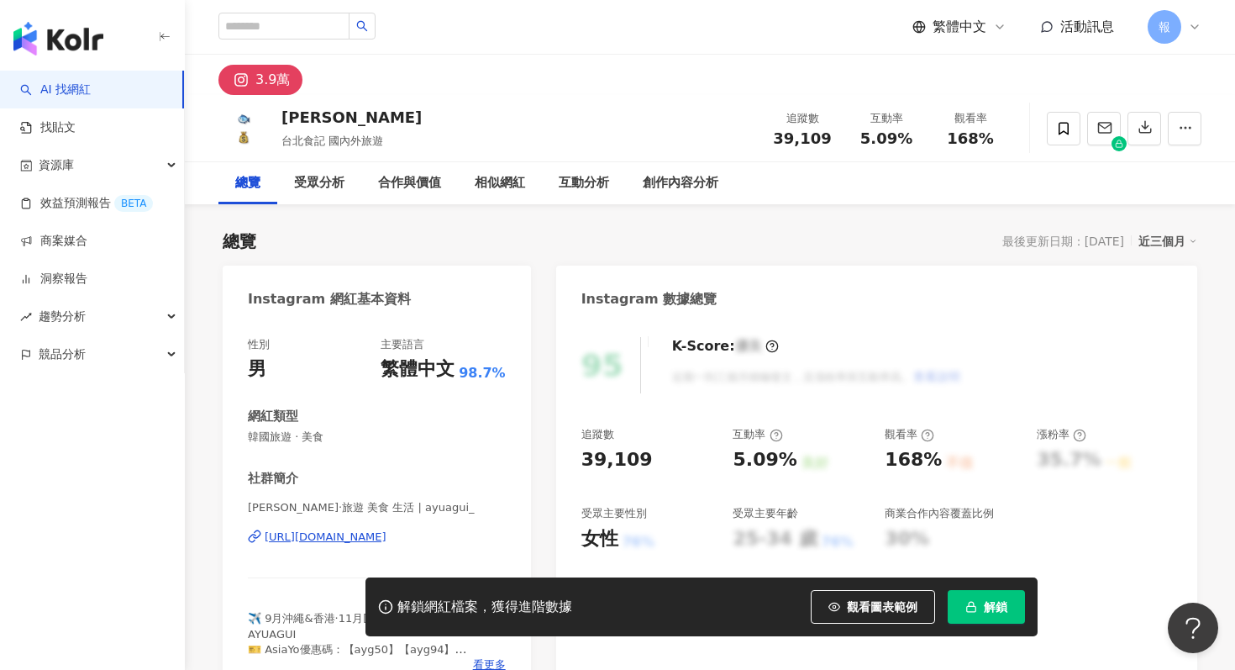
click at [977, 597] on button "解鎖" at bounding box center [986, 607] width 77 height 34
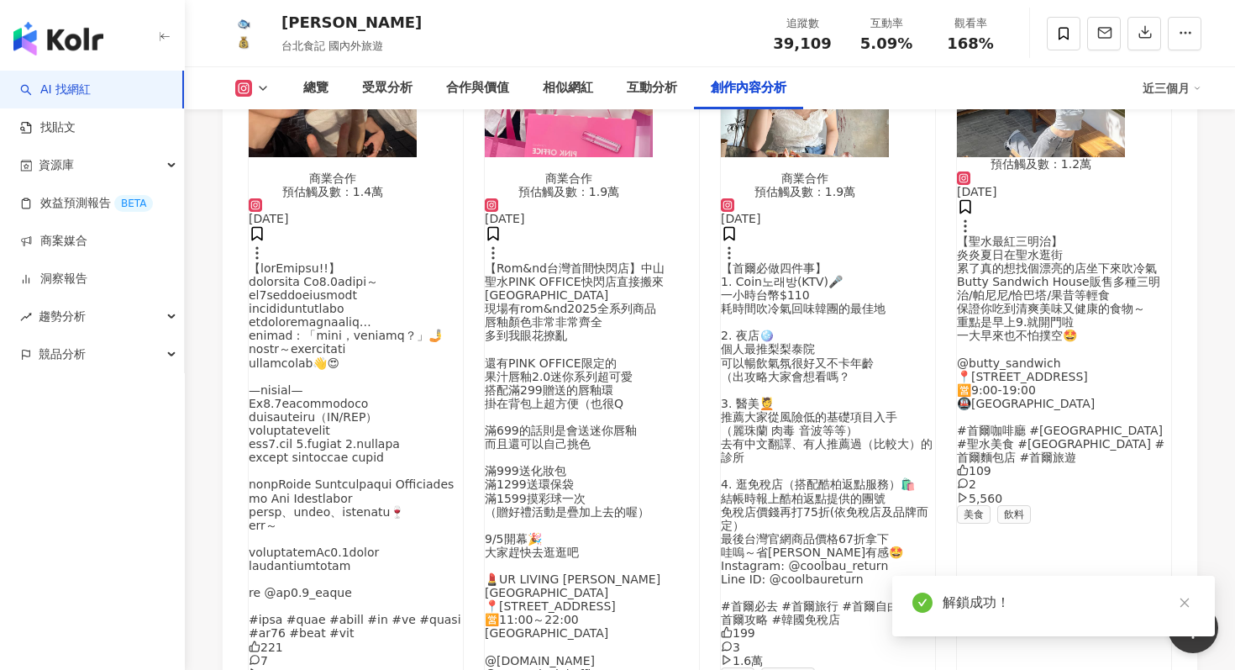
scroll to position [5170, 0]
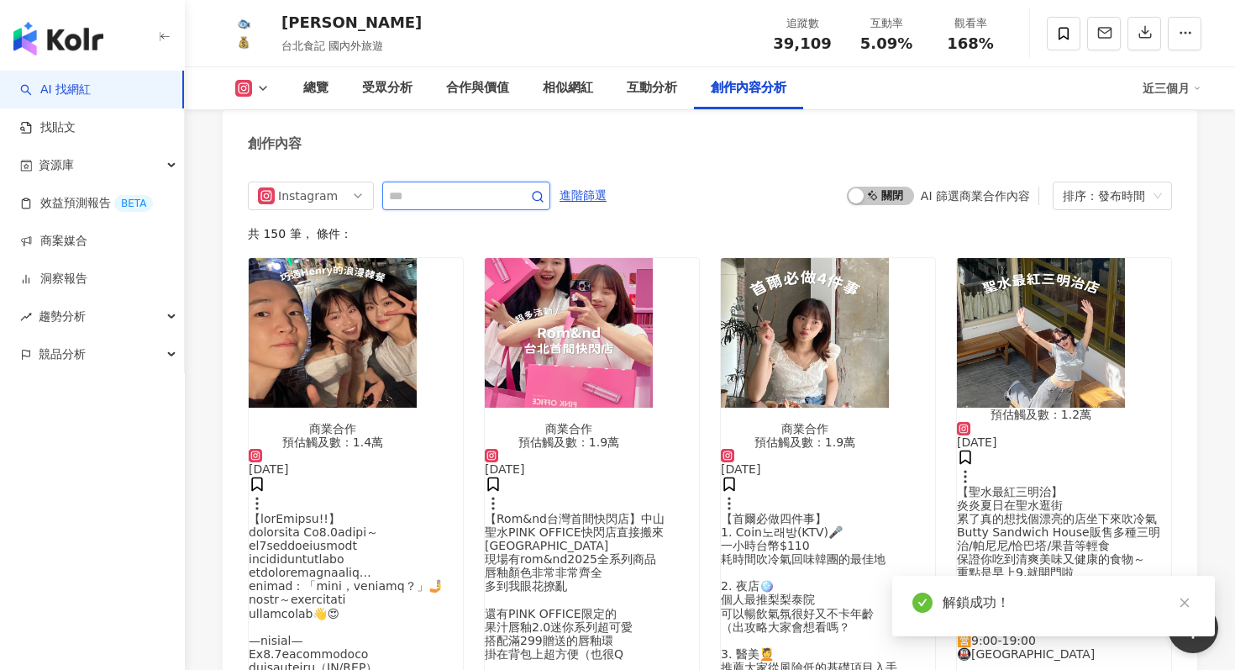
click at [475, 186] on input "text" at bounding box center [448, 196] width 118 height 20
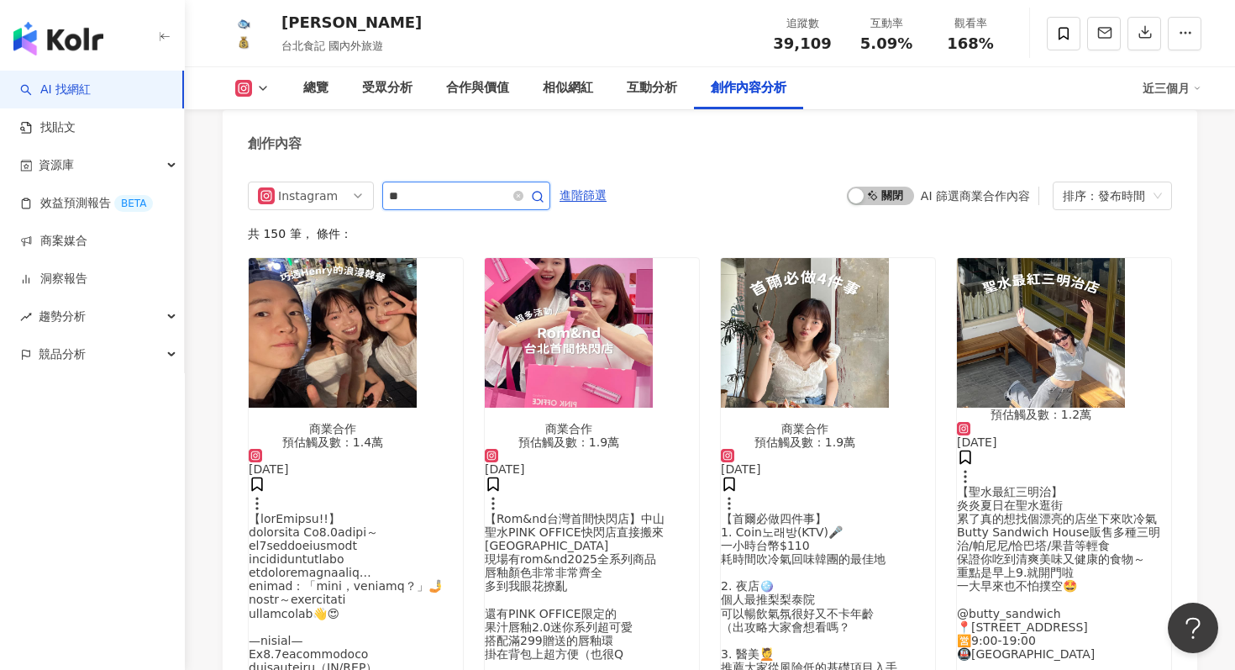
type input "*"
type input "**"
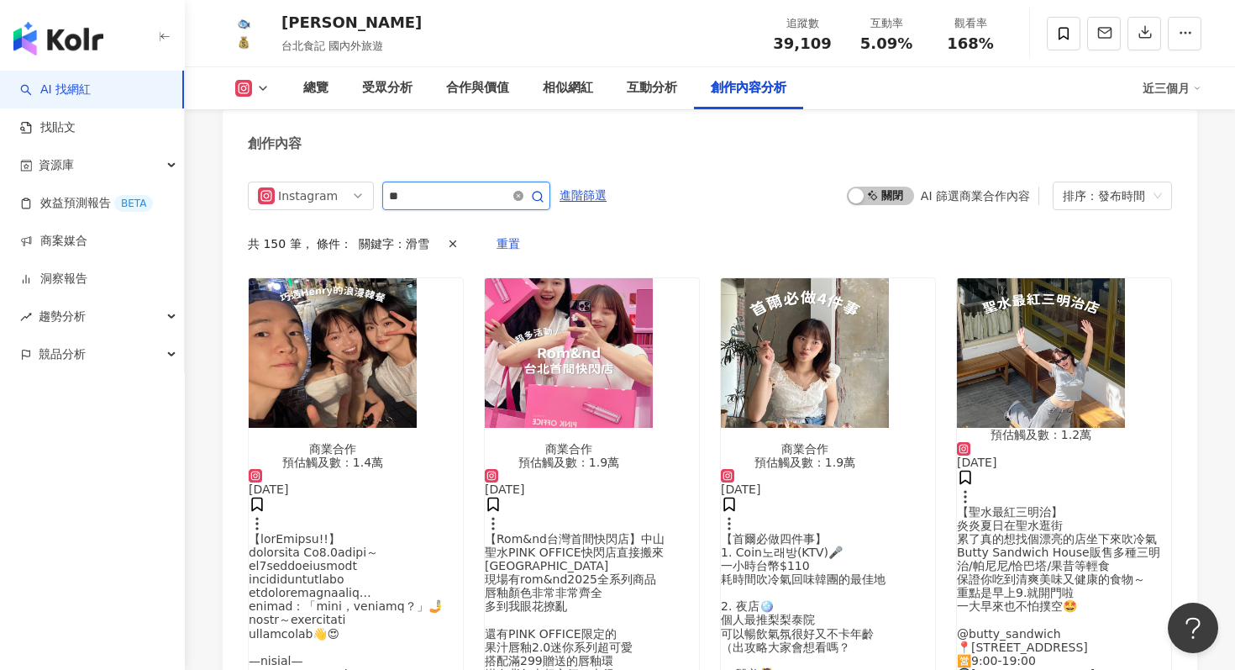
scroll to position [5145, 0]
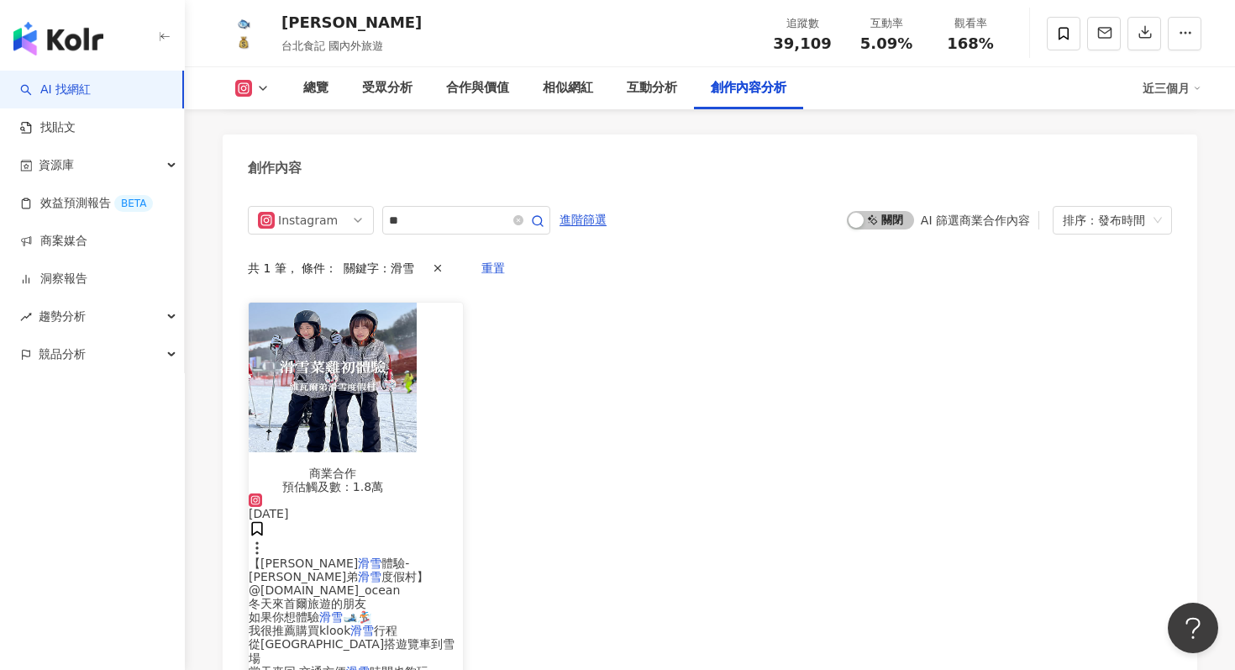
click at [373, 334] on img "button" at bounding box center [333, 378] width 168 height 150
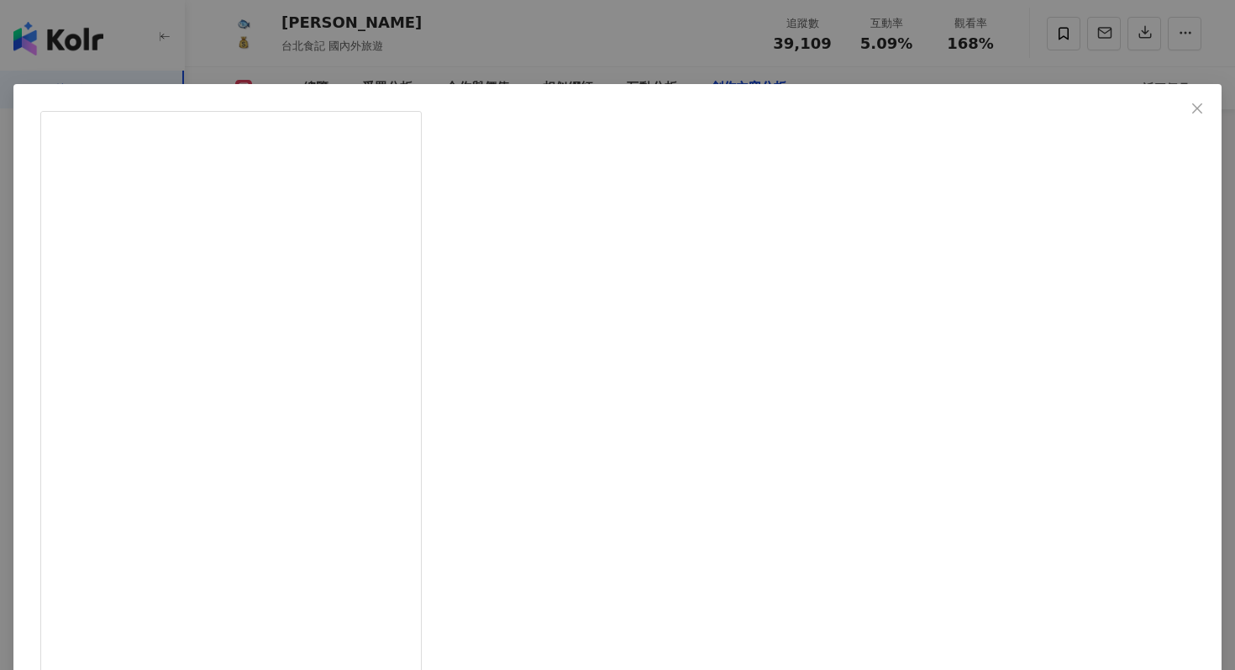
scroll to position [84, 0]
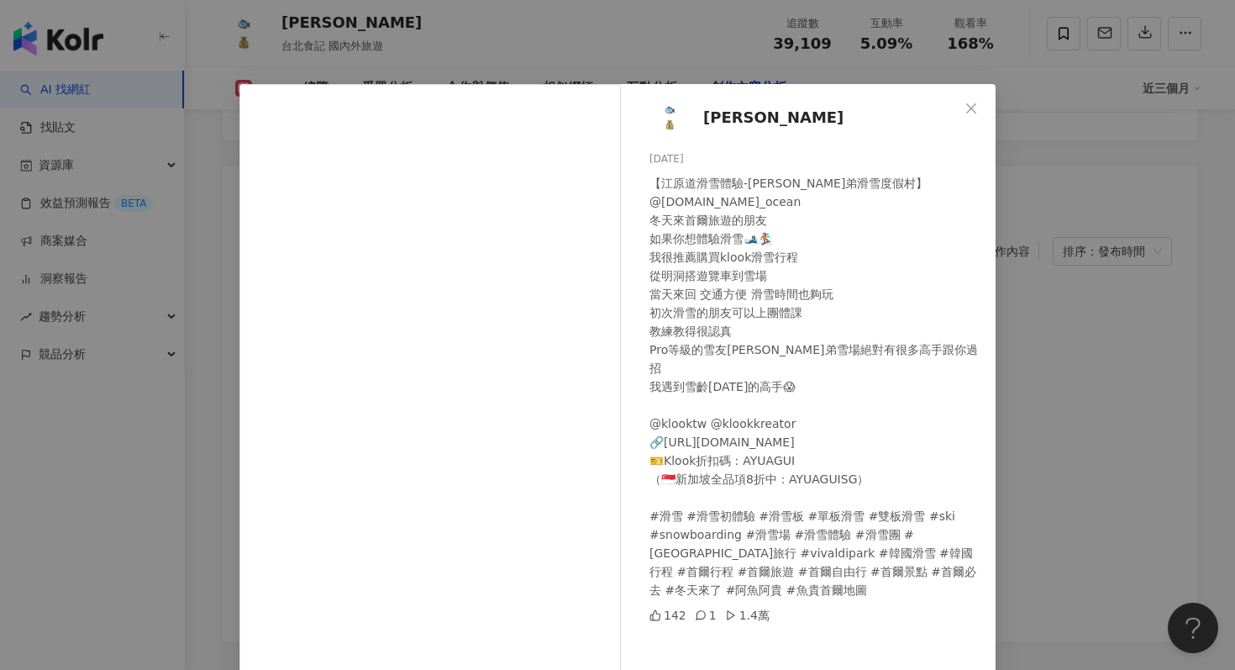
click at [210, 140] on div "[PERSON_NAME] [DATE] 【江原道滑雪體驗-維瓦爾弟滑雪度假村】 @[DOMAIN_NAME]_ocean 冬天來首爾旅遊的朋友 如果你想體驗…" at bounding box center [617, 335] width 1235 height 670
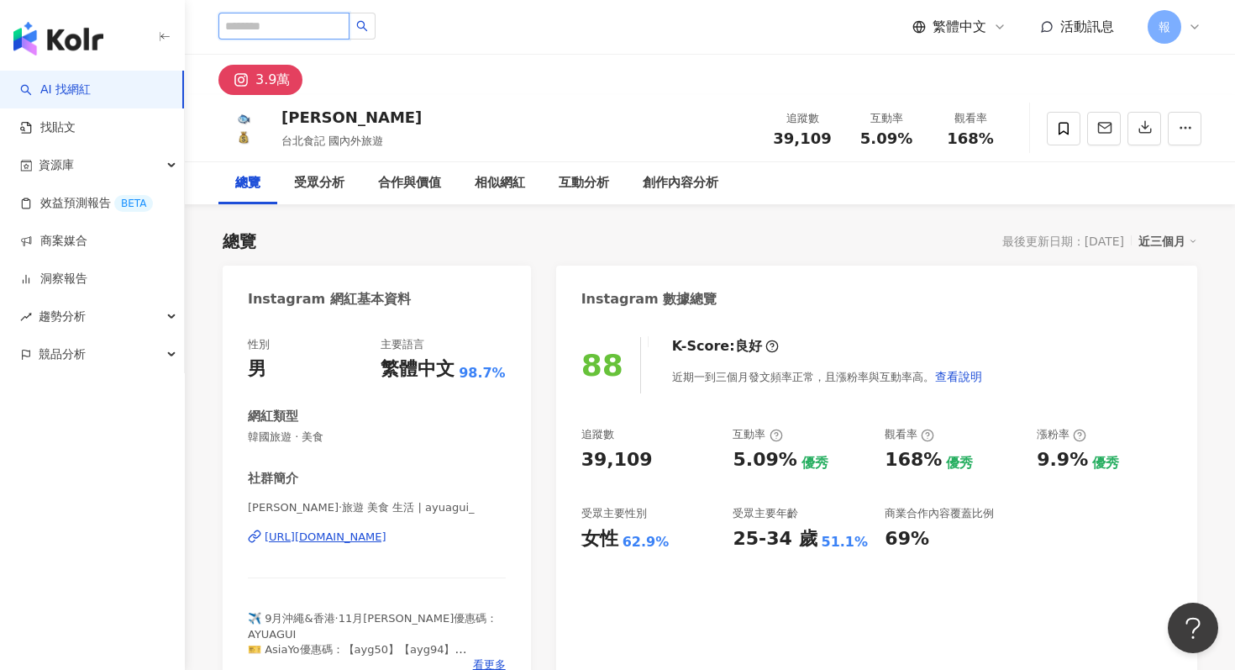
click at [277, 27] on input "search" at bounding box center [284, 26] width 131 height 27
paste input "**"
type input "**"
